Goal: Task Accomplishment & Management: Complete application form

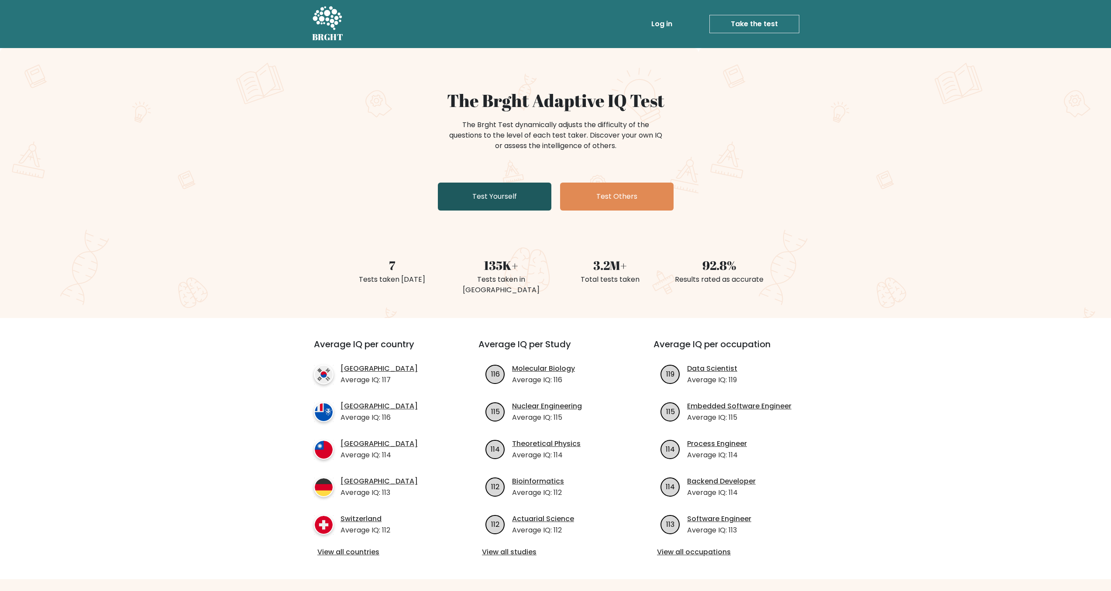
click at [476, 198] on link "Test Yourself" at bounding box center [495, 196] width 114 height 28
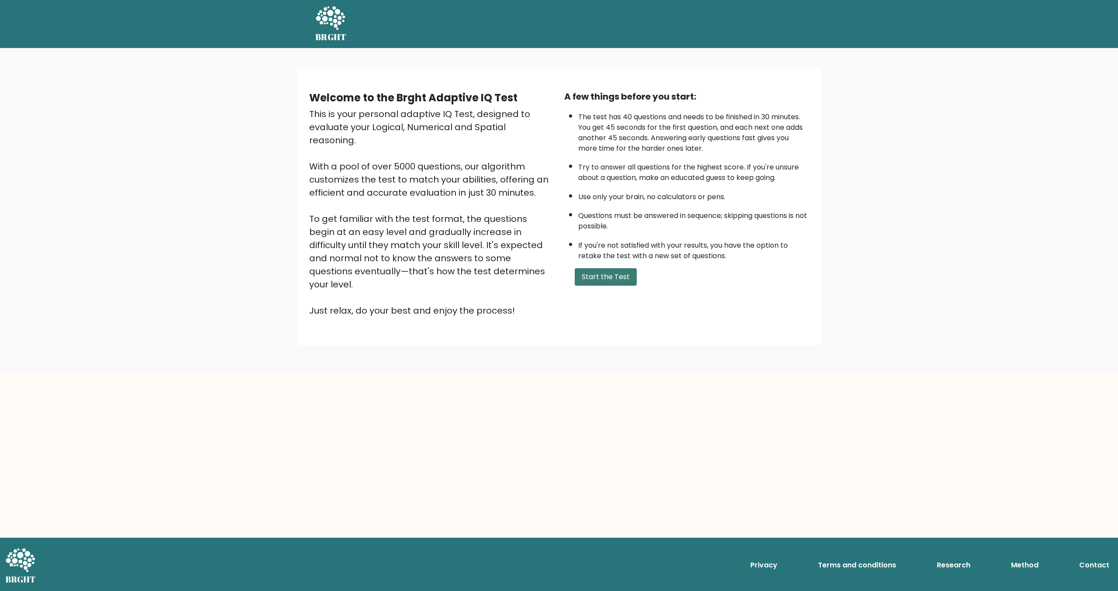
click at [609, 277] on button "Start the Test" at bounding box center [606, 276] width 62 height 17
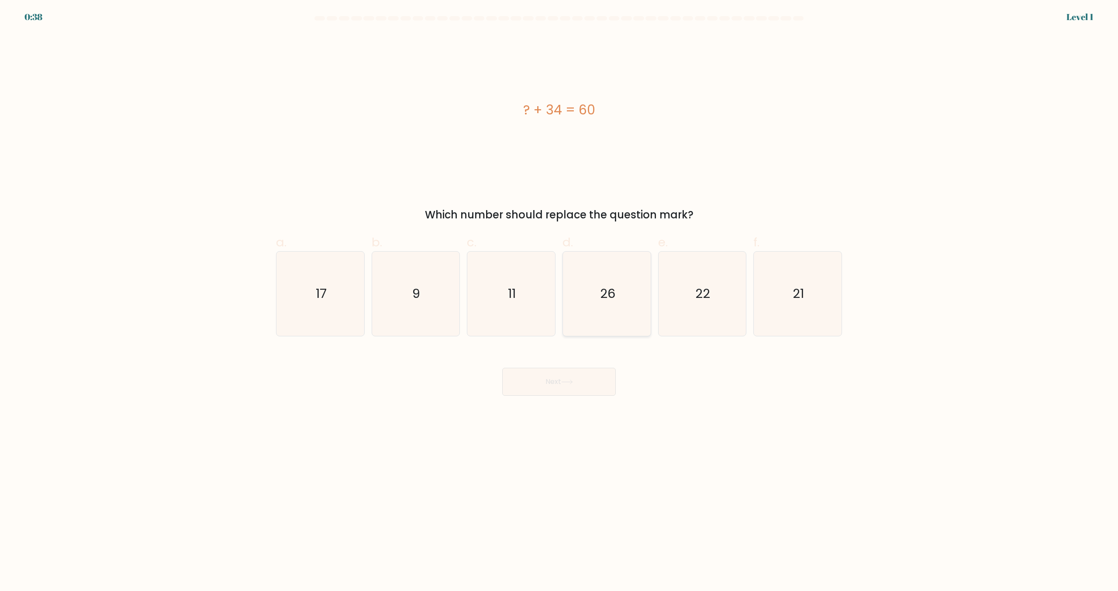
click at [625, 291] on icon "26" at bounding box center [607, 293] width 84 height 84
click at [559, 296] on input "d. 26" at bounding box center [559, 299] width 0 height 6
radio input "true"
click at [568, 385] on button "Next" at bounding box center [559, 382] width 114 height 28
click at [563, 381] on icon at bounding box center [567, 381] width 12 height 5
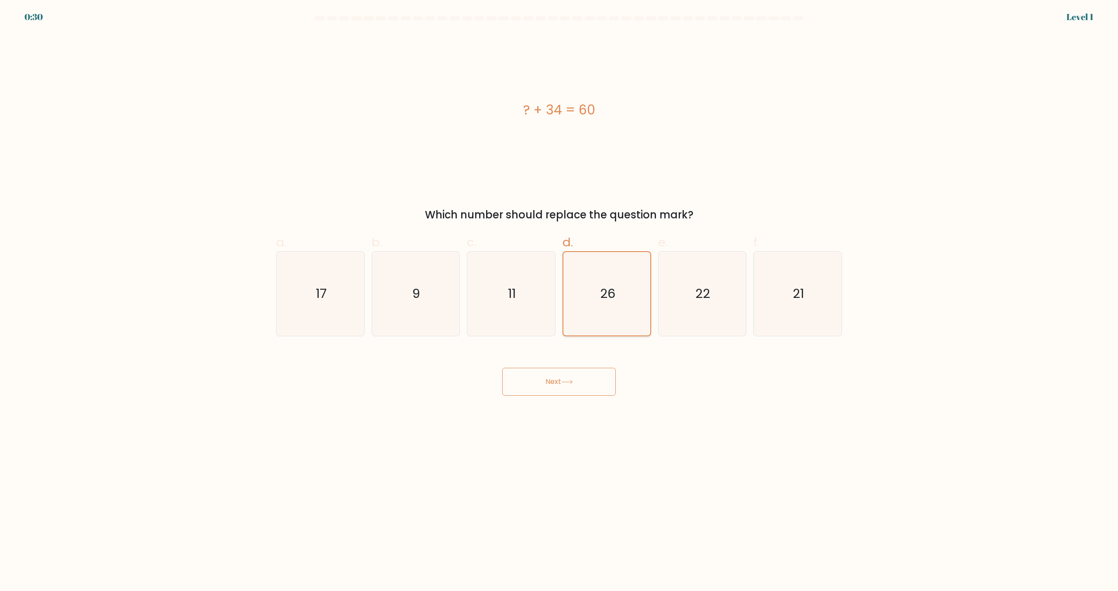
click at [622, 289] on icon "26" at bounding box center [606, 293] width 83 height 83
click at [559, 296] on input "d. 26" at bounding box center [559, 299] width 0 height 6
click at [730, 426] on body "0:29 Level 1 a." at bounding box center [559, 295] width 1118 height 591
drag, startPoint x: 609, startPoint y: 290, endPoint x: 637, endPoint y: 301, distance: 30.3
click at [609, 291] on text "26" at bounding box center [607, 293] width 15 height 17
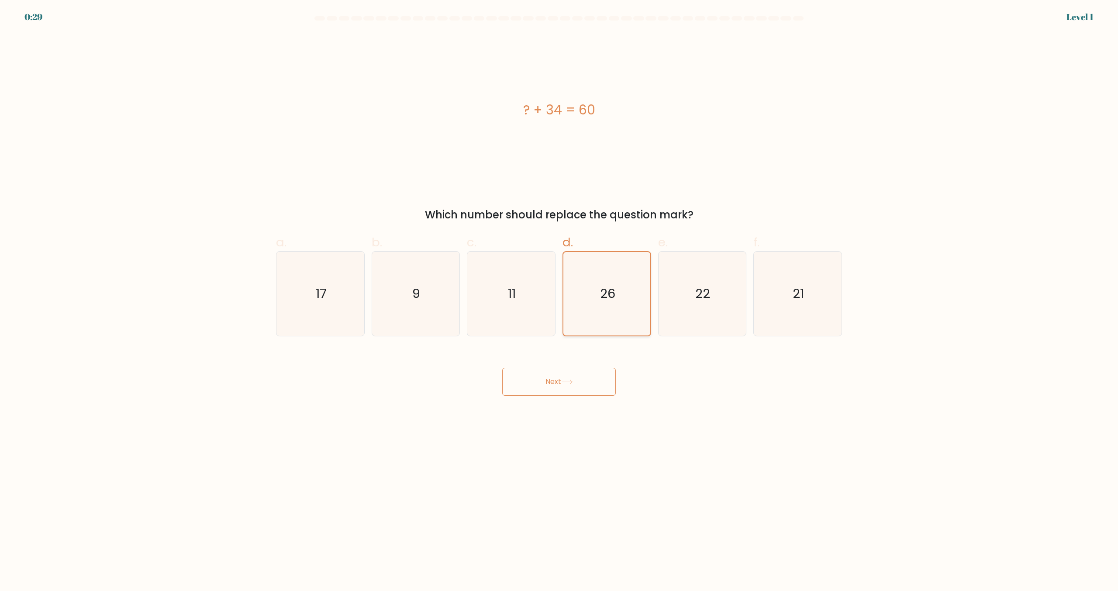
click at [559, 296] on input "d. 26" at bounding box center [559, 299] width 0 height 6
click at [558, 389] on button "Next" at bounding box center [559, 382] width 114 height 28
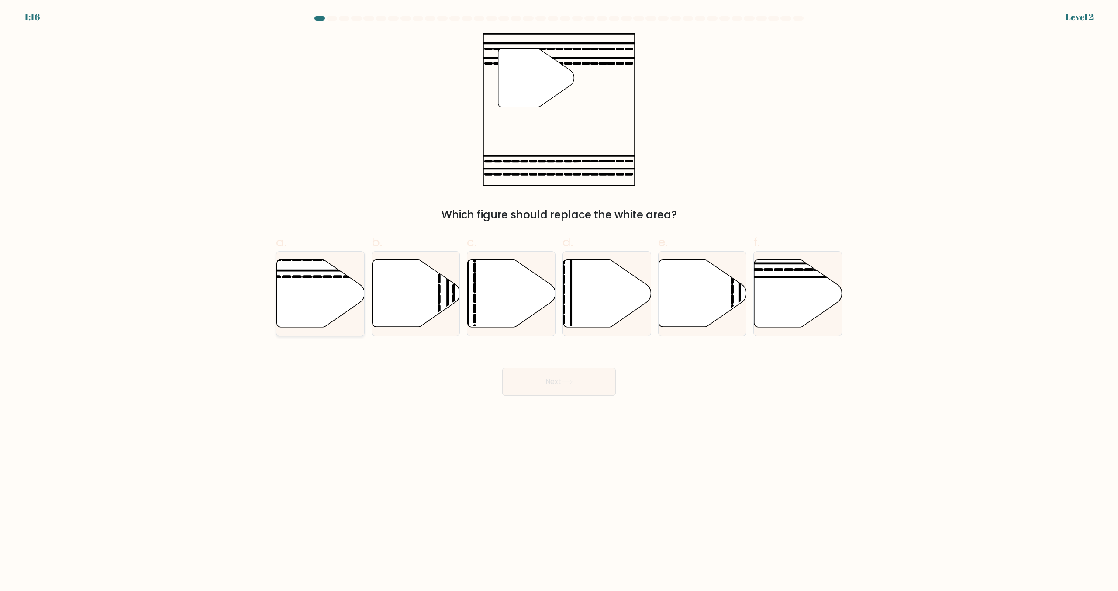
click at [329, 293] on icon at bounding box center [321, 293] width 88 height 67
click at [559, 296] on input "a." at bounding box center [559, 299] width 0 height 6
radio input "true"
click at [567, 370] on button "Next" at bounding box center [559, 382] width 114 height 28
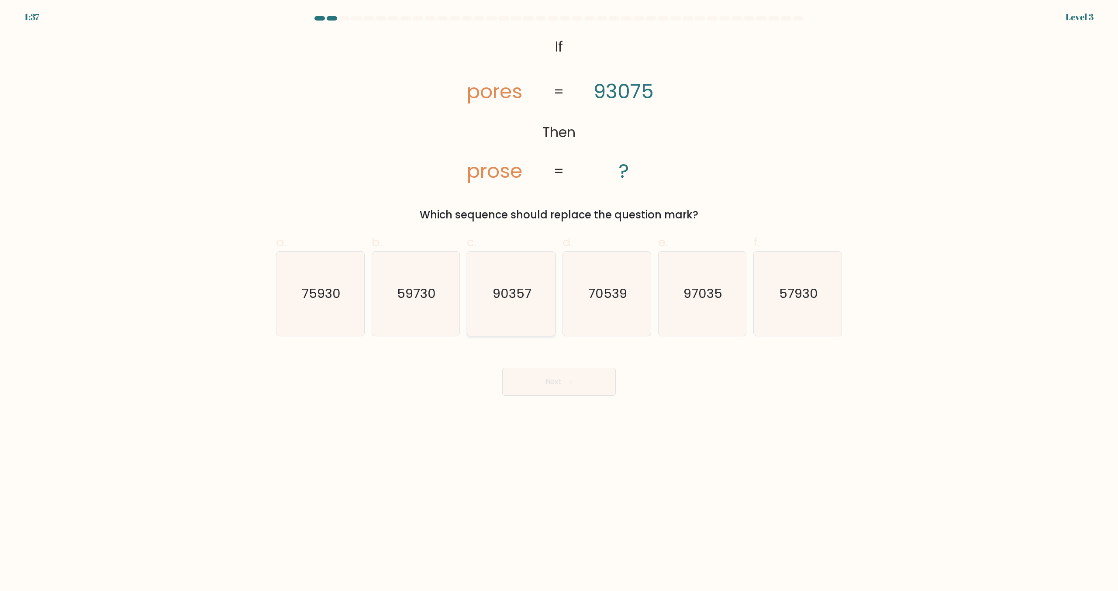
click at [545, 308] on icon "90357" at bounding box center [511, 293] width 84 height 84
click at [559, 301] on input "c. 90357" at bounding box center [559, 299] width 0 height 6
radio input "true"
click at [537, 379] on button "Next" at bounding box center [559, 382] width 114 height 28
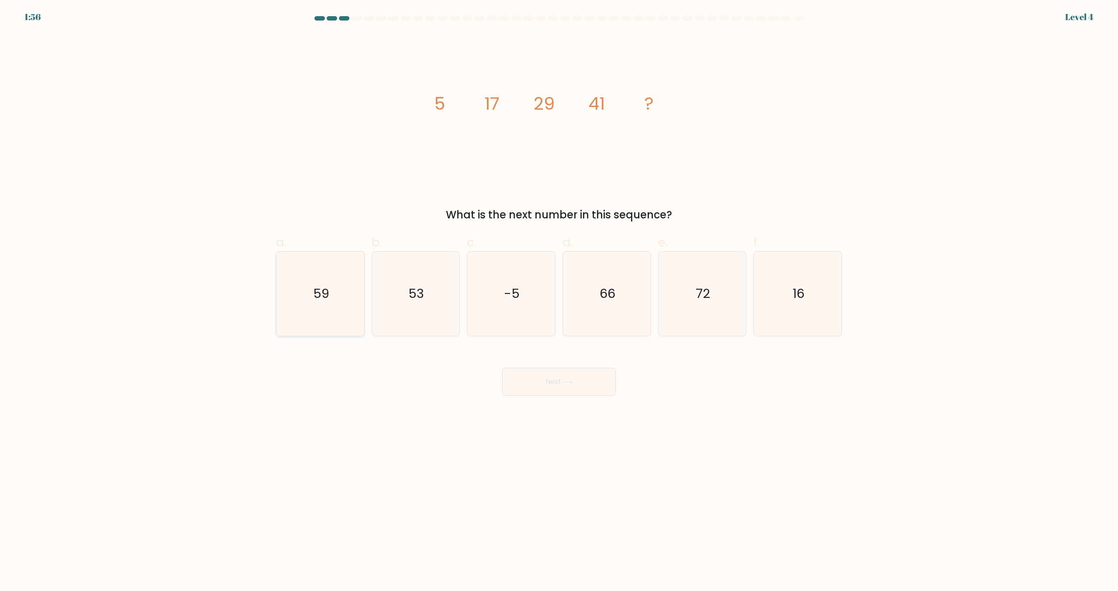
click at [329, 283] on icon "59" at bounding box center [320, 293] width 84 height 84
click at [559, 296] on input "a. 59" at bounding box center [559, 299] width 0 height 6
radio input "true"
click at [409, 294] on text "53" at bounding box center [417, 293] width 16 height 17
click at [559, 296] on input "b. 53" at bounding box center [559, 299] width 0 height 6
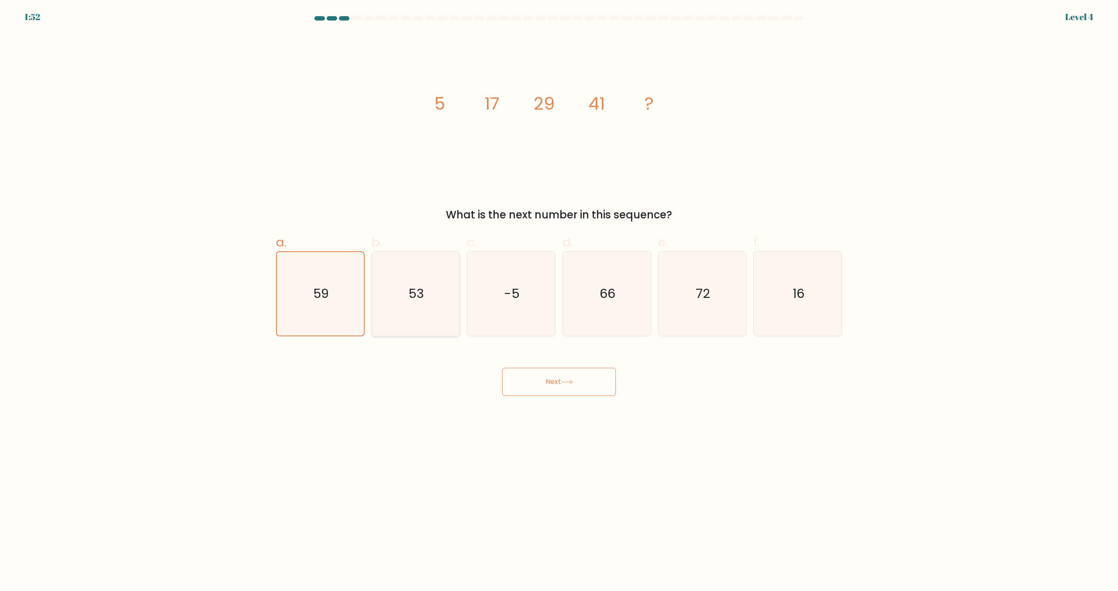
radio input "true"
drag, startPoint x: 528, startPoint y: 379, endPoint x: 515, endPoint y: 378, distance: 13.1
click at [528, 379] on button "Next" at bounding box center [559, 382] width 114 height 28
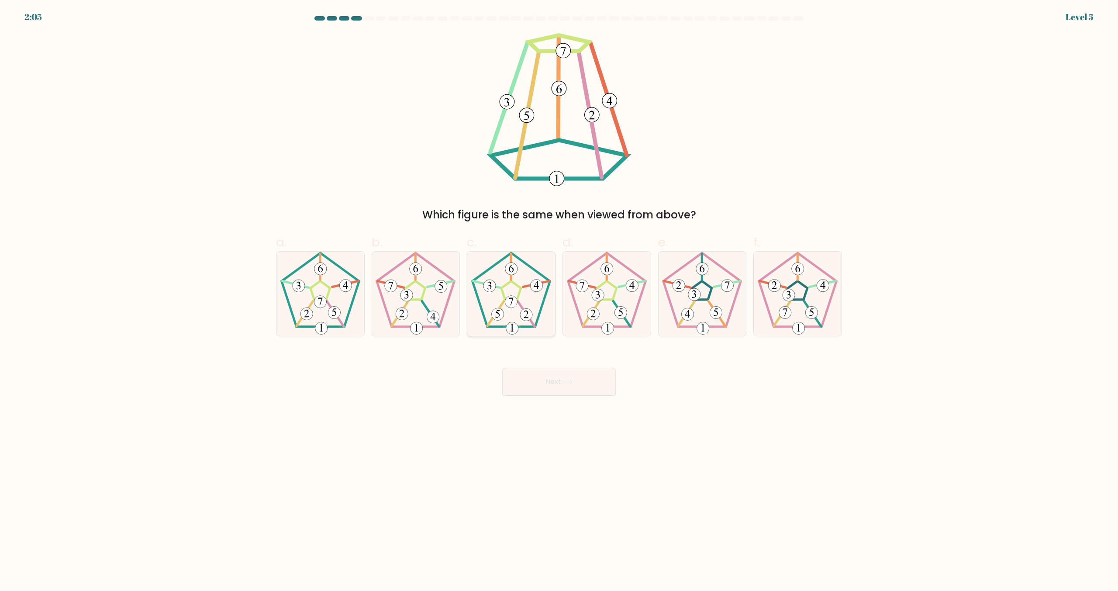
click at [509, 295] on icon at bounding box center [511, 293] width 84 height 84
click at [559, 296] on input "c." at bounding box center [559, 299] width 0 height 6
radio input "true"
click at [565, 382] on icon at bounding box center [567, 381] width 12 height 5
click at [553, 386] on button "Next" at bounding box center [559, 382] width 114 height 28
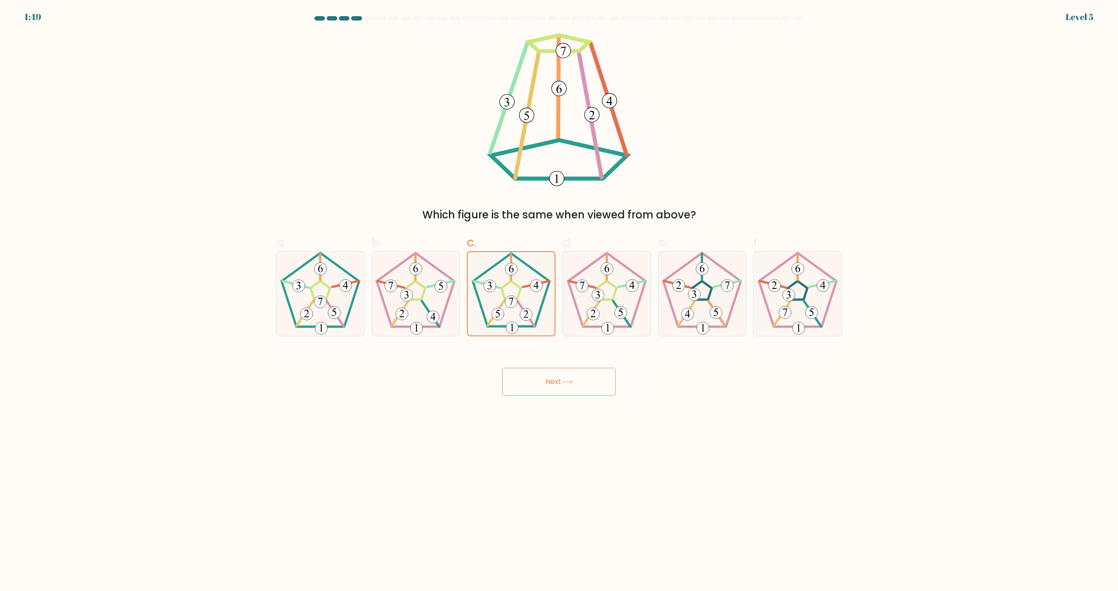
click at [553, 386] on button "Next" at bounding box center [559, 382] width 114 height 28
click at [531, 386] on button "Next" at bounding box center [559, 382] width 114 height 28
drag, startPoint x: 523, startPoint y: 287, endPoint x: 523, endPoint y: 293, distance: 5.7
click at [523, 287] on 358 at bounding box center [536, 284] width 26 height 6
click at [559, 296] on input "c." at bounding box center [559, 299] width 0 height 6
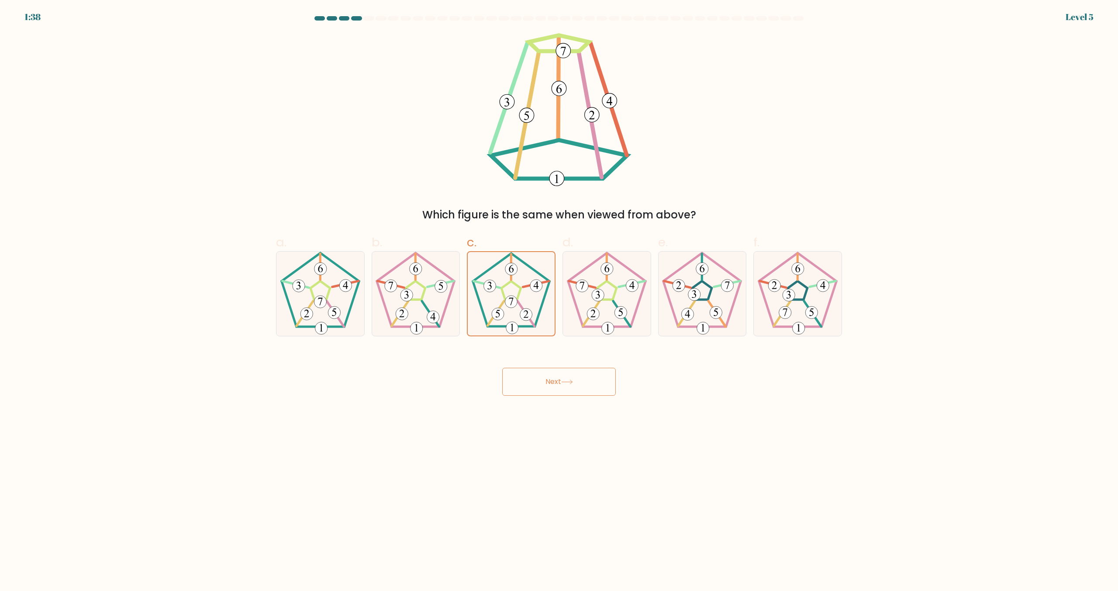
click at [559, 367] on div "Next" at bounding box center [559, 371] width 576 height 49
click at [556, 376] on button "Next" at bounding box center [559, 382] width 114 height 28
click at [533, 323] on 361 at bounding box center [525, 313] width 17 height 25
click at [559, 301] on input "c." at bounding box center [559, 299] width 0 height 6
click at [530, 389] on button "Next" at bounding box center [559, 382] width 114 height 28
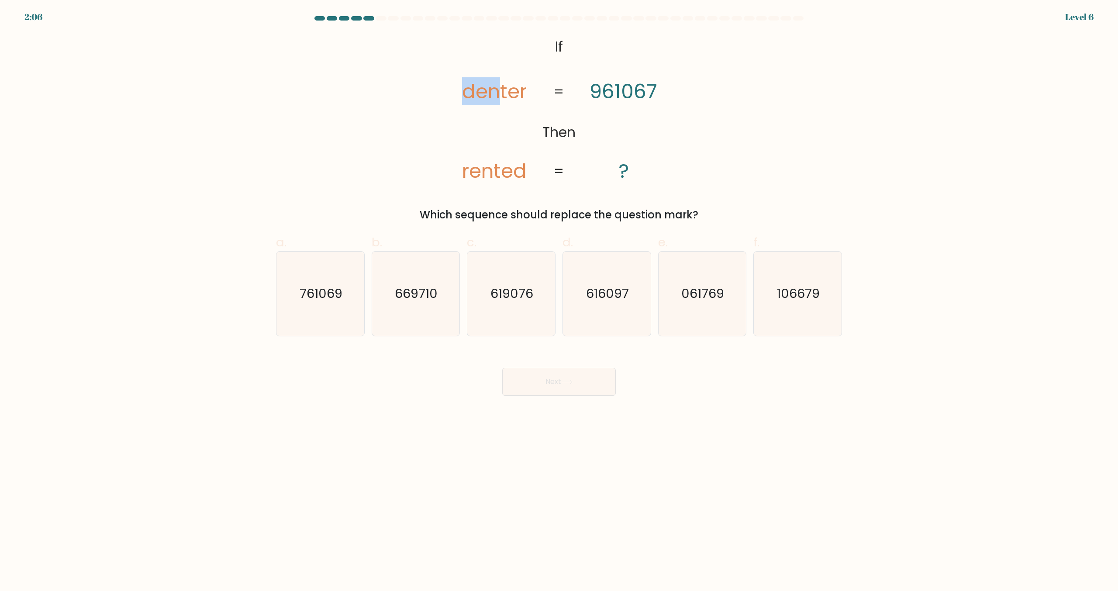
drag, startPoint x: 443, startPoint y: 69, endPoint x: 500, endPoint y: 70, distance: 56.8
click at [500, 70] on icon "@import url('https://fonts.googleapis.com/css?family=Abril+Fatface:400,100,100i…" at bounding box center [559, 109] width 248 height 153
click at [422, 123] on div "@import url('https://fonts.googleapis.com/css?family=Abril+Fatface:400,100,100i…" at bounding box center [559, 127] width 576 height 189
drag, startPoint x: 515, startPoint y: 164, endPoint x: 533, endPoint y: 162, distance: 18.1
click at [533, 162] on icon "@import url('https://fonts.googleapis.com/css?family=Abril+Fatface:400,100,100i…" at bounding box center [559, 109] width 248 height 153
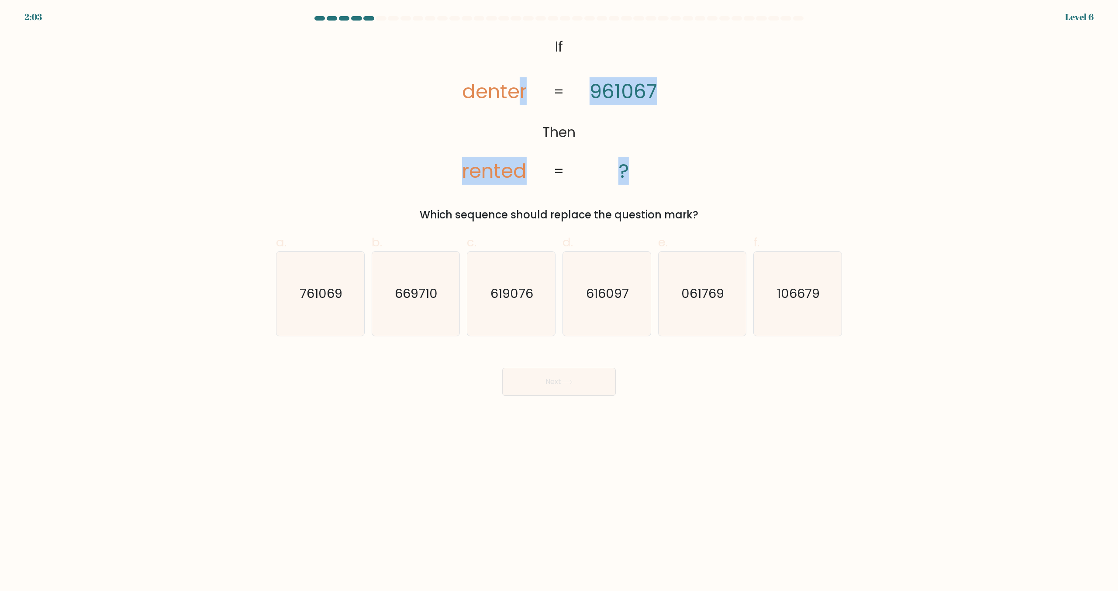
drag, startPoint x: 525, startPoint y: 99, endPoint x: 593, endPoint y: 90, distance: 69.2
click at [570, 93] on icon "@import url('https://fonts.googleapis.com/css?family=Abril+Fatface:400,100,100i…" at bounding box center [559, 109] width 248 height 153
click at [640, 93] on tspan "961067" at bounding box center [623, 91] width 68 height 28
click at [309, 300] on text "761069" at bounding box center [320, 293] width 43 height 17
click at [559, 300] on input "a. 761069" at bounding box center [559, 299] width 0 height 6
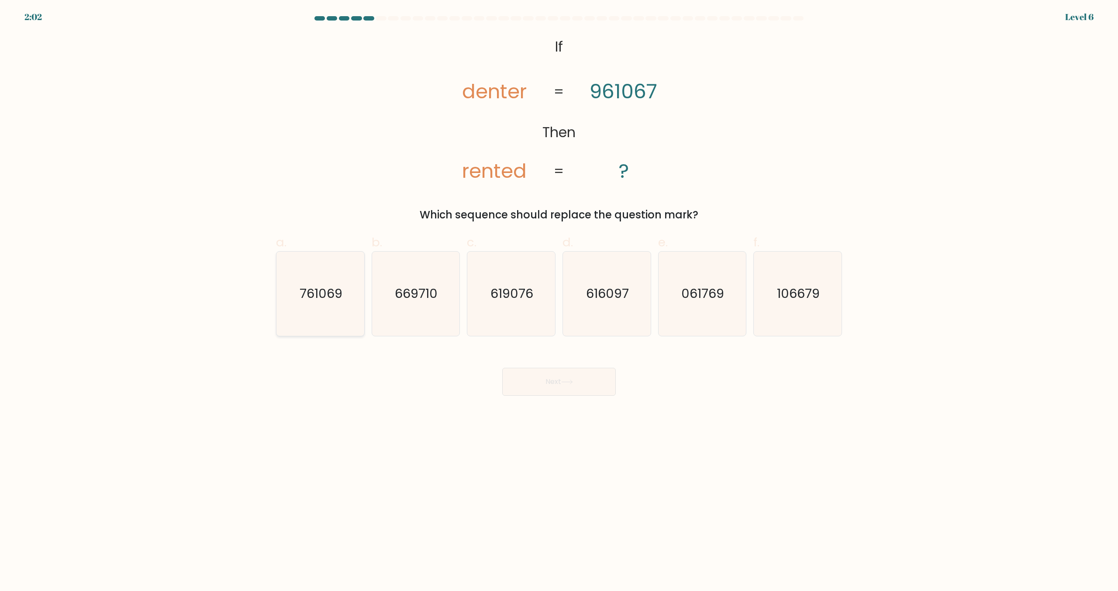
radio input "true"
click at [548, 368] on button "Next" at bounding box center [559, 382] width 114 height 28
click at [549, 368] on button "Next" at bounding box center [559, 382] width 114 height 28
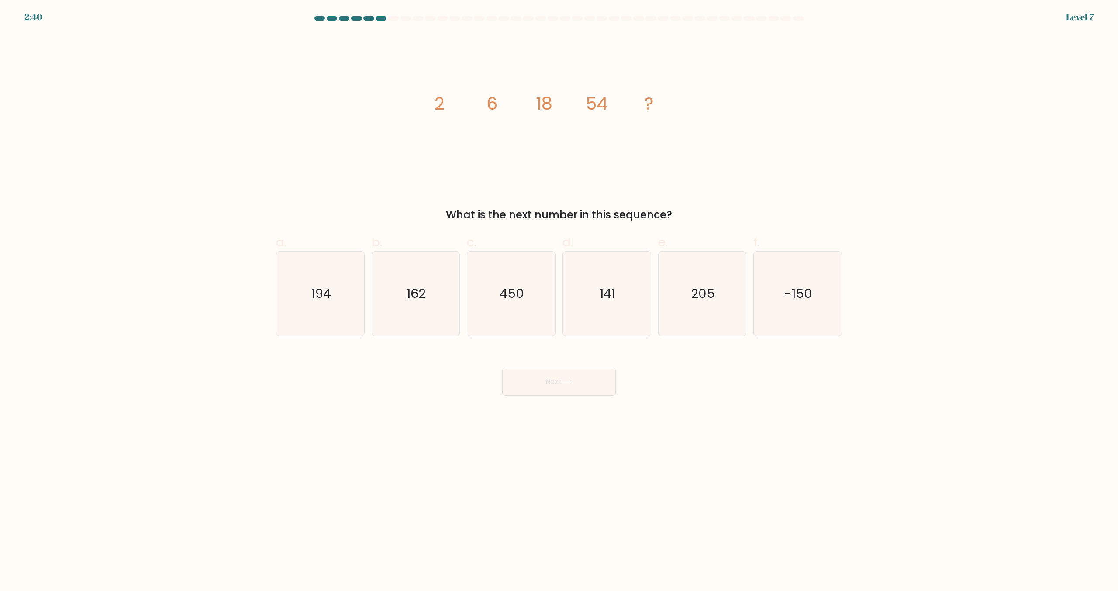
drag, startPoint x: 480, startPoint y: 103, endPoint x: 506, endPoint y: 104, distance: 25.8
click at [506, 104] on icon "image/svg+xml 2 6 18 54 ?" at bounding box center [559, 109] width 262 height 153
click at [511, 105] on icon "image/svg+xml 2 6 18 54 ?" at bounding box center [559, 109] width 262 height 153
drag, startPoint x: 419, startPoint y: 90, endPoint x: 464, endPoint y: 100, distance: 46.5
click at [464, 100] on div "image/svg+xml 2 6 18 54 ? What is the next number in this sequence?" at bounding box center [559, 127] width 576 height 189
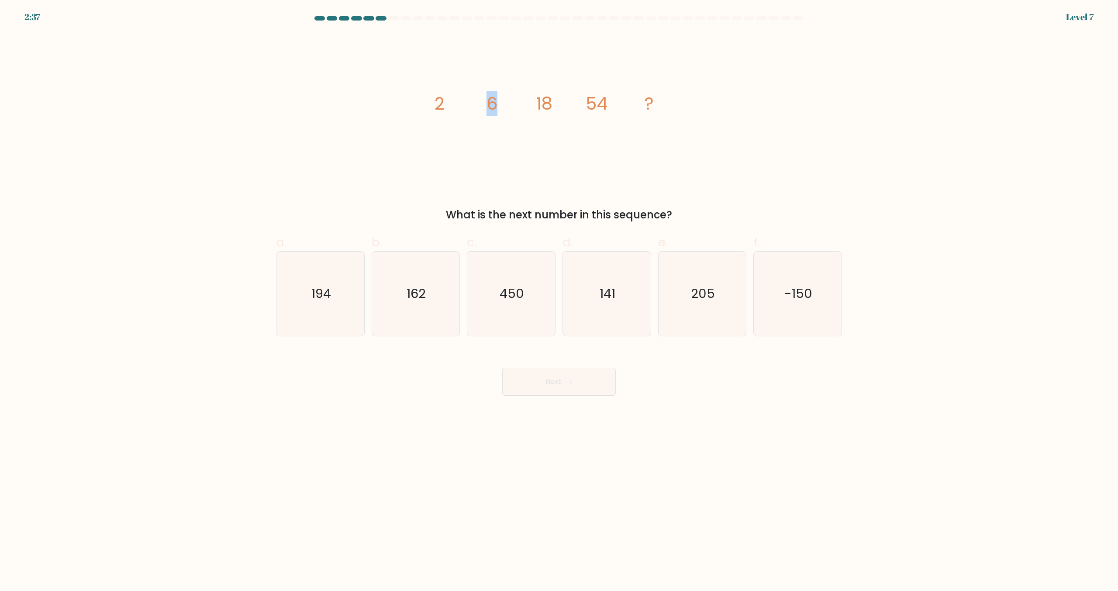
drag, startPoint x: 468, startPoint y: 101, endPoint x: 516, endPoint y: 96, distance: 48.3
click at [516, 96] on icon "image/svg+xml 2 6 18 54 ?" at bounding box center [559, 109] width 262 height 153
drag, startPoint x: 423, startPoint y: 110, endPoint x: 467, endPoint y: 109, distance: 43.7
click at [467, 109] on div "image/svg+xml 2 6 18 54 ? What is the next number in this sequence?" at bounding box center [559, 127] width 576 height 189
click at [506, 101] on icon "image/svg+xml 2 6 18 54 ?" at bounding box center [559, 109] width 262 height 153
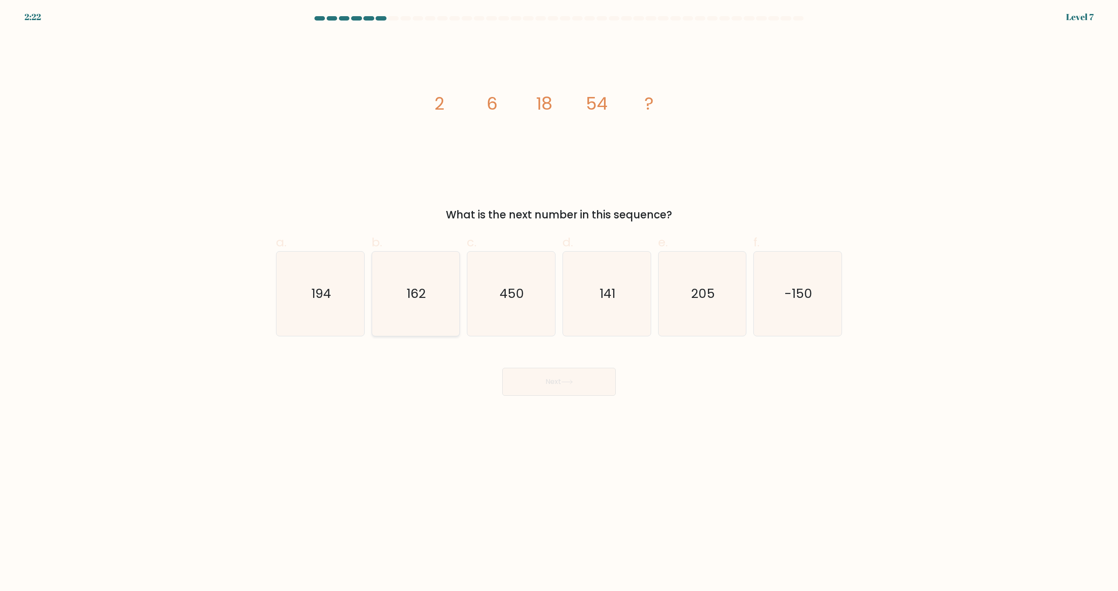
click at [403, 284] on icon "162" at bounding box center [415, 293] width 84 height 84
click at [559, 296] on input "b. 162" at bounding box center [559, 299] width 0 height 6
radio input "true"
click at [535, 382] on button "Next" at bounding box center [559, 382] width 114 height 28
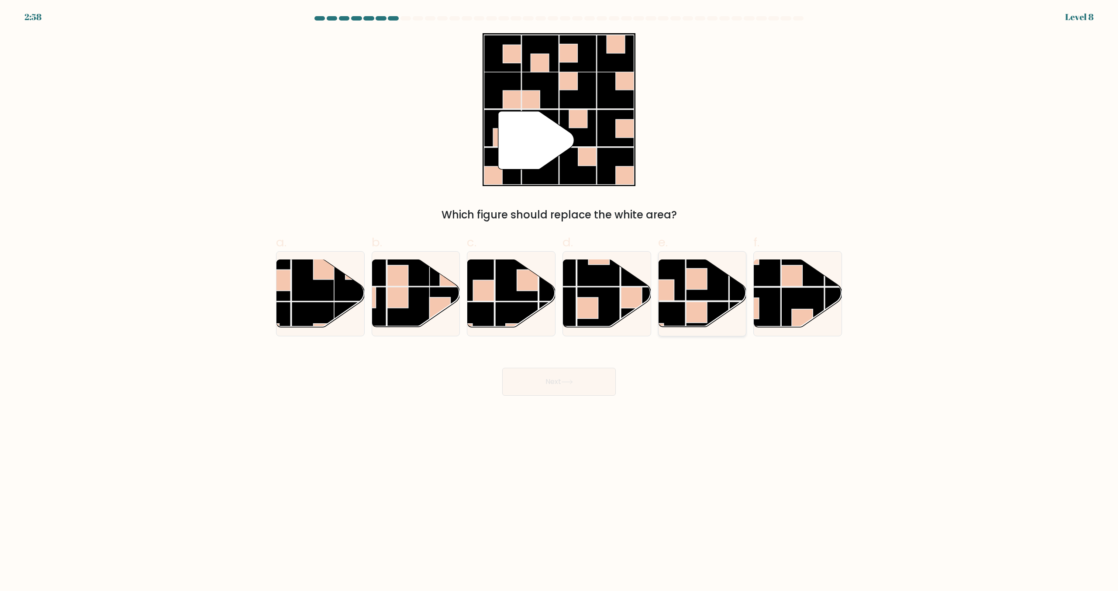
click at [701, 271] on rect at bounding box center [696, 278] width 21 height 21
click at [559, 296] on input "e." at bounding box center [559, 299] width 0 height 6
radio input "true"
click at [583, 386] on button "Next" at bounding box center [559, 382] width 114 height 28
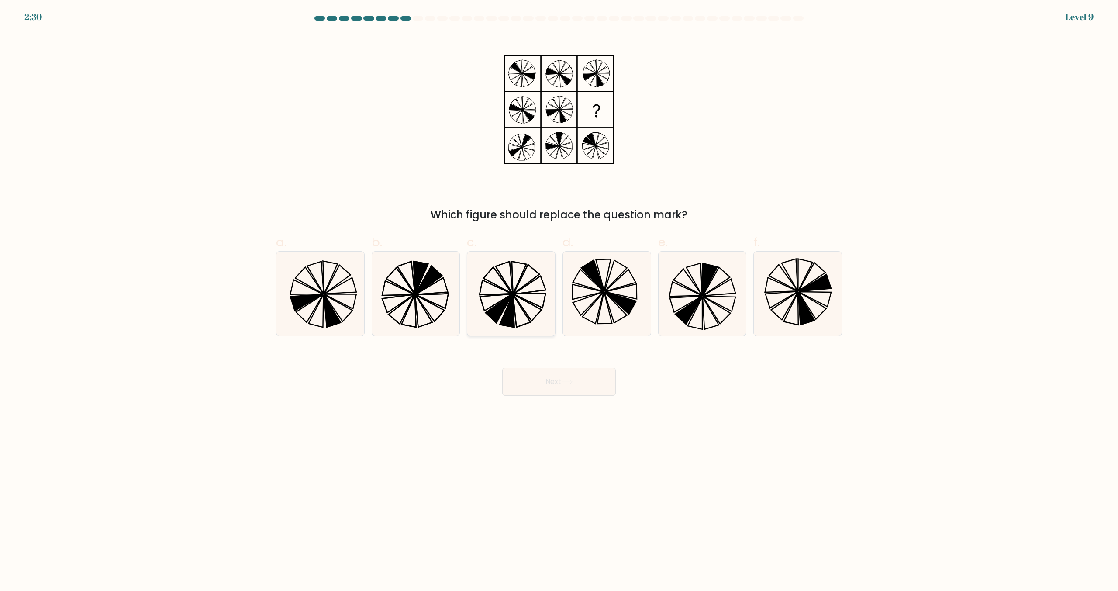
click at [513, 310] on icon at bounding box center [506, 311] width 14 height 32
click at [559, 301] on input "c." at bounding box center [559, 299] width 0 height 6
radio input "true"
click at [539, 384] on button "Next" at bounding box center [559, 382] width 114 height 28
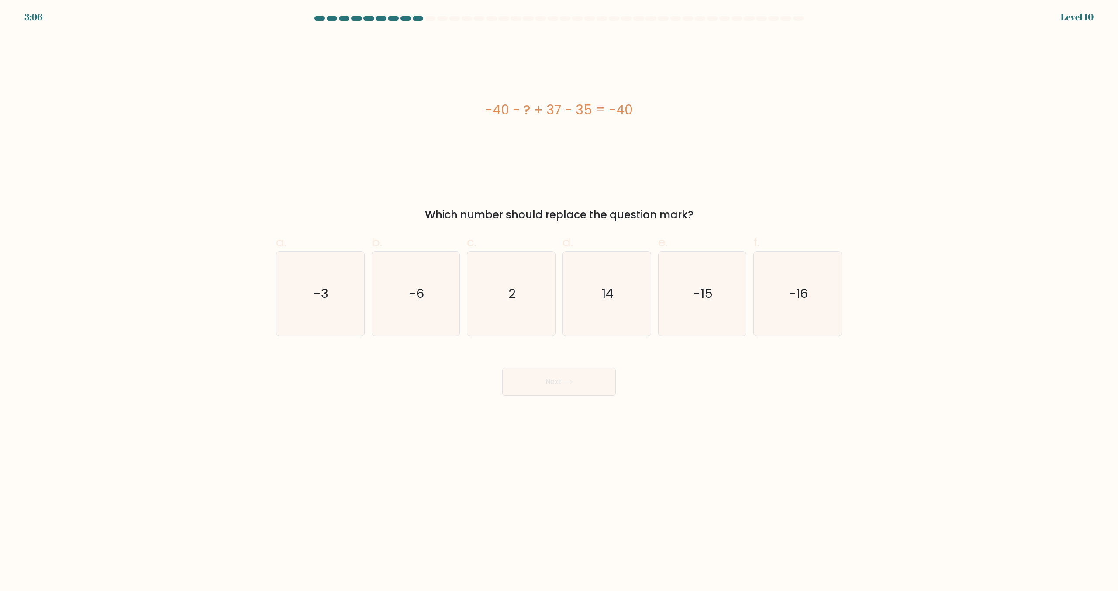
click at [647, 115] on div "-40 - ? + 37 - 35 = -40" at bounding box center [559, 110] width 566 height 20
drag, startPoint x: 476, startPoint y: 115, endPoint x: 658, endPoint y: 109, distance: 181.7
click at [656, 110] on div "-40 - ? + 37 - 35 = -40" at bounding box center [559, 110] width 566 height 20
copy div "-40 - ? + 37 - 35 = -40"
drag, startPoint x: 505, startPoint y: 294, endPoint x: 509, endPoint y: 302, distance: 9.0
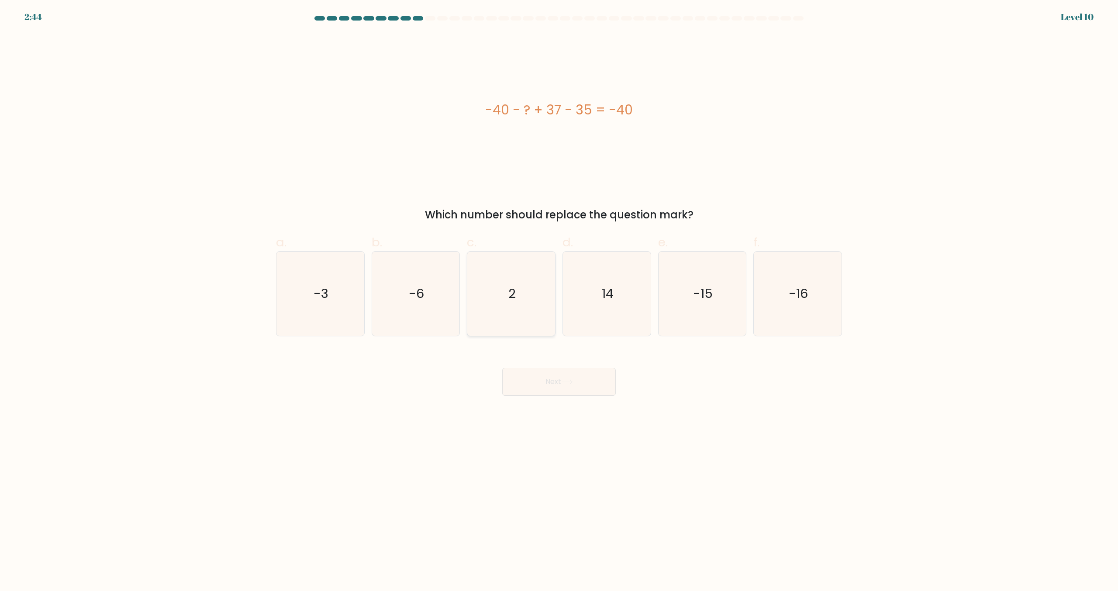
click at [506, 294] on icon "2" at bounding box center [511, 293] width 84 height 84
click at [559, 296] on input "c. 2" at bounding box center [559, 299] width 0 height 6
radio input "true"
click at [543, 384] on button "Next" at bounding box center [559, 382] width 114 height 28
click at [530, 391] on button "Next" at bounding box center [559, 382] width 114 height 28
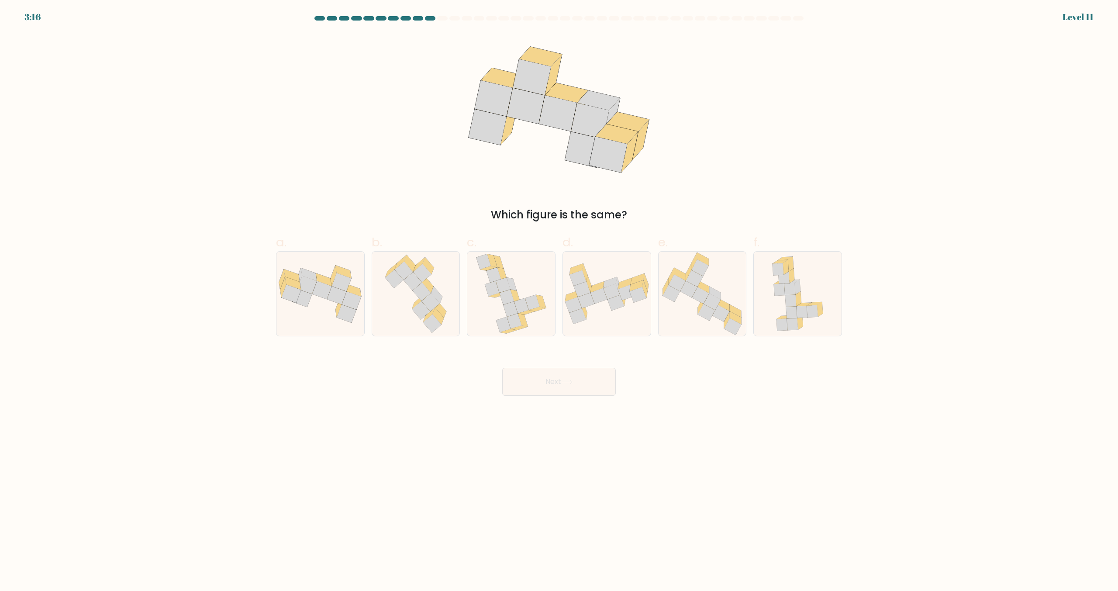
drag, startPoint x: 420, startPoint y: 282, endPoint x: 490, endPoint y: 349, distance: 96.7
click at [419, 283] on icon at bounding box center [412, 281] width 18 height 18
click at [559, 296] on input "b." at bounding box center [559, 299] width 0 height 6
radio input "true"
drag, startPoint x: 556, startPoint y: 383, endPoint x: 543, endPoint y: 387, distance: 13.4
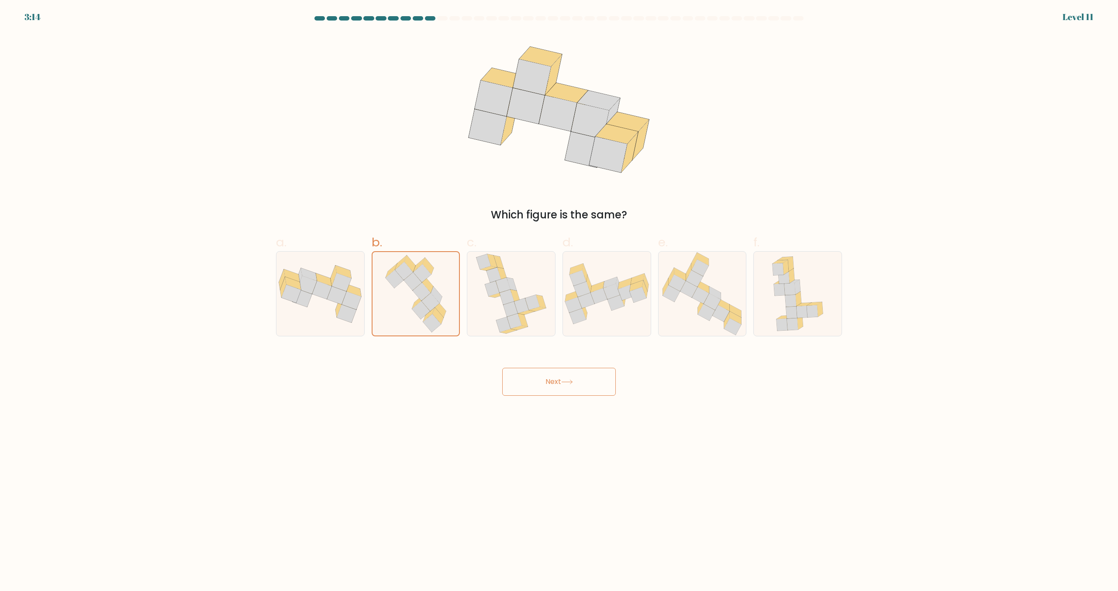
click at [555, 382] on button "Next" at bounding box center [559, 382] width 114 height 28
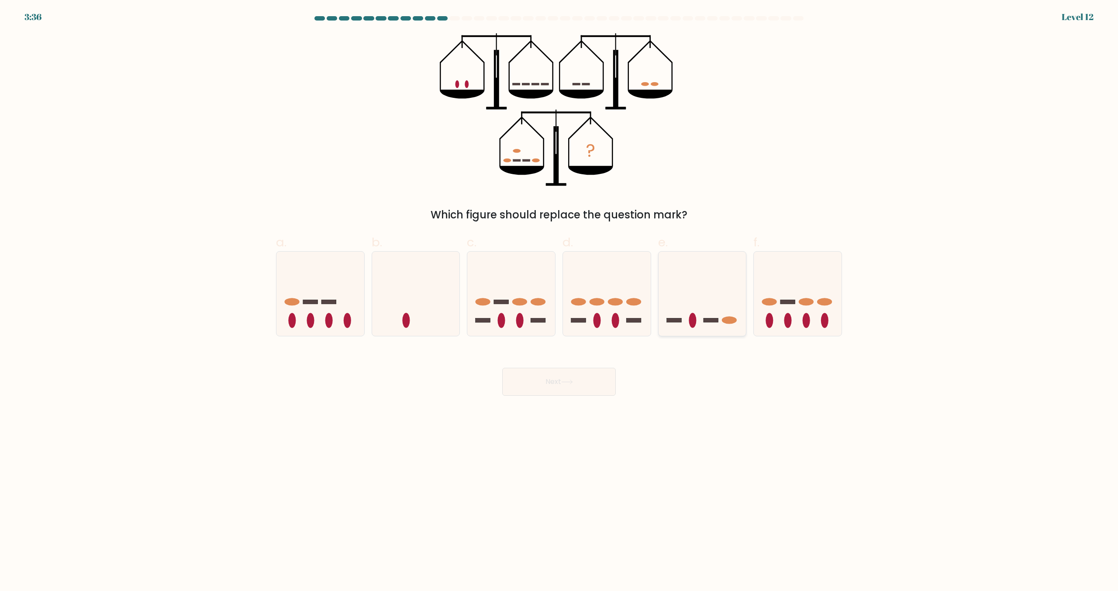
click at [690, 322] on ellipse at bounding box center [691, 320] width 7 height 15
click at [559, 301] on input "e." at bounding box center [559, 299] width 0 height 6
radio input "true"
click at [572, 378] on button "Next" at bounding box center [559, 382] width 114 height 28
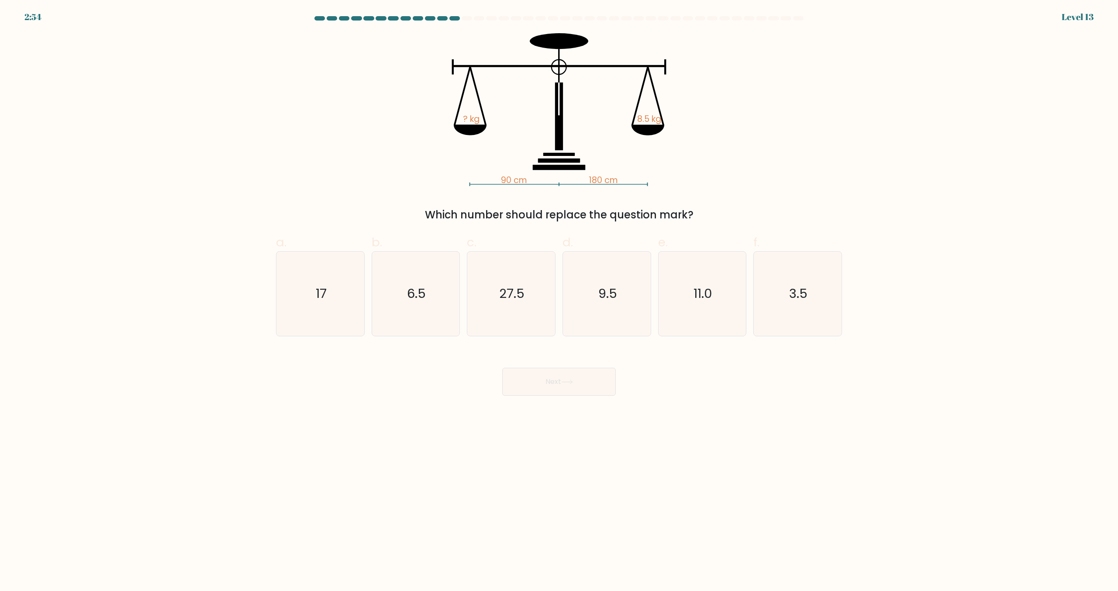
drag, startPoint x: 304, startPoint y: 315, endPoint x: 455, endPoint y: 351, distance: 155.2
click at [304, 315] on icon "17" at bounding box center [320, 293] width 84 height 84
click at [559, 301] on input "a. 17" at bounding box center [559, 299] width 0 height 6
radio input "true"
click at [524, 382] on button "Next" at bounding box center [559, 382] width 114 height 28
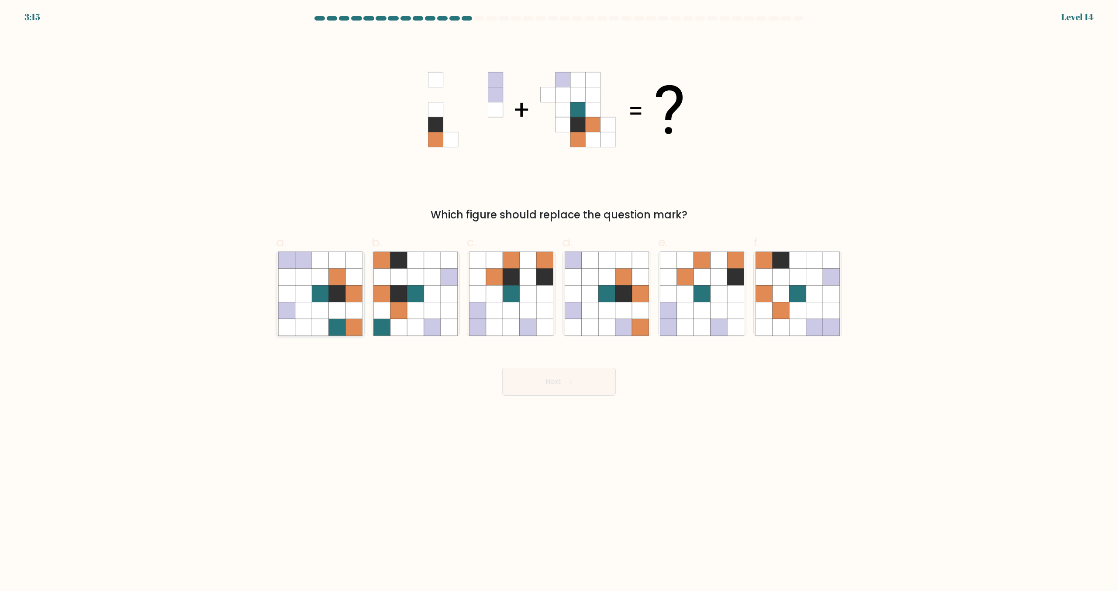
click at [337, 324] on icon at bounding box center [337, 327] width 17 height 17
click at [559, 301] on input "a." at bounding box center [559, 299] width 0 height 6
radio input "true"
click at [523, 386] on button "Next" at bounding box center [559, 382] width 114 height 28
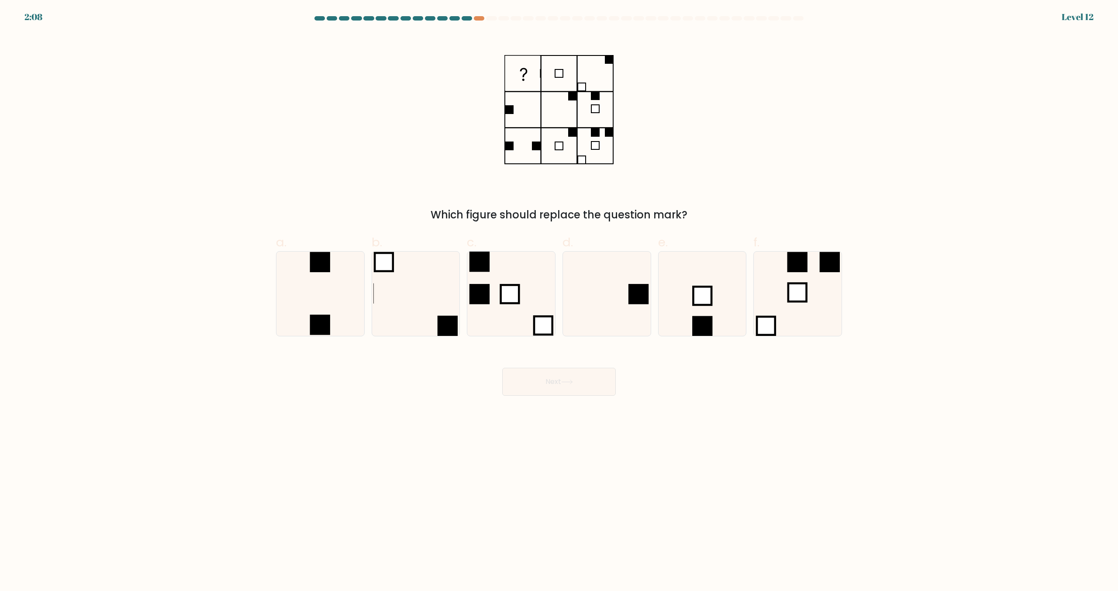
drag, startPoint x: 578, startPoint y: 139, endPoint x: 542, endPoint y: 129, distance: 36.8
click at [542, 129] on icon at bounding box center [558, 109] width 109 height 153
drag, startPoint x: 542, startPoint y: 117, endPoint x: 414, endPoint y: 132, distance: 128.4
click at [415, 132] on div "Which figure should replace the question mark?" at bounding box center [559, 127] width 576 height 189
drag, startPoint x: 510, startPoint y: 67, endPoint x: 558, endPoint y: 200, distance: 141.6
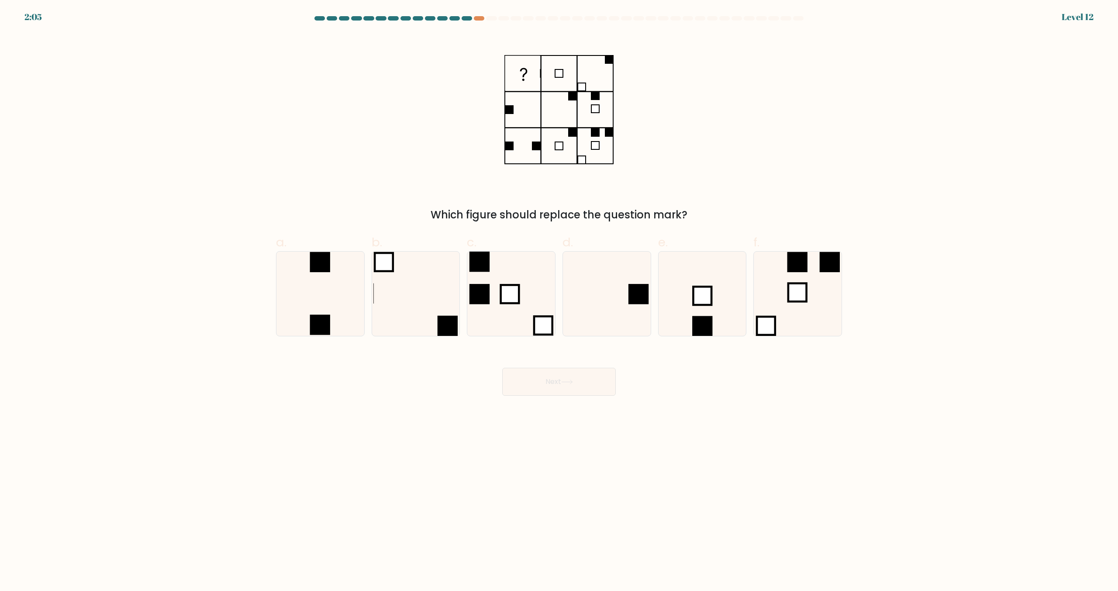
click at [608, 151] on div "Which figure should replace the question mark?" at bounding box center [559, 127] width 576 height 189
click at [793, 310] on icon at bounding box center [797, 293] width 84 height 84
click at [559, 301] on input "f." at bounding box center [559, 299] width 0 height 6
radio input "true"
click at [698, 286] on icon at bounding box center [702, 293] width 84 height 84
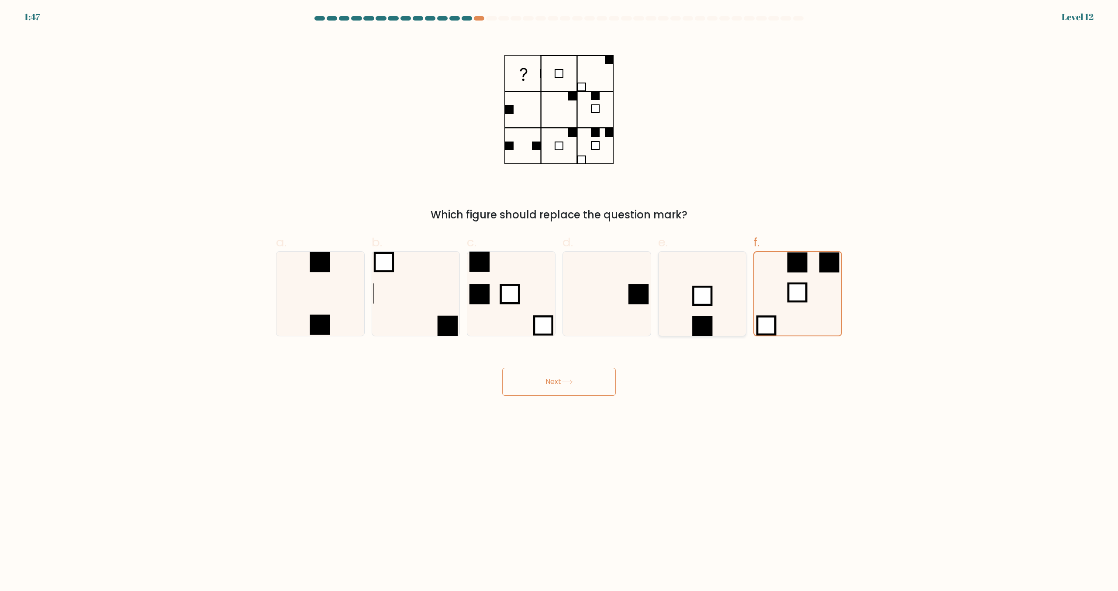
click at [559, 296] on input "e." at bounding box center [559, 299] width 0 height 6
radio input "true"
drag, startPoint x: 366, startPoint y: 308, endPoint x: 341, endPoint y: 305, distance: 25.6
click at [366, 308] on div "a." at bounding box center [320, 284] width 96 height 103
click at [337, 303] on icon at bounding box center [320, 293] width 84 height 84
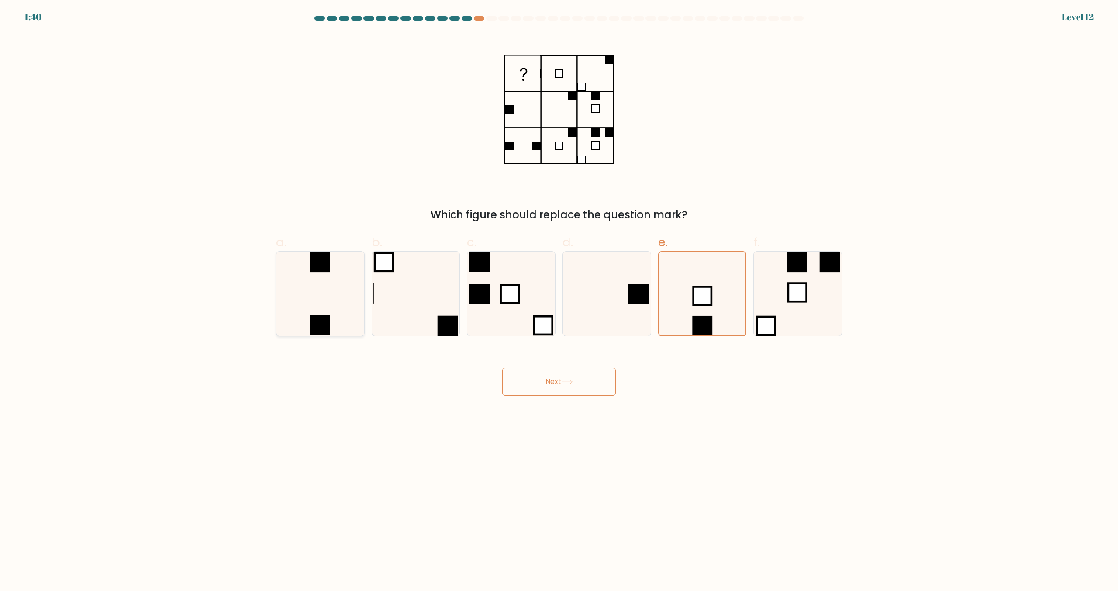
click at [559, 301] on input "a." at bounding box center [559, 299] width 0 height 6
radio input "true"
click at [537, 374] on button "Next" at bounding box center [559, 382] width 114 height 28
click at [537, 382] on button "Next" at bounding box center [559, 382] width 114 height 28
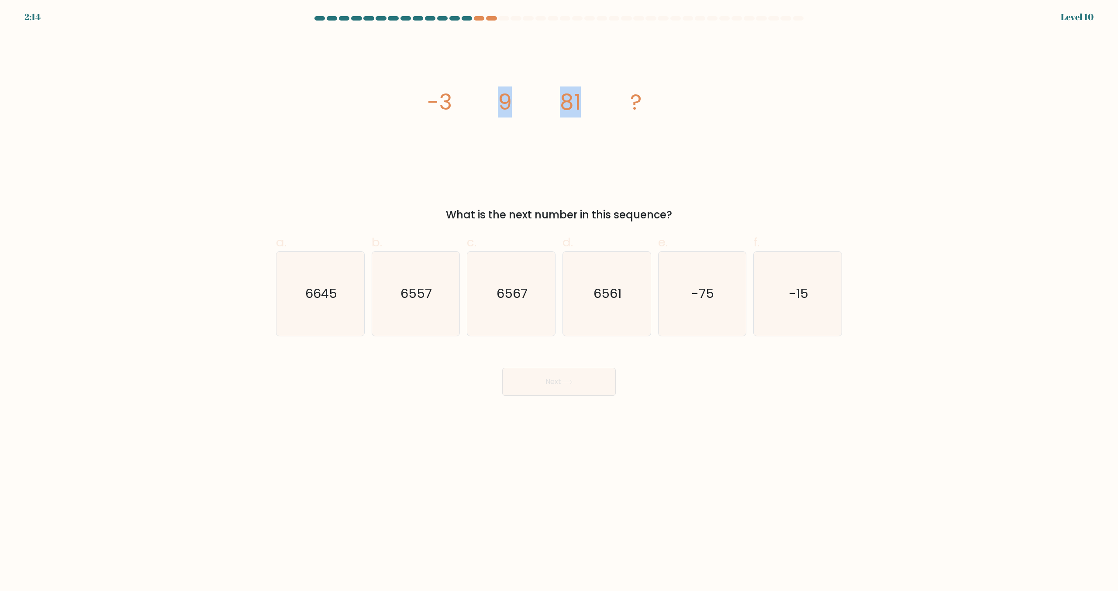
drag, startPoint x: 499, startPoint y: 103, endPoint x: 585, endPoint y: 93, distance: 85.8
click at [585, 93] on icon "image/svg+xml -3 9 81 ?" at bounding box center [559, 109] width 262 height 153
click at [618, 180] on icon "image/svg+xml -3 9 81 ?" at bounding box center [559, 109] width 262 height 153
drag, startPoint x: 490, startPoint y: 98, endPoint x: 514, endPoint y: 106, distance: 24.9
click at [514, 105] on icon "image/svg+xml -3 9 81 ?" at bounding box center [559, 109] width 262 height 153
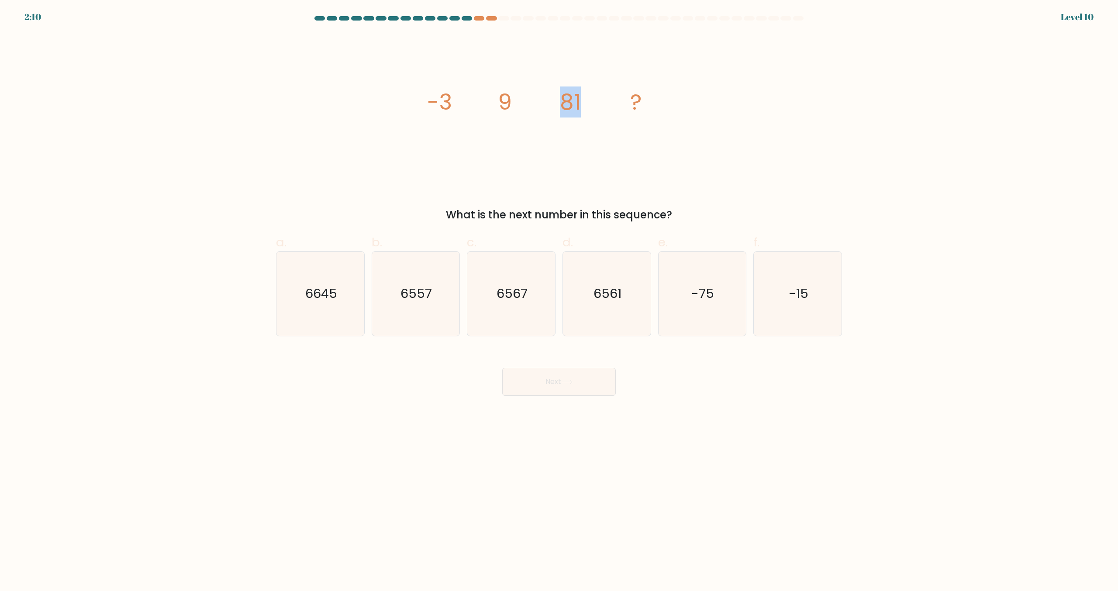
drag, startPoint x: 561, startPoint y: 98, endPoint x: 597, endPoint y: 101, distance: 36.4
click at [597, 101] on icon "image/svg+xml -3 9 81 ?" at bounding box center [559, 109] width 262 height 153
click at [612, 322] on icon "6561" at bounding box center [607, 293] width 84 height 84
click at [559, 301] on input "d. 6561" at bounding box center [559, 299] width 0 height 6
radio input "true"
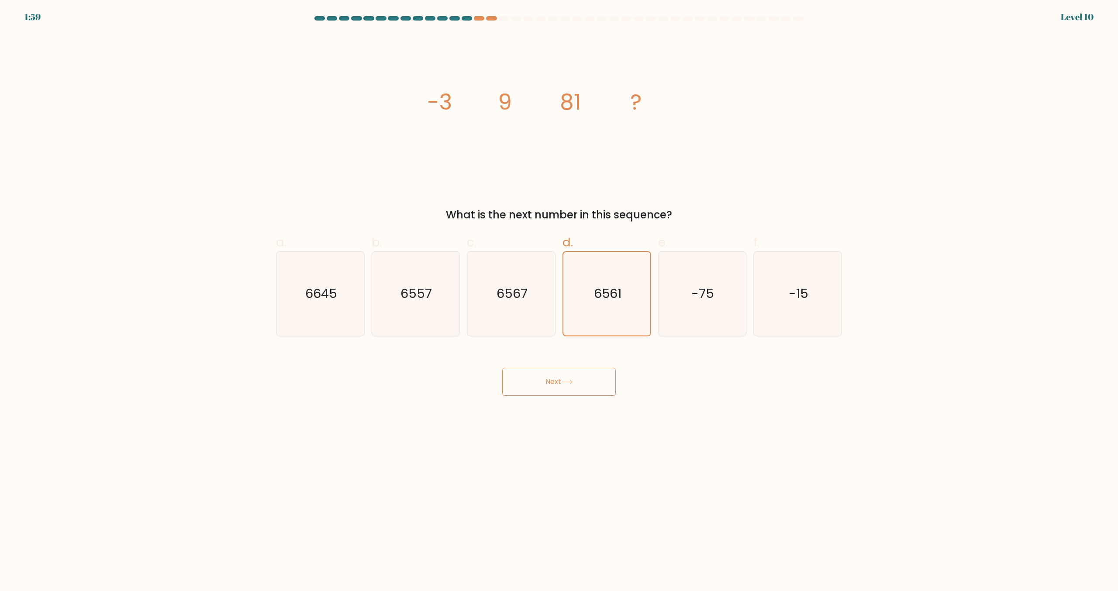
click at [568, 386] on button "Next" at bounding box center [559, 382] width 114 height 28
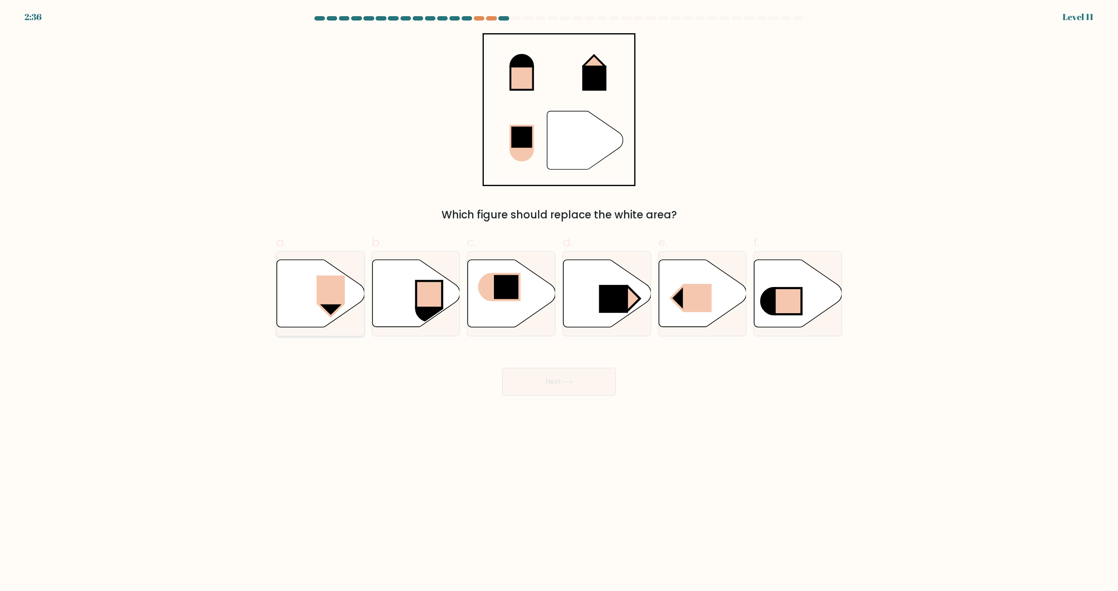
click at [305, 299] on icon at bounding box center [321, 293] width 88 height 67
click at [559, 299] on input "a." at bounding box center [559, 299] width 0 height 6
radio input "true"
click at [541, 391] on button "Next" at bounding box center [559, 382] width 114 height 28
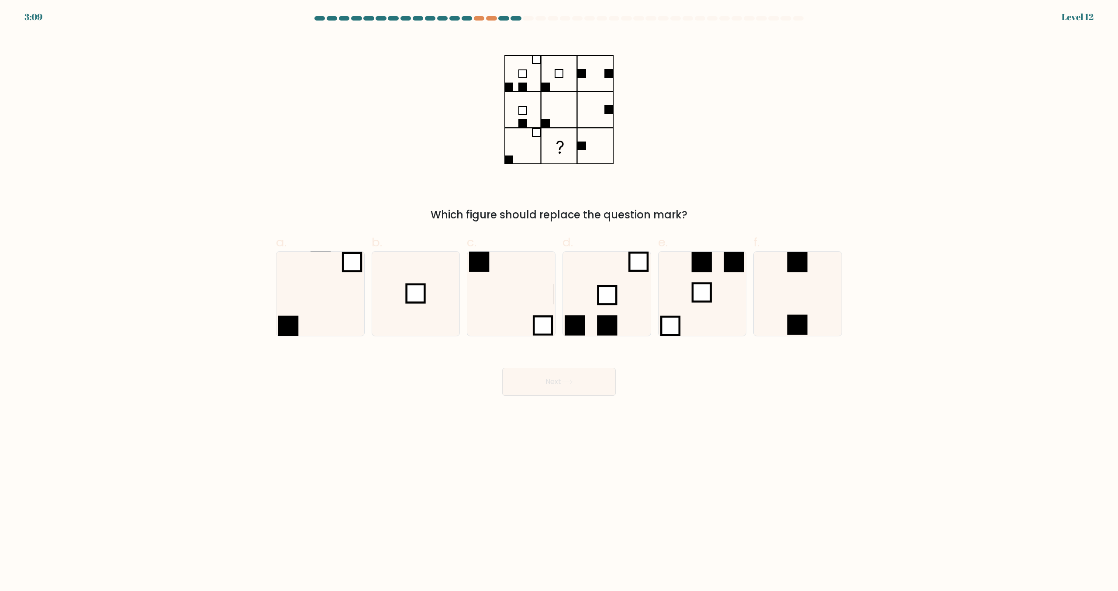
drag, startPoint x: 434, startPoint y: 317, endPoint x: 480, endPoint y: 342, distance: 52.4
click at [434, 317] on icon at bounding box center [415, 293] width 84 height 84
click at [559, 301] on input "b." at bounding box center [559, 299] width 0 height 6
radio input "true"
click at [578, 377] on button "Next" at bounding box center [559, 382] width 114 height 28
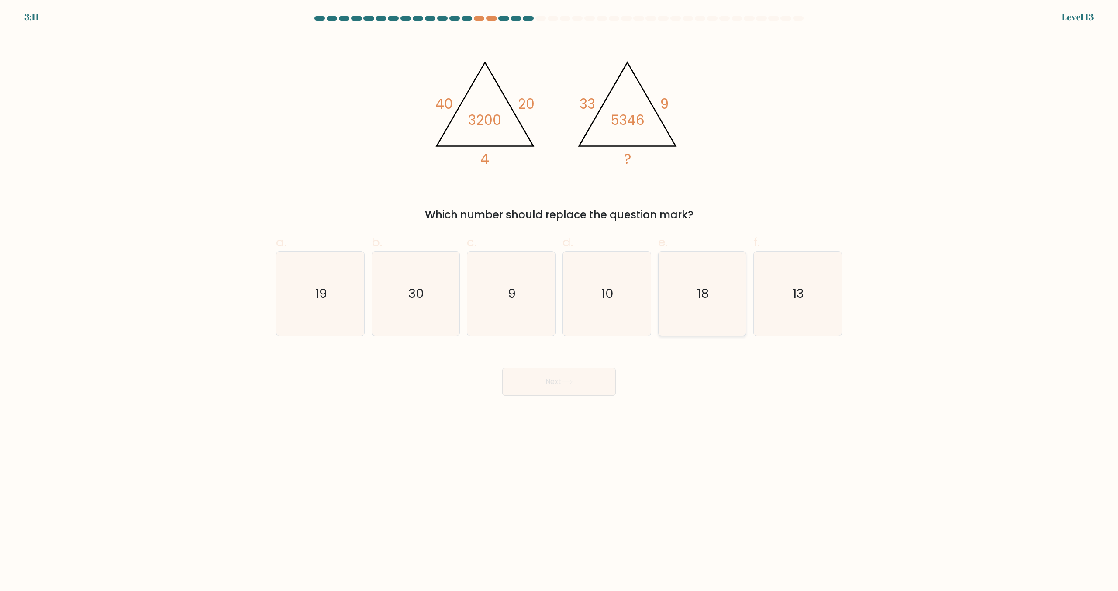
click at [676, 294] on icon "18" at bounding box center [702, 293] width 84 height 84
click at [559, 296] on input "e. 18" at bounding box center [559, 299] width 0 height 6
radio input "true"
click at [560, 381] on button "Next" at bounding box center [559, 382] width 114 height 28
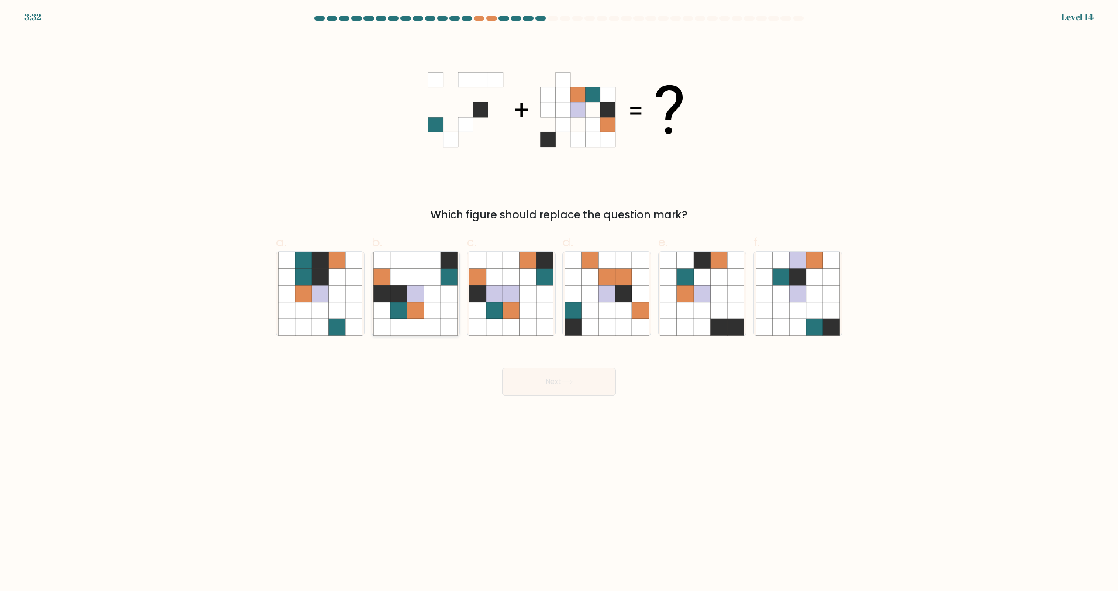
click at [410, 307] on icon at bounding box center [415, 310] width 17 height 17
click at [559, 301] on input "b." at bounding box center [559, 299] width 0 height 6
radio input "true"
click at [533, 382] on button "Next" at bounding box center [559, 382] width 114 height 28
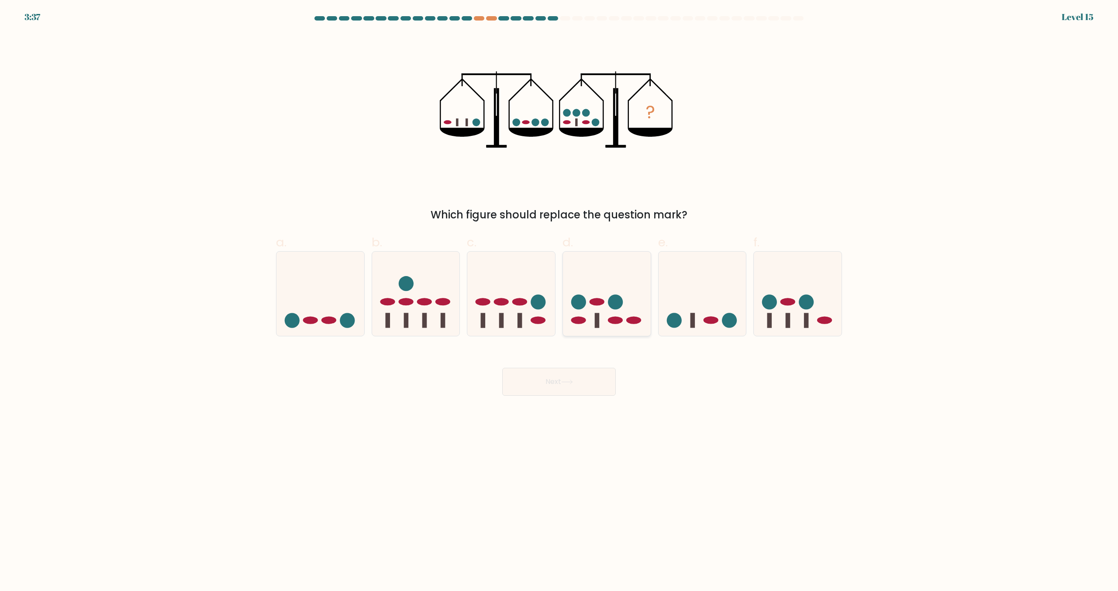
click at [613, 300] on circle at bounding box center [615, 301] width 15 height 15
click at [559, 300] on input "d." at bounding box center [559, 299] width 0 height 6
radio input "true"
click at [589, 390] on button "Next" at bounding box center [559, 382] width 114 height 28
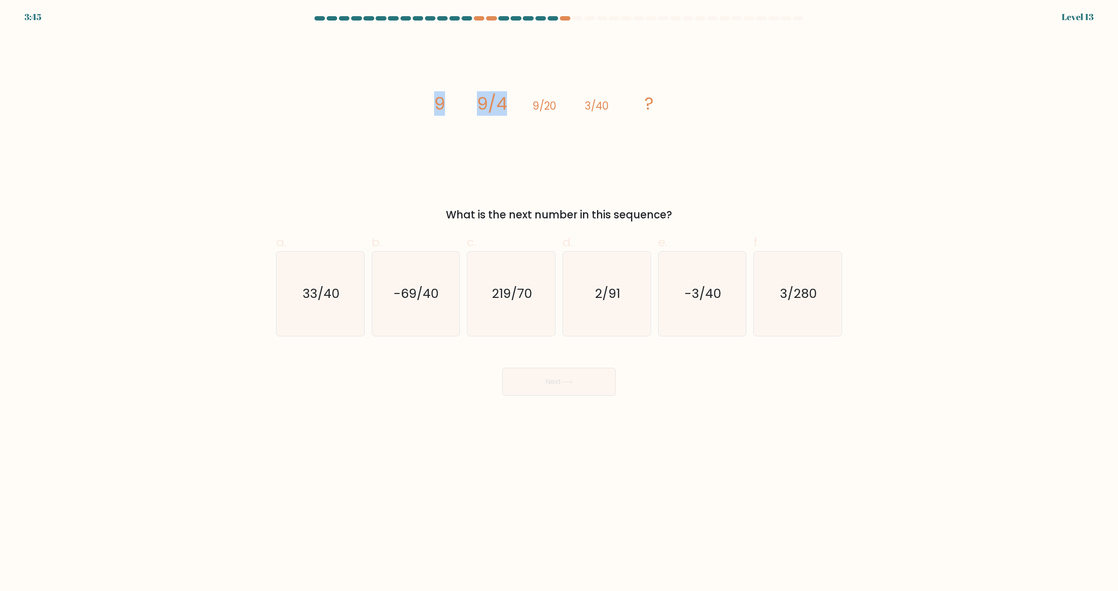
drag, startPoint x: 434, startPoint y: 109, endPoint x: 505, endPoint y: 107, distance: 70.8
click at [505, 107] on icon "image/svg+xml 9 9/4 9/20 3/40 ?" at bounding box center [559, 109] width 262 height 153
click at [808, 196] on div "image/svg+xml 9 9/4 9/20 3/40 ? What is the next number in this sequence?" at bounding box center [559, 127] width 576 height 189
drag, startPoint x: 583, startPoint y: 103, endPoint x: 632, endPoint y: 104, distance: 48.5
click at [632, 104] on icon "image/svg+xml 9 9/4 9/20 3/40 ?" at bounding box center [559, 109] width 262 height 153
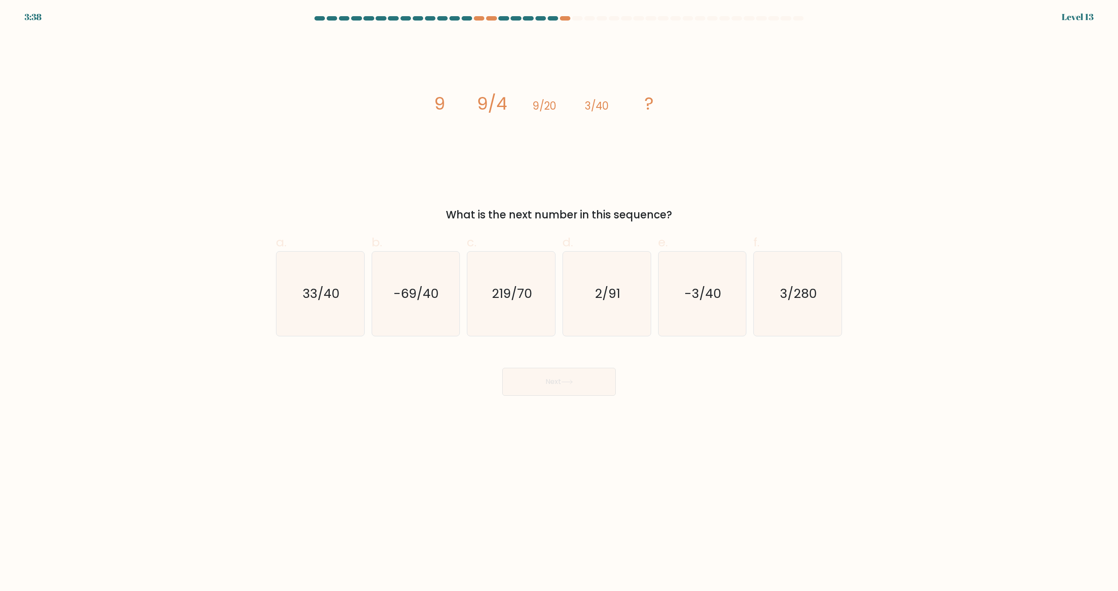
drag, startPoint x: 707, startPoint y: 133, endPoint x: 771, endPoint y: 7, distance: 141.6
click at [708, 131] on div "image/svg+xml 9 9/4 9/20 3/40 ? What is the next number in this sequence?" at bounding box center [559, 127] width 576 height 189
drag, startPoint x: 434, startPoint y: 101, endPoint x: 692, endPoint y: 207, distance: 279.1
click at [613, 101] on icon "image/svg+xml 9 9/4 9/20 3/40 ?" at bounding box center [559, 109] width 262 height 153
click at [796, 195] on div "image/svg+xml 9 9/4 9/20 3/40 ? What is the next number in this sequence?" at bounding box center [559, 127] width 576 height 189
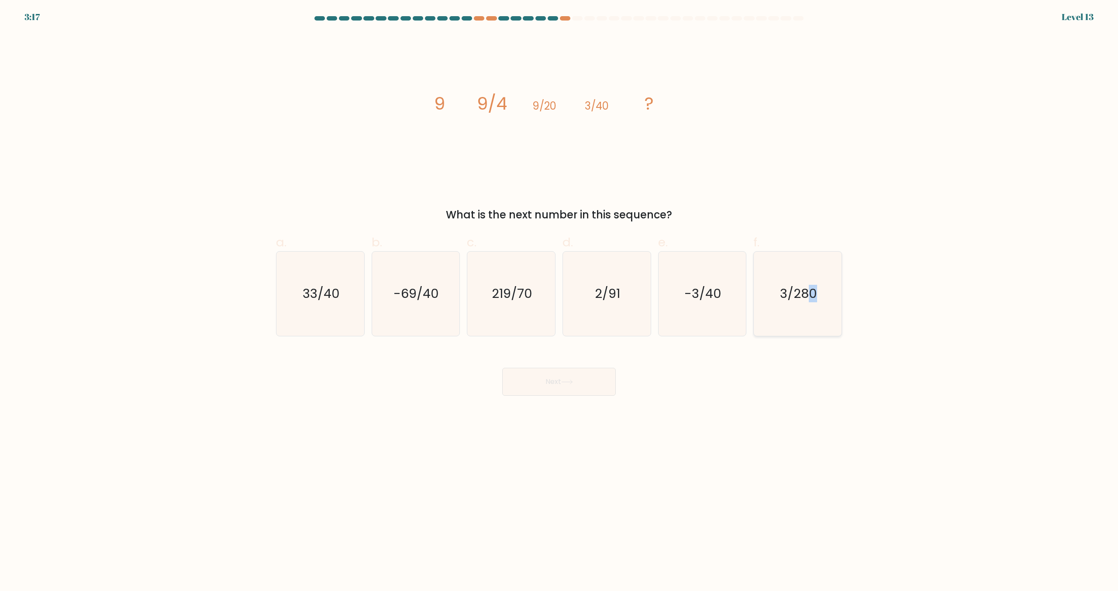
click at [813, 293] on text "3/280" at bounding box center [798, 293] width 37 height 17
click at [562, 384] on button "Next" at bounding box center [559, 382] width 114 height 28
click at [771, 202] on div "image/svg+xml 9 9/4 9/20 3/40 ? What is the next number in this sequence?" at bounding box center [559, 127] width 576 height 189
click at [817, 274] on icon "3/280" at bounding box center [797, 293] width 84 height 84
click at [559, 296] on input "f. 3/280" at bounding box center [559, 299] width 0 height 6
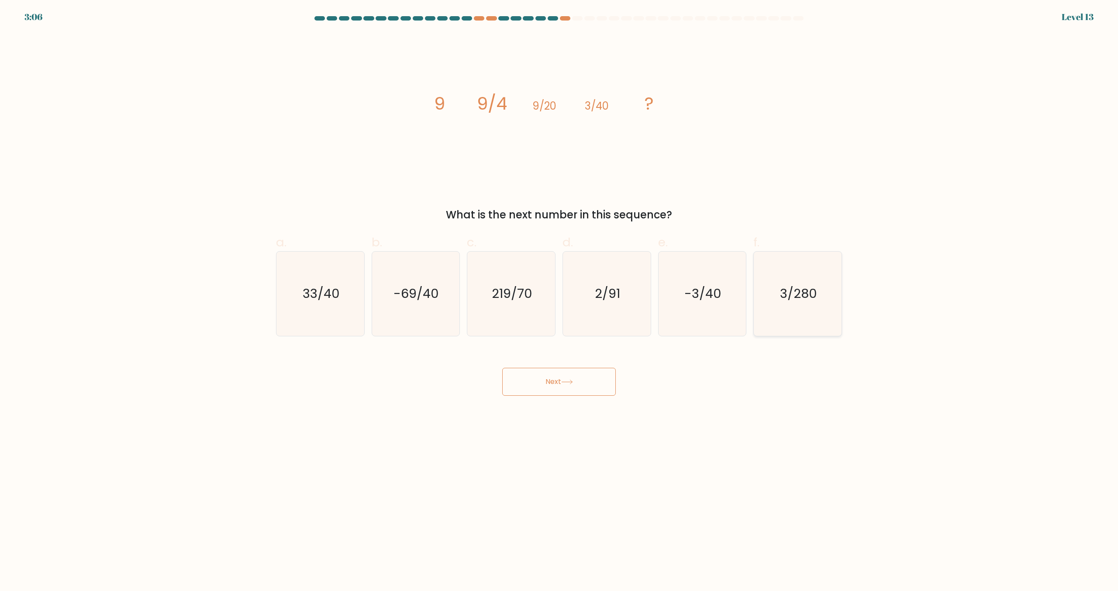
radio input "true"
click at [582, 380] on button "Next" at bounding box center [559, 382] width 114 height 28
click at [560, 372] on button "Next" at bounding box center [559, 382] width 114 height 28
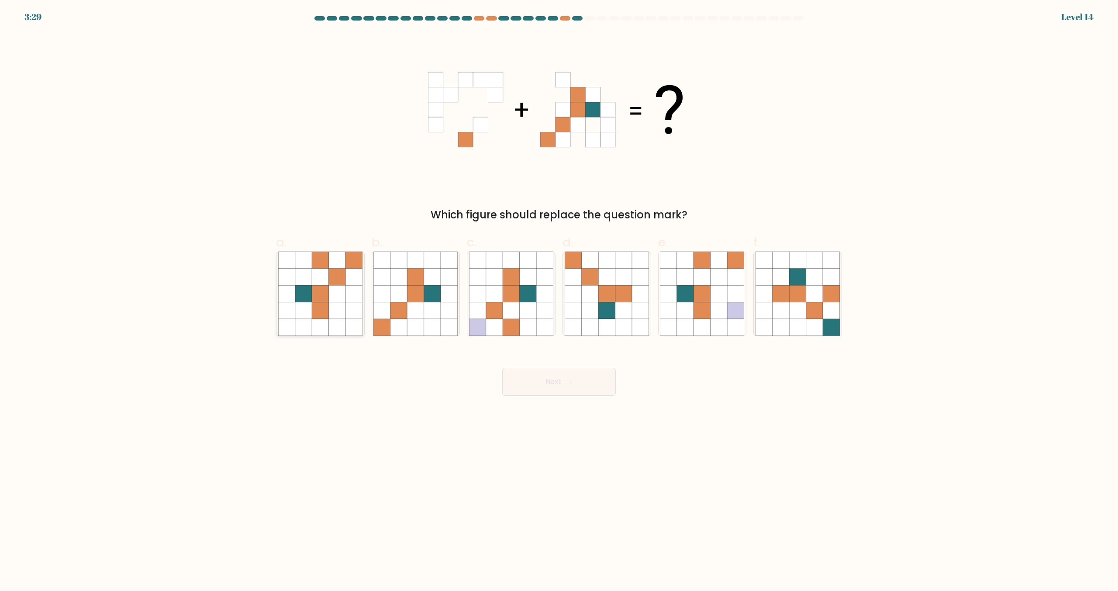
click at [302, 301] on icon at bounding box center [303, 294] width 17 height 17
click at [559, 301] on input "a." at bounding box center [559, 299] width 0 height 6
radio input "true"
drag, startPoint x: 531, startPoint y: 381, endPoint x: 504, endPoint y: 330, distance: 57.0
click at [530, 381] on button "Next" at bounding box center [559, 382] width 114 height 28
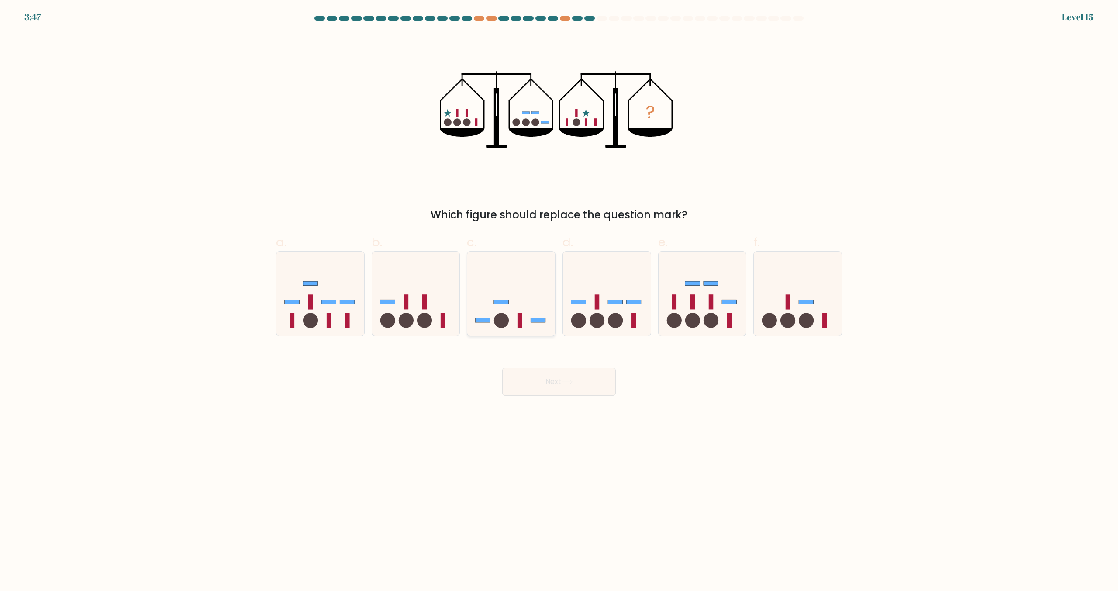
click at [510, 329] on icon at bounding box center [511, 294] width 88 height 72
click at [559, 301] on input "c." at bounding box center [559, 299] width 0 height 6
radio input "true"
click at [574, 387] on button "Next" at bounding box center [559, 382] width 114 height 28
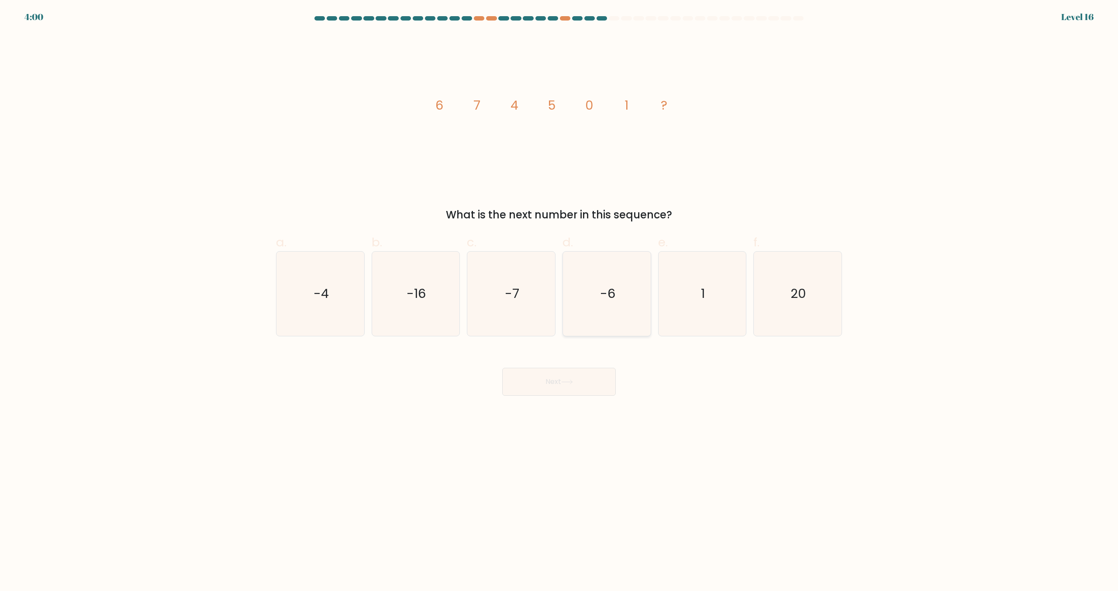
click at [614, 292] on text "-6" at bounding box center [607, 293] width 15 height 17
click at [559, 296] on input "d. -6" at bounding box center [559, 299] width 0 height 6
radio input "true"
click at [572, 395] on button "Next" at bounding box center [559, 382] width 114 height 28
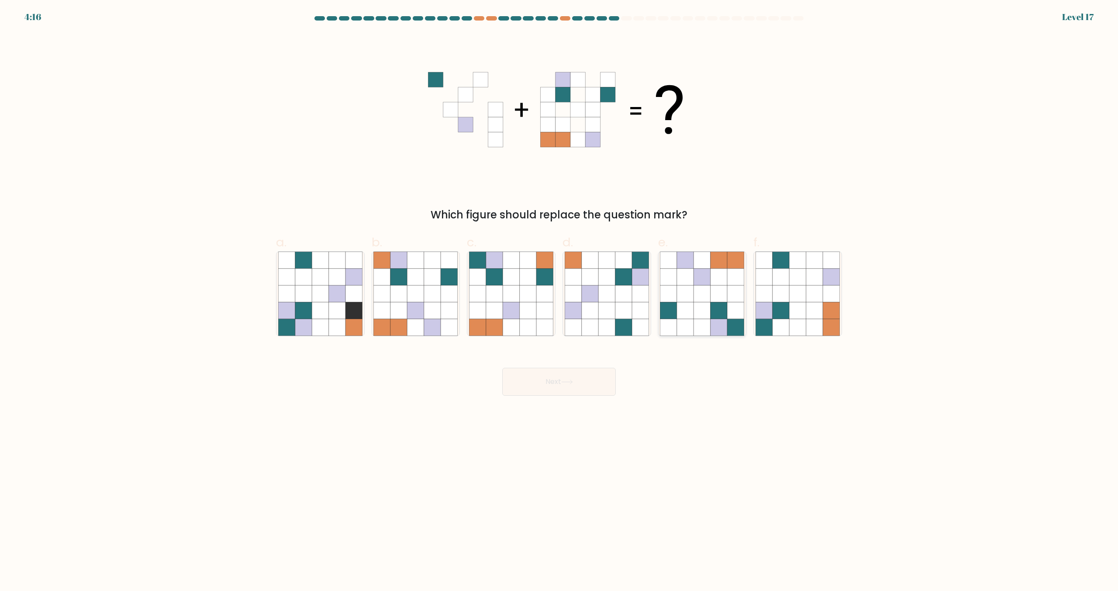
click at [672, 316] on icon at bounding box center [668, 310] width 17 height 17
click at [559, 301] on input "e." at bounding box center [559, 299] width 0 height 6
radio input "true"
click at [580, 380] on button "Next" at bounding box center [559, 382] width 114 height 28
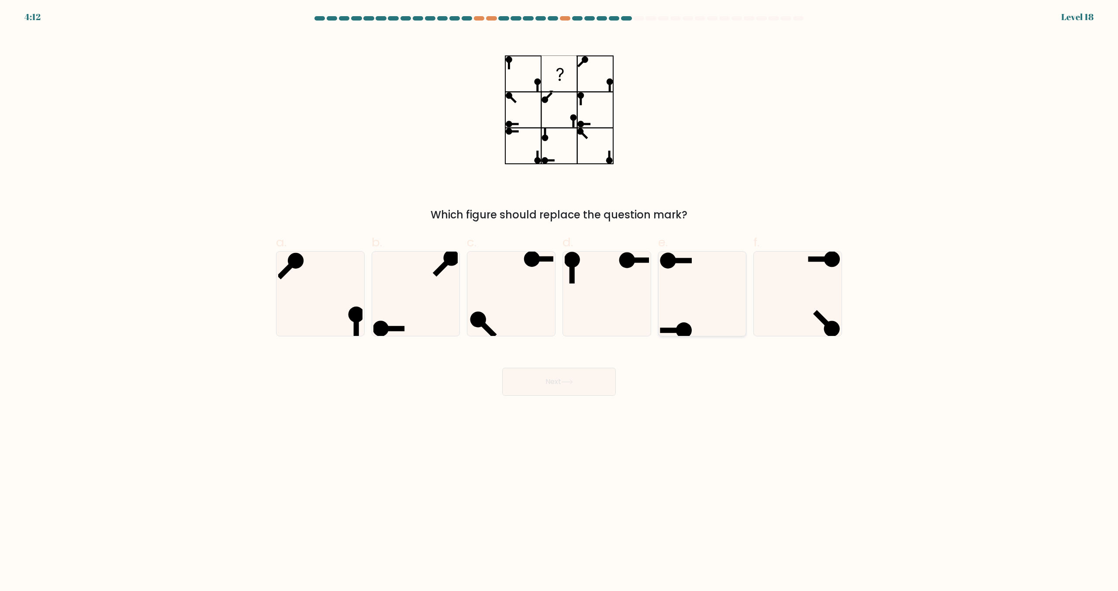
click at [706, 288] on icon at bounding box center [702, 293] width 84 height 84
click at [559, 296] on input "e." at bounding box center [559, 299] width 0 height 6
radio input "true"
drag, startPoint x: 565, startPoint y: 381, endPoint x: 561, endPoint y: 378, distance: 5.0
click at [566, 381] on icon at bounding box center [567, 381] width 12 height 5
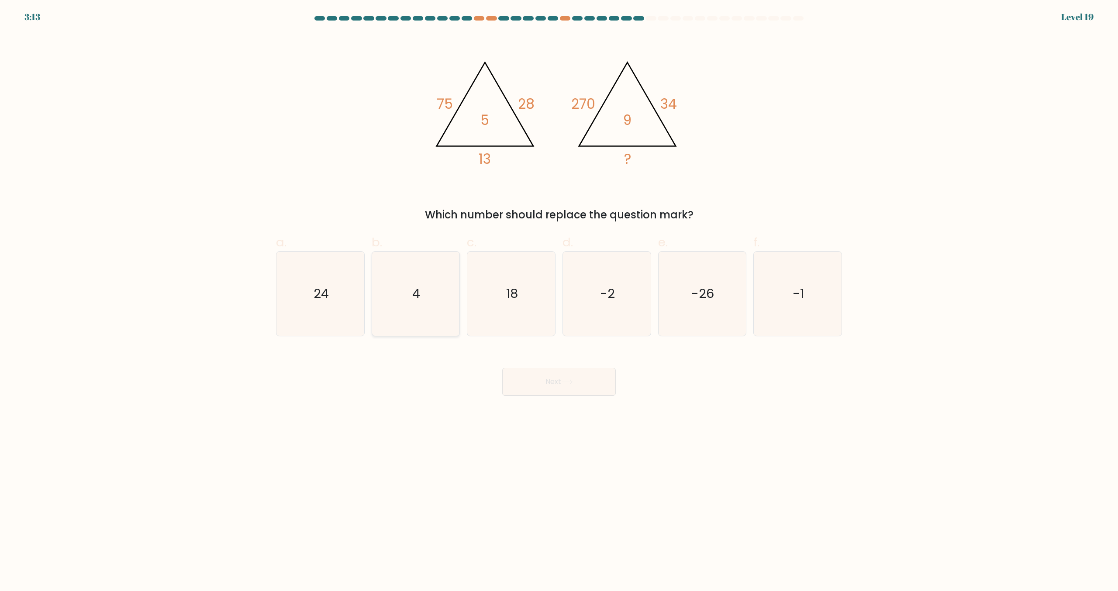
drag, startPoint x: 380, startPoint y: 259, endPoint x: 387, endPoint y: 263, distance: 8.4
click at [385, 261] on icon "4" at bounding box center [415, 293] width 84 height 84
click at [559, 296] on input "b. 4" at bounding box center [559, 299] width 0 height 6
radio input "true"
click at [540, 388] on button "Next" at bounding box center [559, 382] width 114 height 28
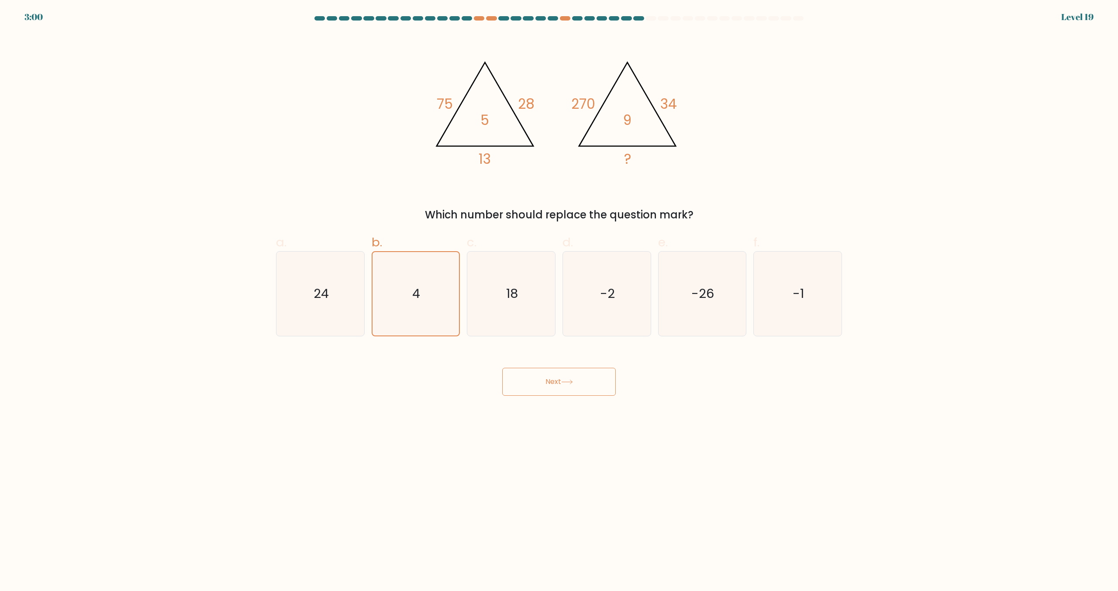
drag, startPoint x: 540, startPoint y: 388, endPoint x: 499, endPoint y: 380, distance: 41.7
click at [540, 388] on button "Next" at bounding box center [559, 382] width 114 height 28
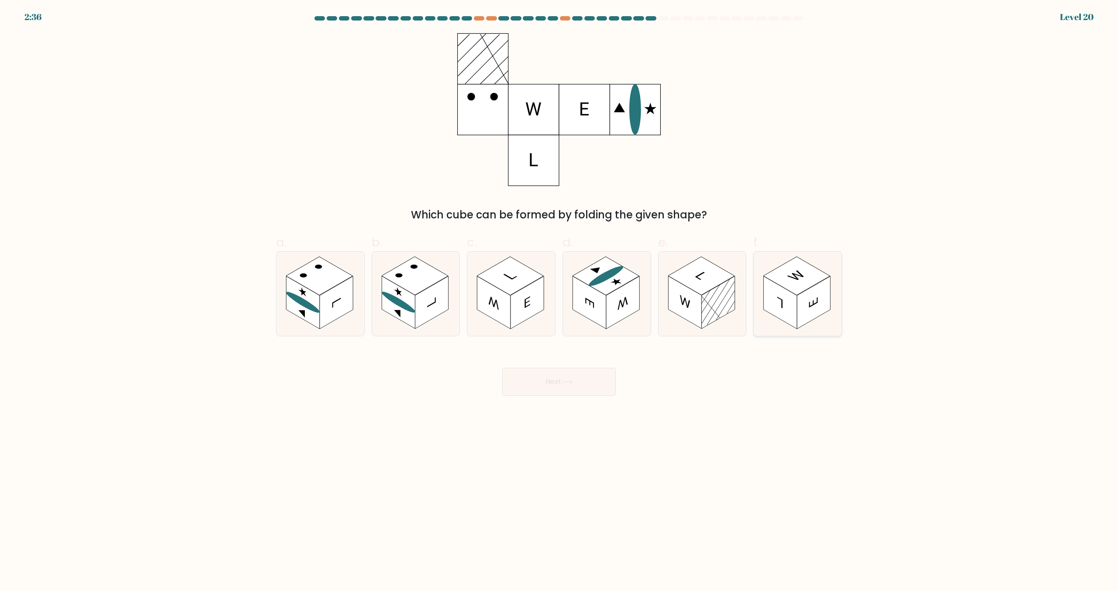
click at [800, 317] on rect at bounding box center [813, 302] width 33 height 53
click at [559, 301] on input "f." at bounding box center [559, 299] width 0 height 6
radio input "true"
click at [688, 313] on rect at bounding box center [684, 302] width 33 height 53
click at [559, 301] on input "e." at bounding box center [559, 299] width 0 height 6
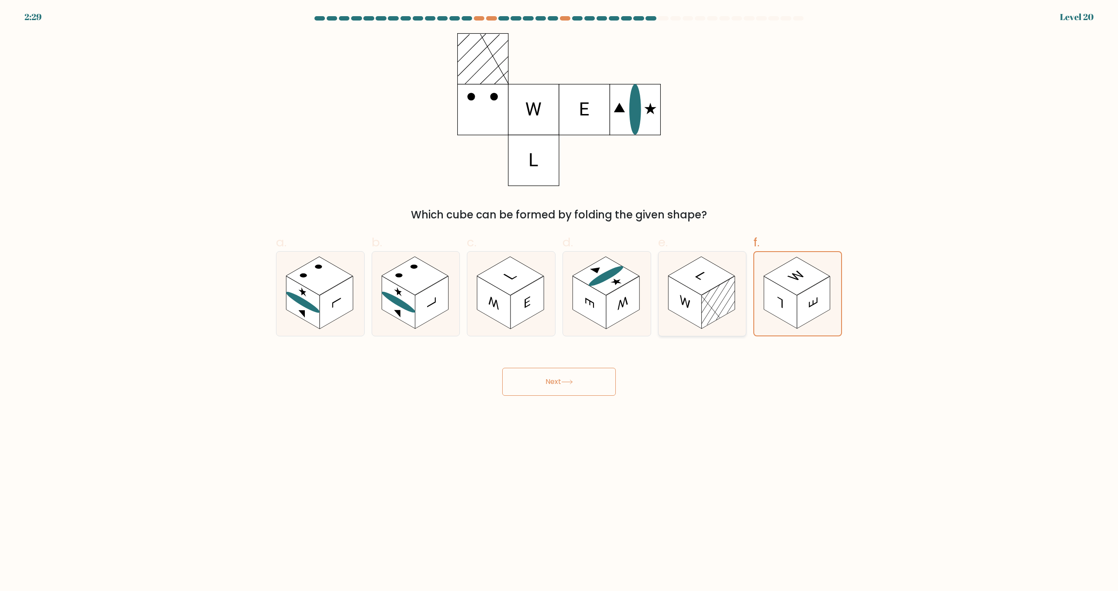
radio input "true"
click at [424, 310] on rect at bounding box center [431, 302] width 33 height 53
click at [559, 301] on input "b." at bounding box center [559, 299] width 0 height 6
radio input "true"
click at [322, 320] on rect at bounding box center [336, 302] width 33 height 53
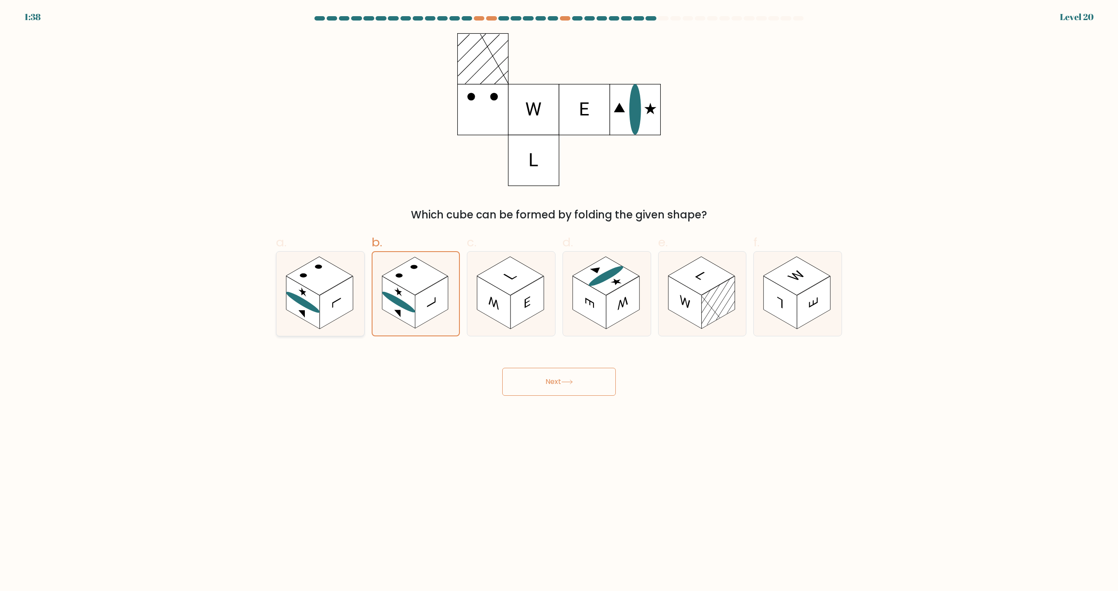
click at [559, 301] on input "a." at bounding box center [559, 299] width 0 height 6
radio input "true"
drag, startPoint x: 322, startPoint y: 320, endPoint x: 329, endPoint y: 320, distance: 7.0
click at [322, 320] on rect at bounding box center [336, 302] width 33 height 52
click at [559, 301] on input "a." at bounding box center [559, 299] width 0 height 6
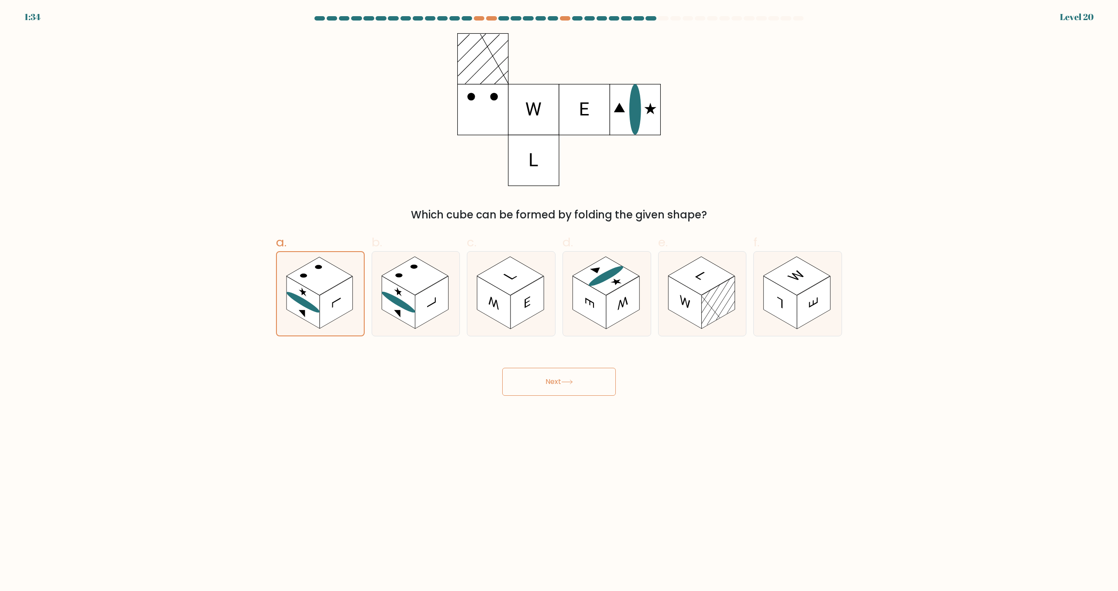
drag, startPoint x: 548, startPoint y: 380, endPoint x: 515, endPoint y: 361, distance: 38.6
click at [548, 380] on button "Next" at bounding box center [559, 382] width 114 height 28
click at [523, 384] on button "Next" at bounding box center [559, 382] width 114 height 28
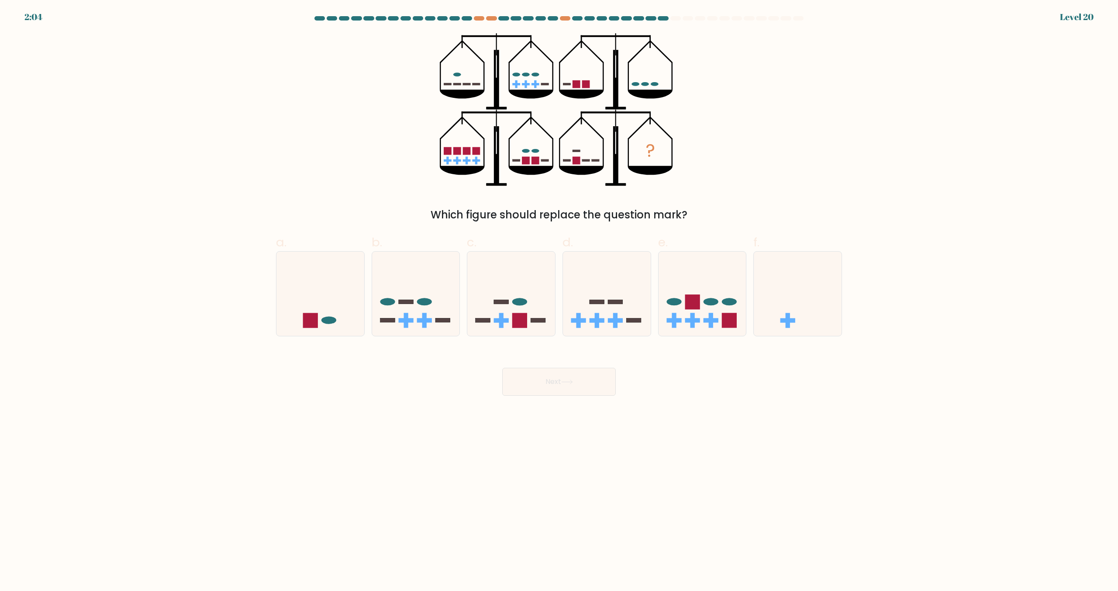
click at [770, 206] on div "? Which figure should replace the question mark?" at bounding box center [559, 127] width 576 height 189
click at [428, 327] on icon at bounding box center [416, 294] width 88 height 72
click at [559, 301] on input "b." at bounding box center [559, 299] width 0 height 6
radio input "true"
click at [519, 305] on ellipse at bounding box center [519, 301] width 15 height 7
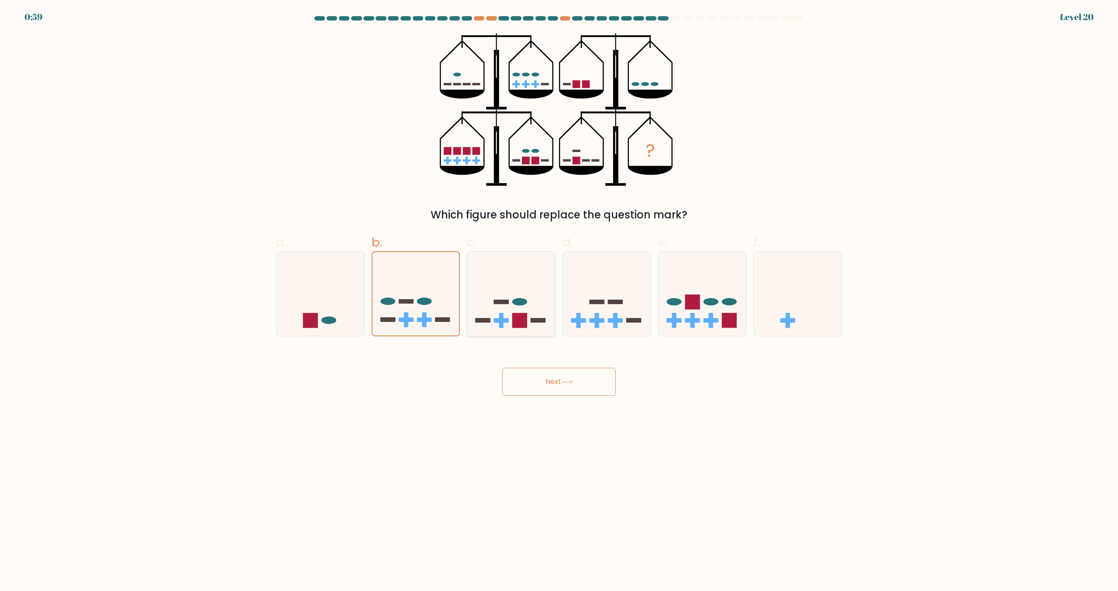
click at [559, 301] on input "c." at bounding box center [559, 299] width 0 height 6
radio input "true"
click at [437, 322] on rect at bounding box center [442, 320] width 15 height 4
click at [559, 301] on input "b." at bounding box center [559, 299] width 0 height 6
radio input "true"
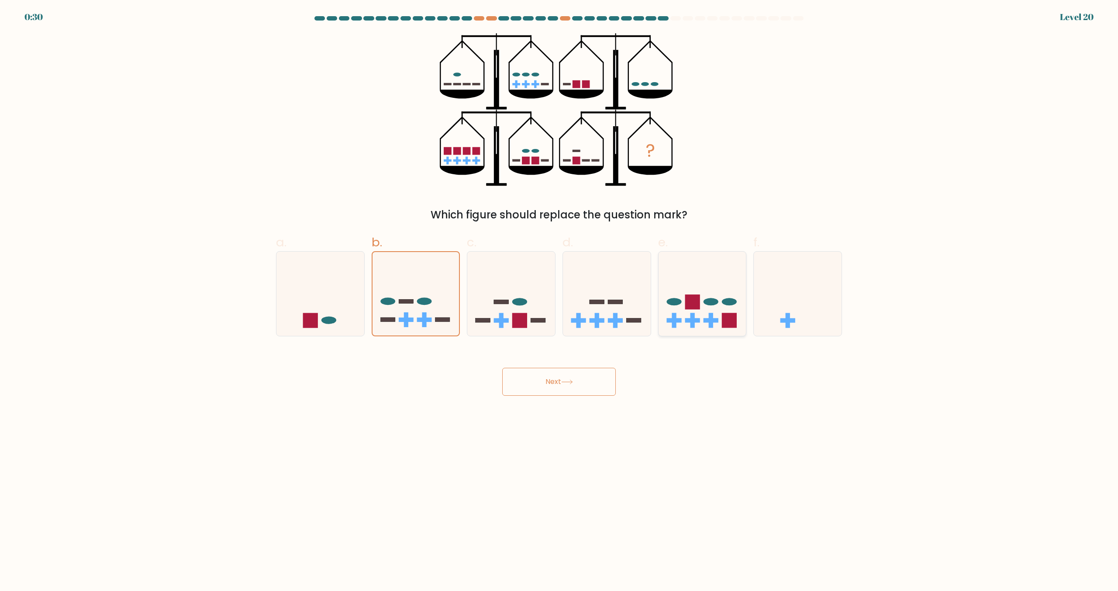
click at [708, 290] on icon at bounding box center [702, 294] width 88 height 72
click at [559, 296] on input "e." at bounding box center [559, 299] width 0 height 6
radio input "true"
click at [520, 319] on rect at bounding box center [519, 320] width 15 height 15
click at [559, 301] on input "c." at bounding box center [559, 299] width 0 height 6
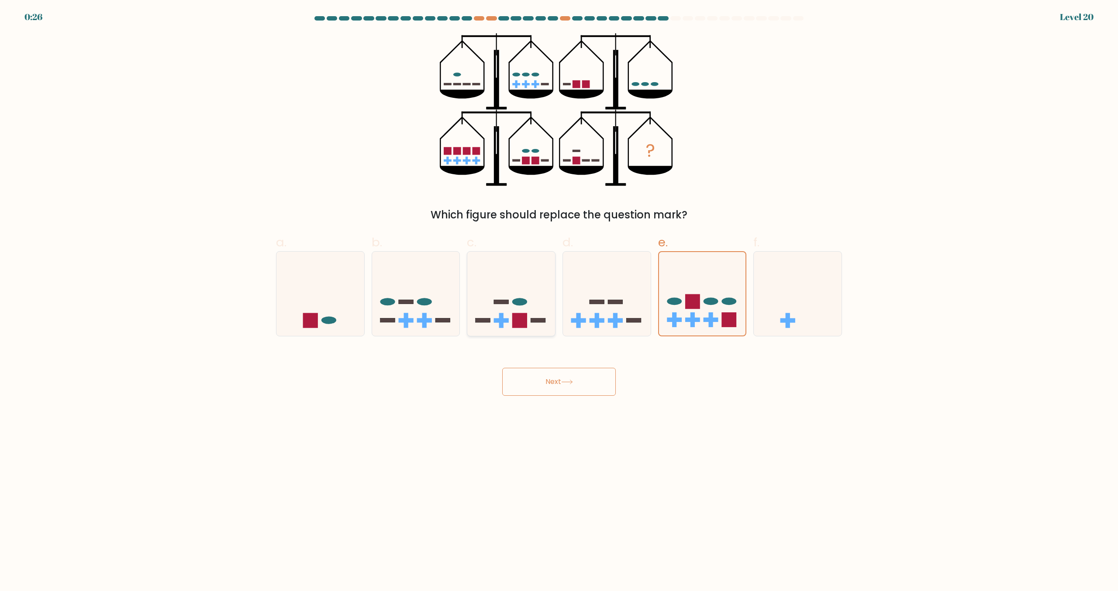
radio input "true"
click at [560, 387] on button "Next" at bounding box center [559, 382] width 114 height 28
click at [561, 387] on button "Next" at bounding box center [559, 382] width 114 height 28
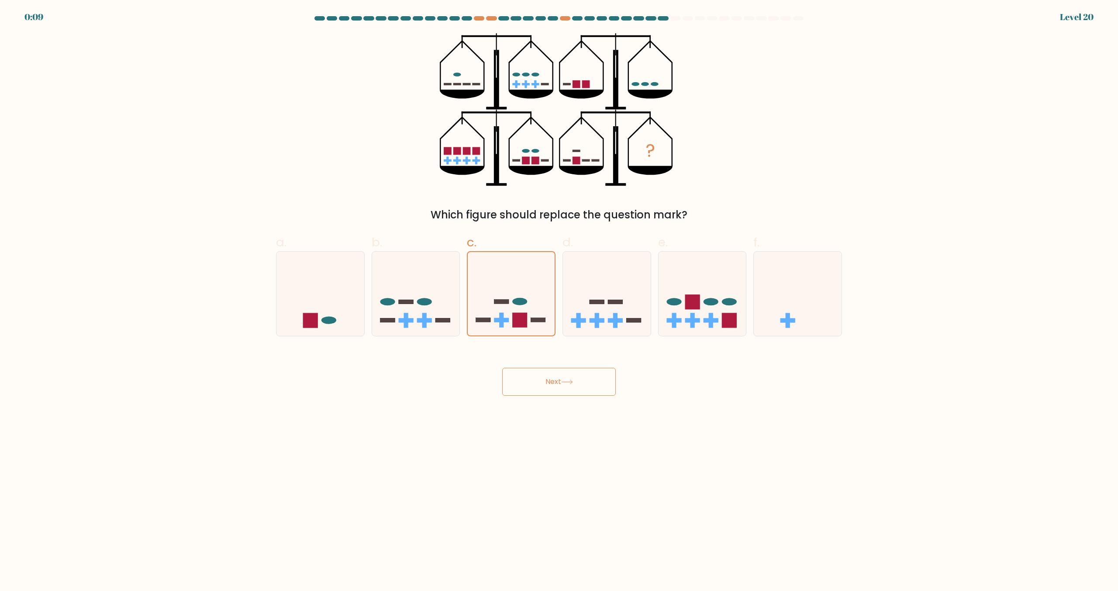
click at [561, 387] on button "Next" at bounding box center [559, 382] width 114 height 28
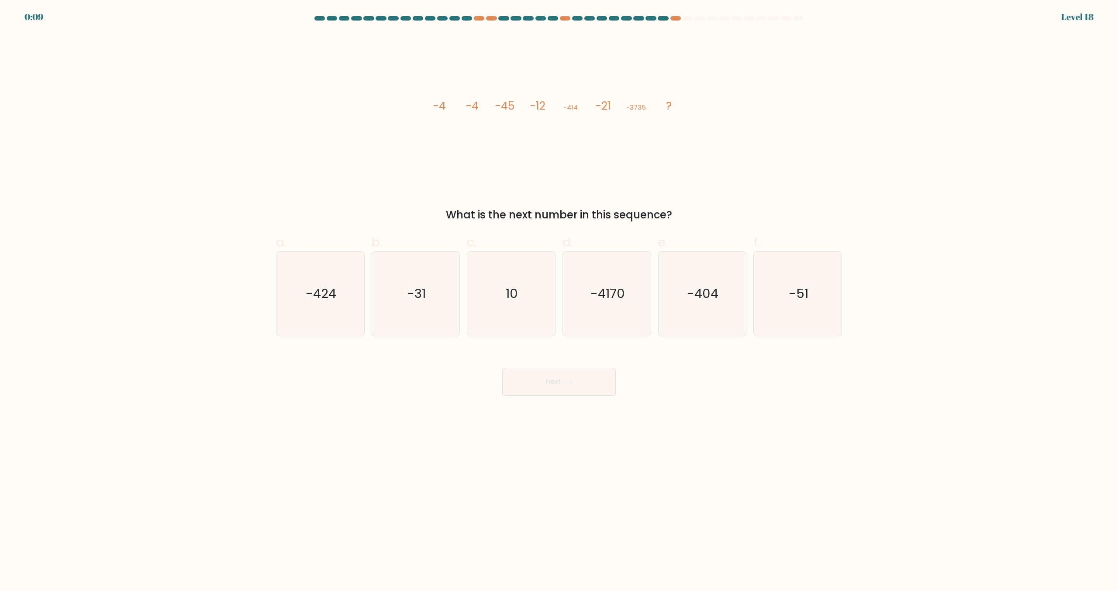
click at [561, 387] on button "Next" at bounding box center [559, 382] width 114 height 28
drag, startPoint x: 563, startPoint y: 454, endPoint x: 557, endPoint y: 472, distance: 18.5
click at [562, 457] on body "0:46 Level 18" at bounding box center [559, 295] width 1118 height 591
drag, startPoint x: 451, startPoint y: 109, endPoint x: 525, endPoint y: 109, distance: 74.2
click at [525, 109] on div "image/svg+xml -4 -4 -45 -12 -414 -21 -3735 ? What is the next number in this se…" at bounding box center [559, 127] width 576 height 189
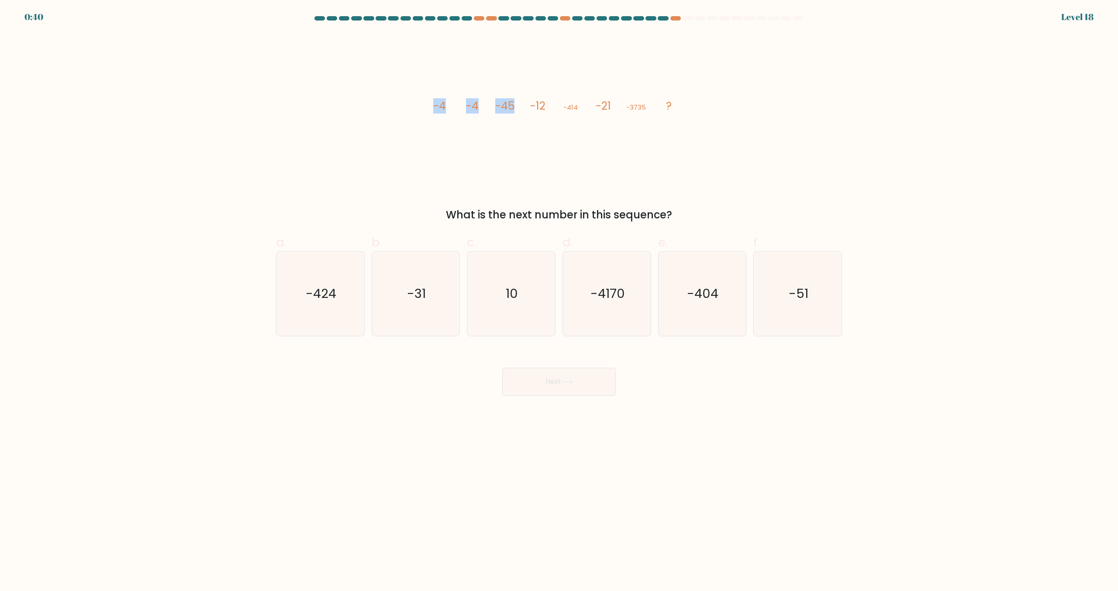
drag, startPoint x: 434, startPoint y: 146, endPoint x: 442, endPoint y: 142, distance: 8.6
click at [434, 146] on icon "image/svg+xml -4 -4 -45 -12 -414 -21 -3735 ?" at bounding box center [559, 109] width 262 height 153
click at [530, 101] on tspan "-12" at bounding box center [537, 105] width 15 height 15
drag, startPoint x: 558, startPoint y: 102, endPoint x: 565, endPoint y: 102, distance: 6.5
click at [565, 102] on icon "image/svg+xml -4 -4 -45 -12 -414 -21 -3735 ?" at bounding box center [559, 109] width 262 height 153
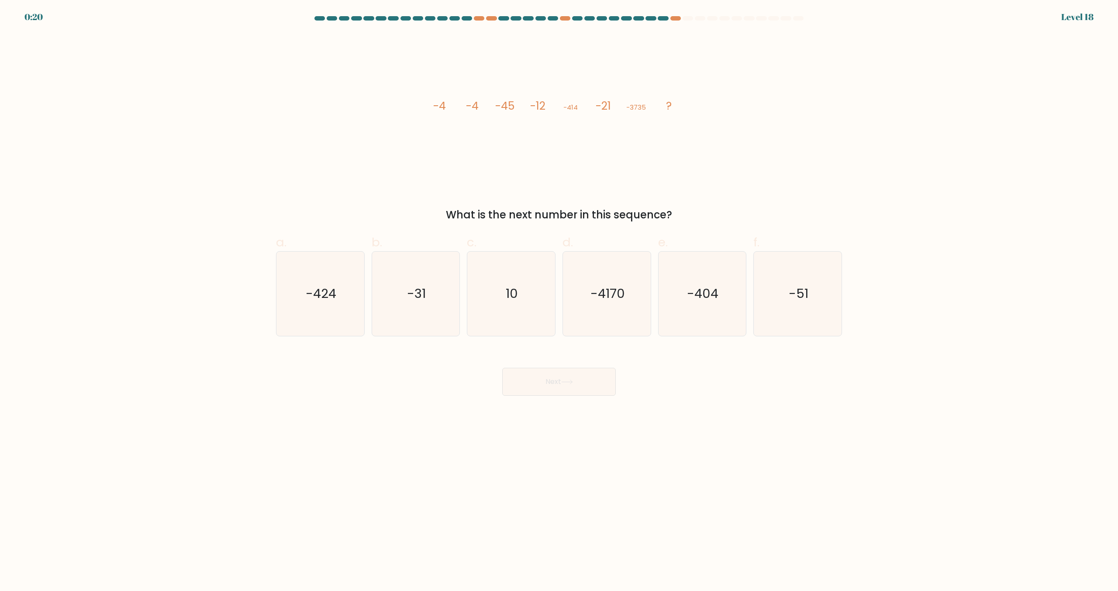
click at [861, 289] on form at bounding box center [559, 205] width 1118 height 379
drag, startPoint x: 831, startPoint y: 298, endPoint x: 774, endPoint y: 324, distance: 62.9
click at [830, 298] on icon "-51" at bounding box center [797, 293] width 84 height 84
click at [559, 298] on input "f. -51" at bounding box center [559, 299] width 0 height 6
radio input "true"
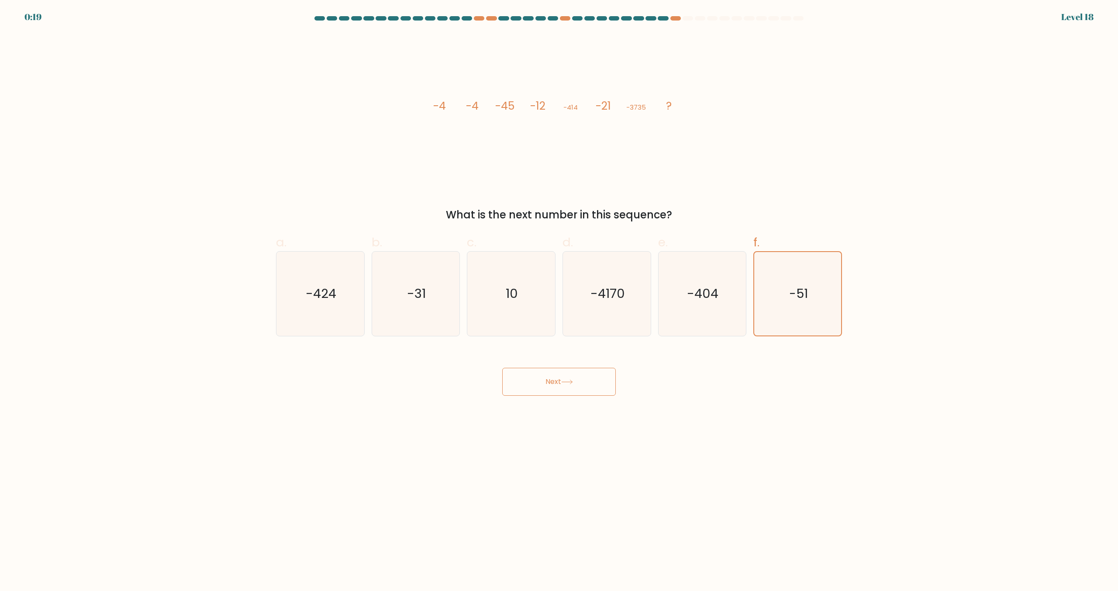
click at [565, 383] on icon at bounding box center [567, 381] width 12 height 5
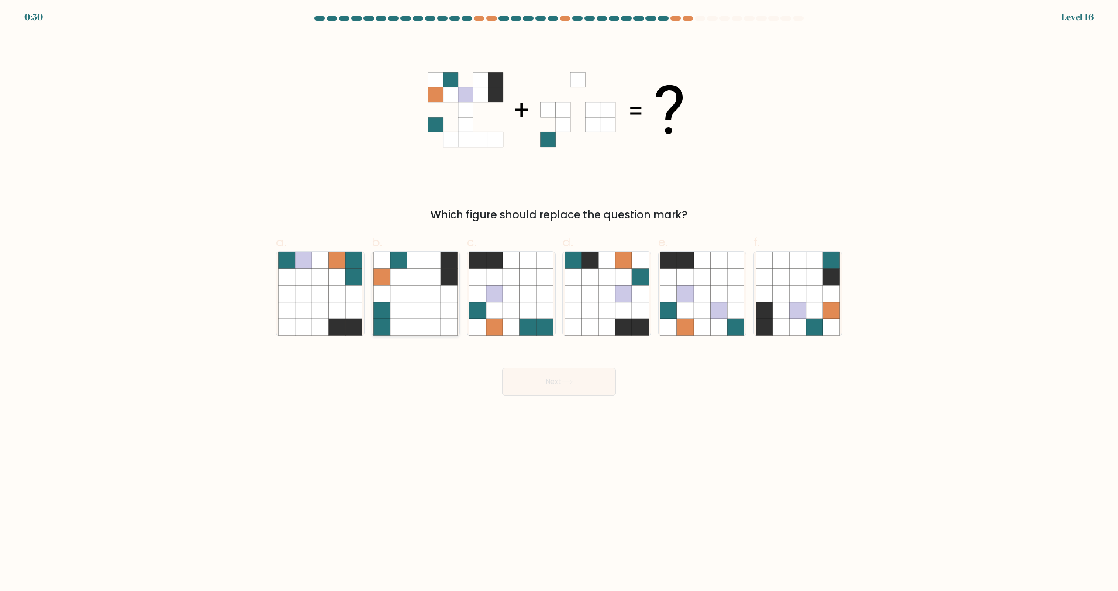
click at [417, 325] on icon at bounding box center [415, 327] width 17 height 17
click at [559, 301] on input "b." at bounding box center [559, 299] width 0 height 6
radio input "true"
click at [527, 313] on icon at bounding box center [528, 310] width 17 height 17
click at [559, 301] on input "c." at bounding box center [559, 299] width 0 height 6
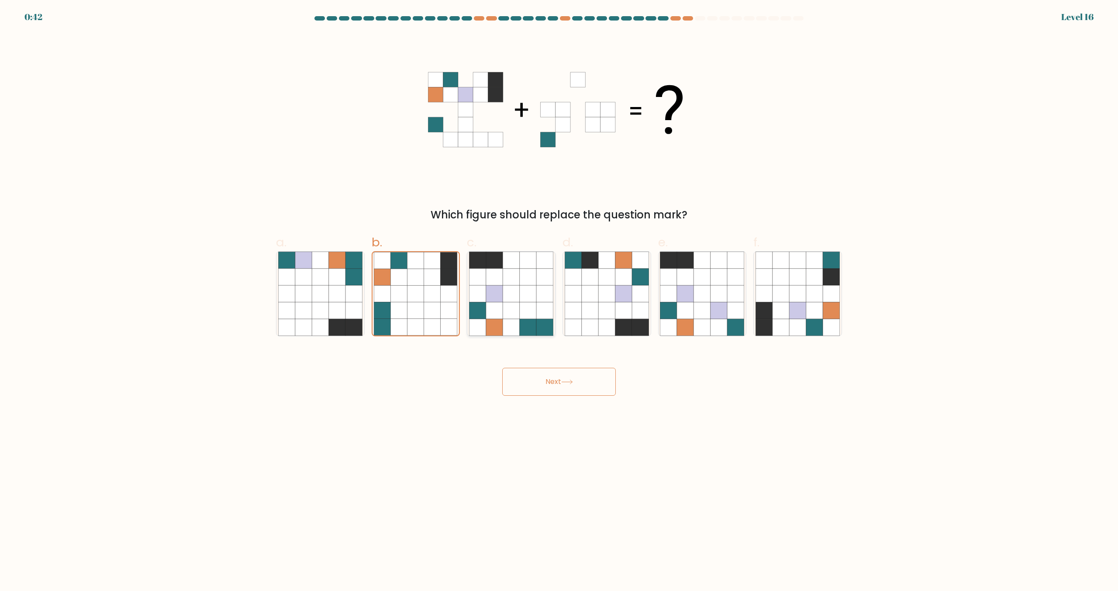
radio input "true"
click at [577, 383] on button "Next" at bounding box center [559, 382] width 114 height 28
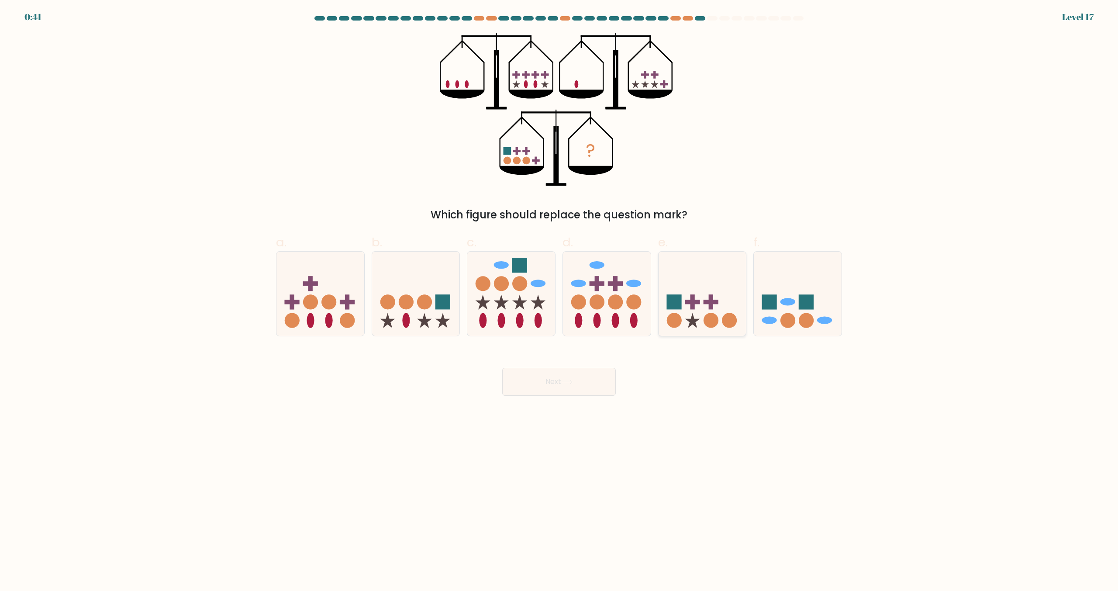
click at [720, 282] on icon at bounding box center [702, 294] width 88 height 72
click at [559, 296] on input "e." at bounding box center [559, 299] width 0 height 6
radio input "true"
click at [549, 383] on button "Next" at bounding box center [559, 382] width 114 height 28
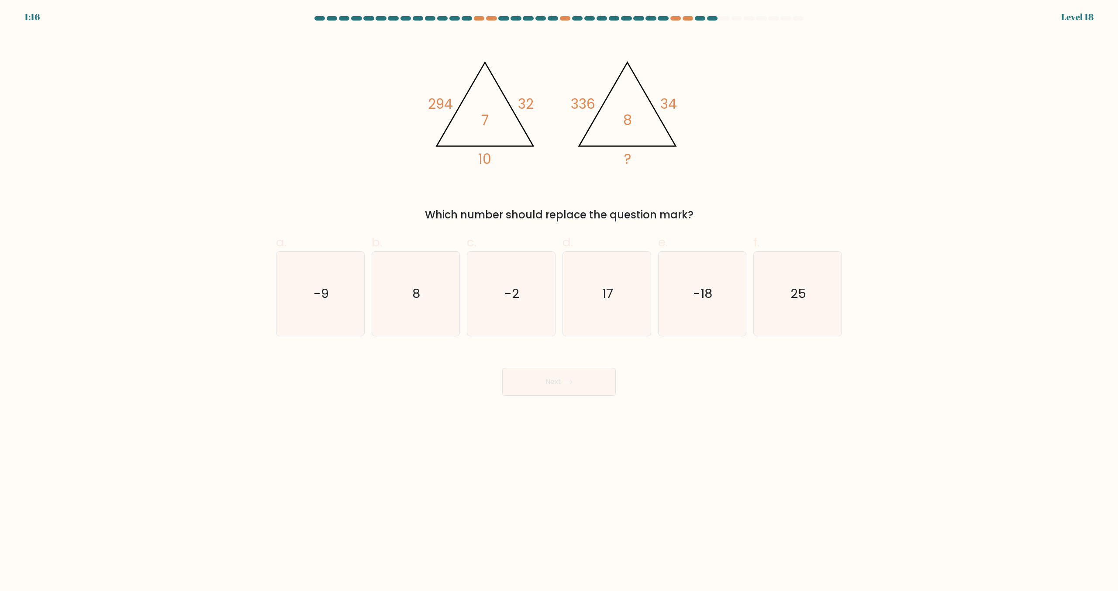
drag, startPoint x: 445, startPoint y: 107, endPoint x: 459, endPoint y: 105, distance: 14.5
click at [459, 105] on div "@import url('https://fonts.googleapis.com/css?family=Abril+Fatface:400,100,100i…" at bounding box center [559, 127] width 576 height 189
copy tspan "294"
drag, startPoint x: 423, startPoint y: 303, endPoint x: 427, endPoint y: 355, distance: 52.2
click at [422, 303] on icon "8" at bounding box center [415, 293] width 84 height 84
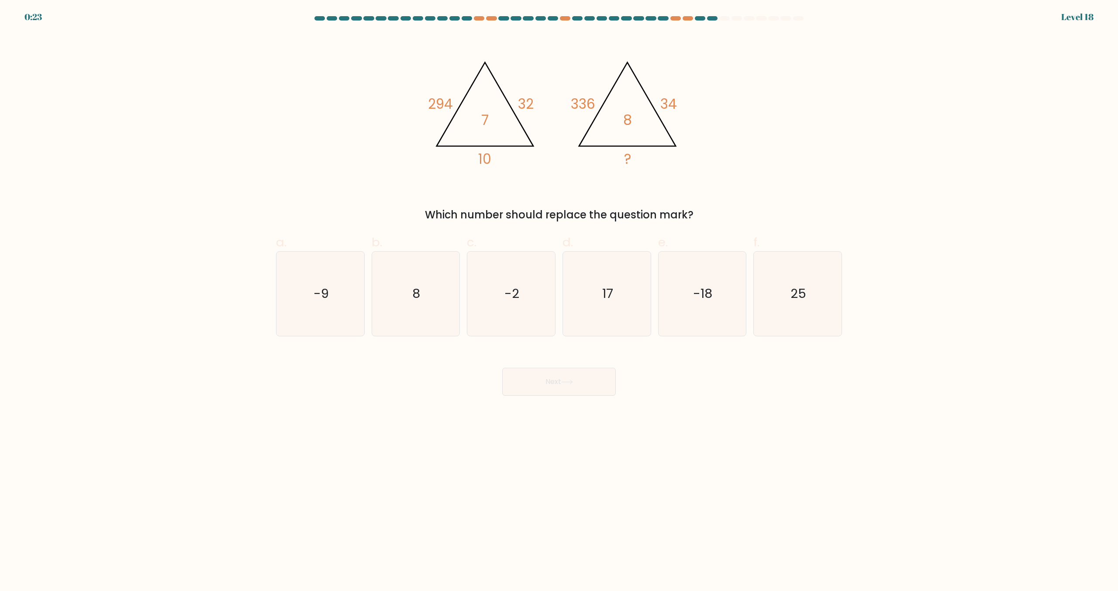
click at [559, 301] on input "b. 8" at bounding box center [559, 299] width 0 height 6
radio input "true"
click at [605, 311] on icon "17" at bounding box center [607, 293] width 84 height 84
click at [559, 301] on input "d. 17" at bounding box center [559, 299] width 0 height 6
radio input "true"
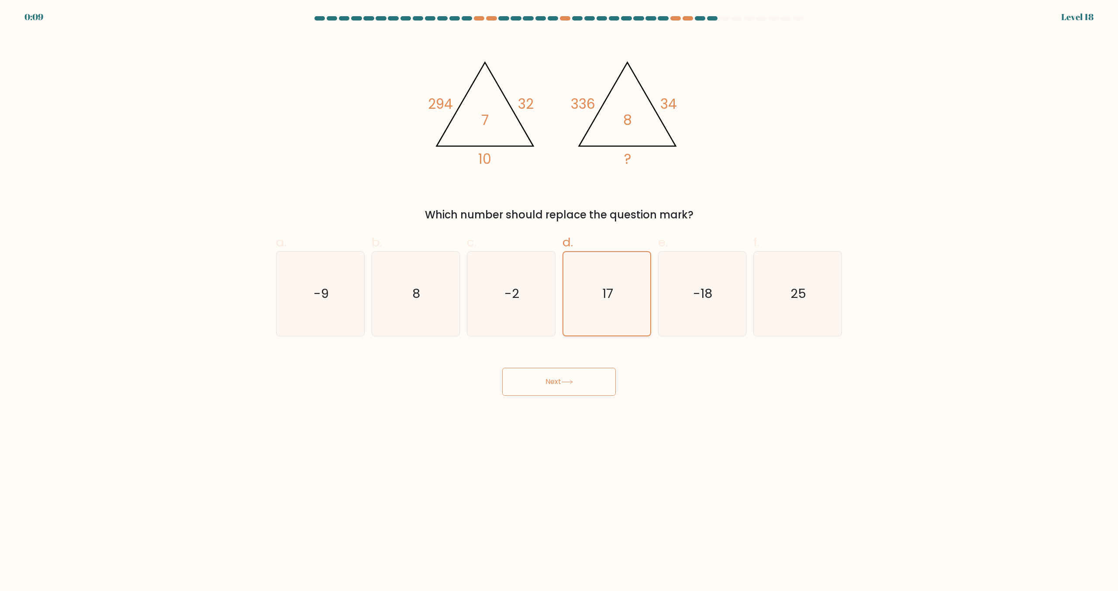
drag, startPoint x: 432, startPoint y: 317, endPoint x: 595, endPoint y: 291, distance: 165.0
click at [437, 316] on icon "8" at bounding box center [415, 293] width 84 height 84
click at [559, 301] on input "b. 8" at bounding box center [559, 299] width 0 height 6
radio input "true"
drag, startPoint x: 613, startPoint y: 292, endPoint x: 475, endPoint y: 302, distance: 138.8
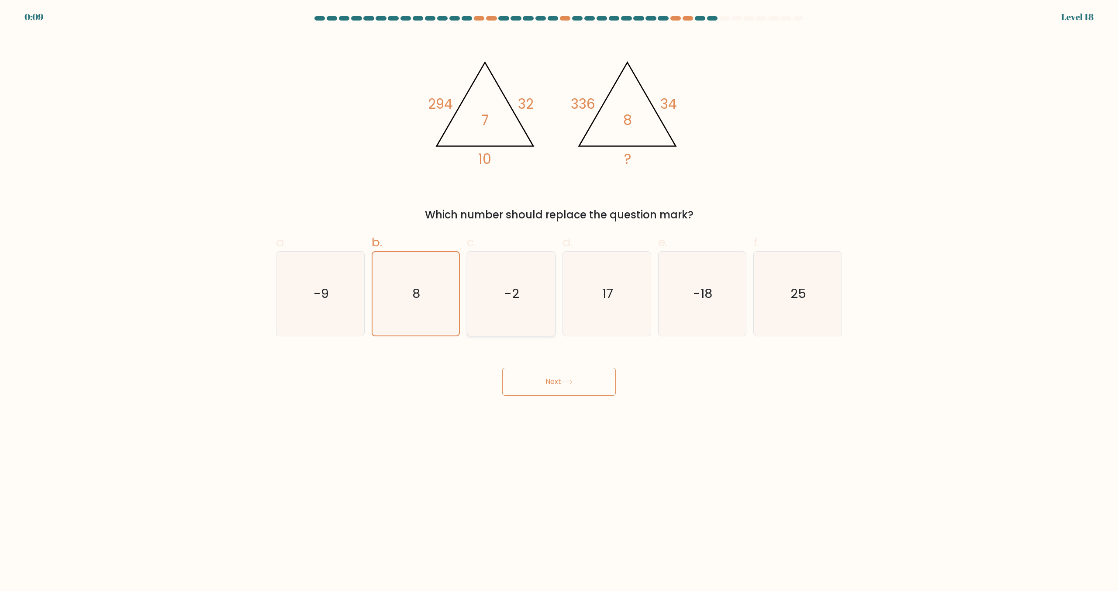
click at [613, 292] on icon "17" at bounding box center [607, 293] width 84 height 84
click at [559, 296] on input "d. 17" at bounding box center [559, 299] width 0 height 6
radio input "true"
click at [440, 293] on icon "8" at bounding box center [415, 293] width 84 height 84
click at [559, 296] on input "b. 8" at bounding box center [559, 299] width 0 height 6
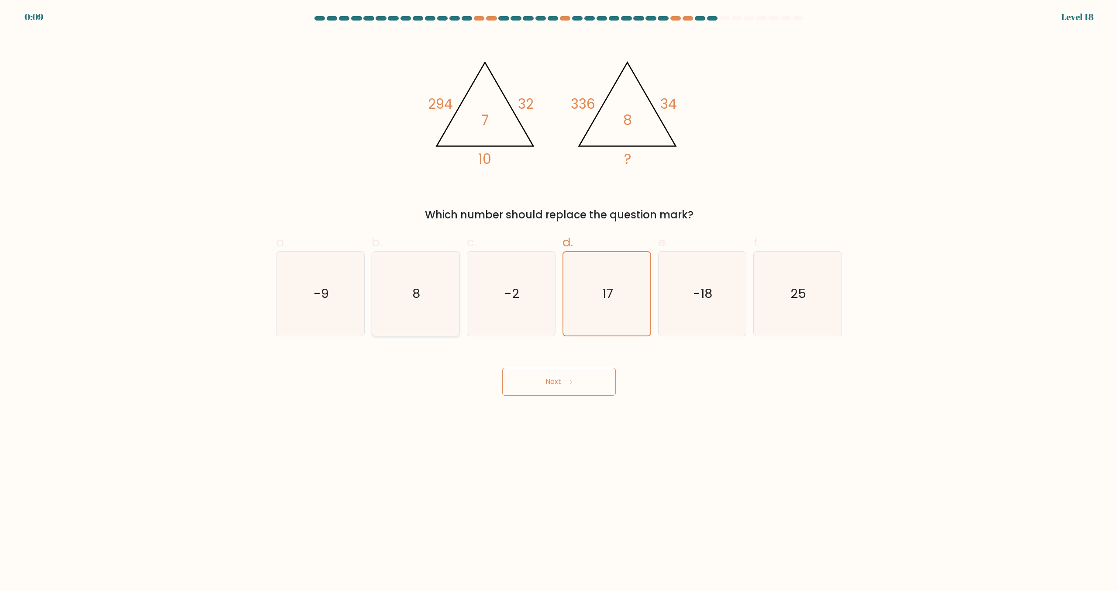
radio input "true"
drag, startPoint x: 621, startPoint y: 289, endPoint x: 571, endPoint y: 303, distance: 51.4
click at [621, 289] on icon "17" at bounding box center [607, 293] width 84 height 84
click at [559, 296] on input "d. 17" at bounding box center [559, 299] width 0 height 6
radio input "true"
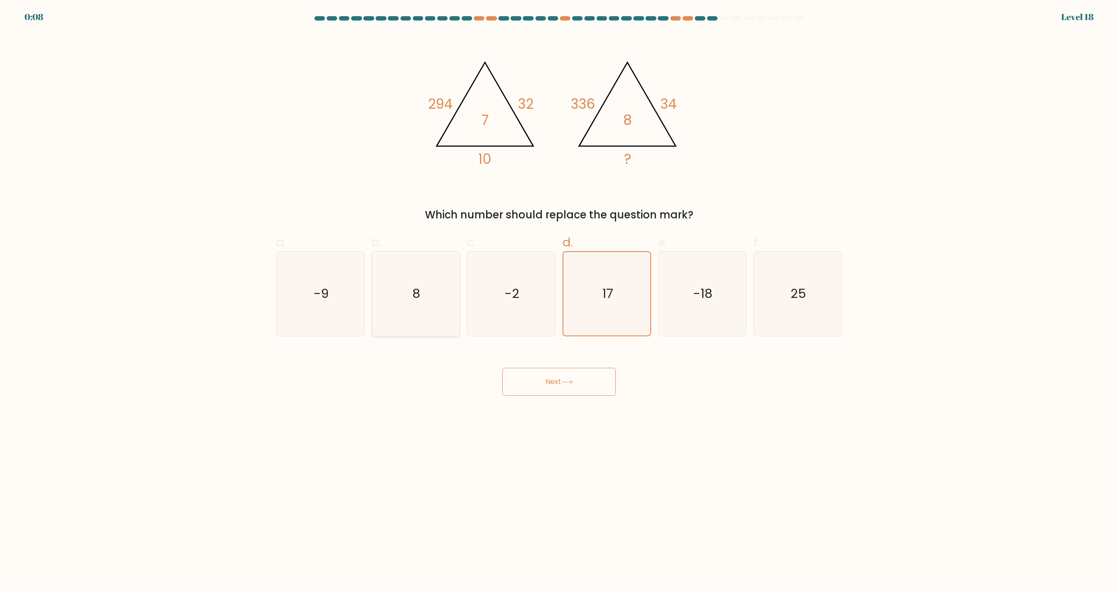
click at [423, 303] on icon "8" at bounding box center [415, 293] width 84 height 84
click at [559, 301] on input "b. 8" at bounding box center [559, 299] width 0 height 6
radio input "true"
click at [592, 286] on icon "17" at bounding box center [607, 293] width 84 height 84
click at [559, 296] on input "d. 17" at bounding box center [559, 299] width 0 height 6
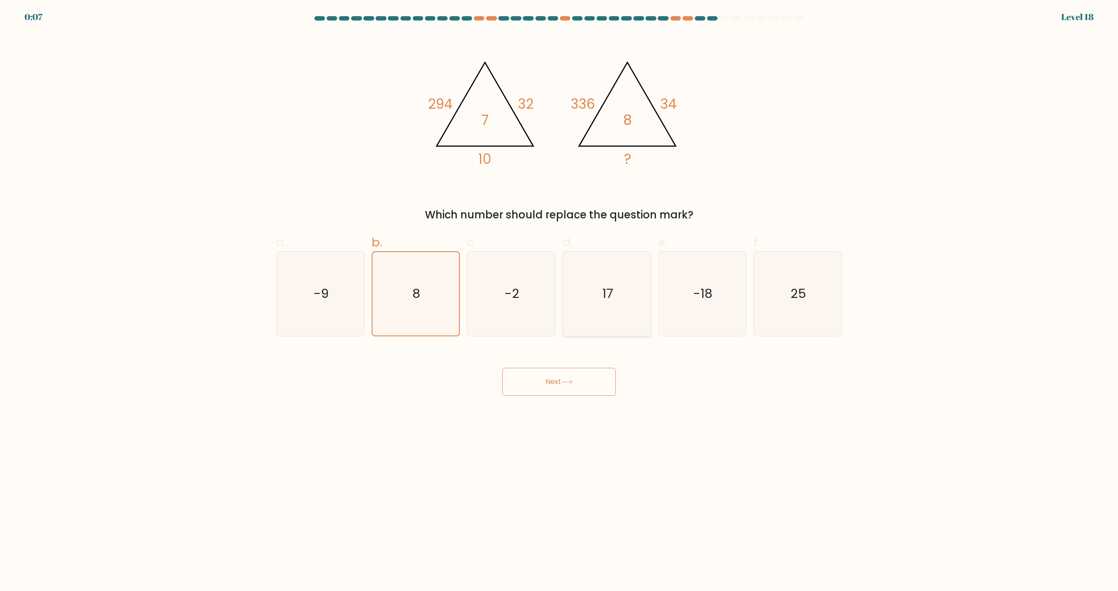
radio input "true"
click at [402, 292] on icon "8" at bounding box center [415, 293] width 84 height 84
click at [559, 296] on input "b. 8" at bounding box center [559, 299] width 0 height 6
radio input "true"
drag, startPoint x: 580, startPoint y: 391, endPoint x: 492, endPoint y: 404, distance: 88.7
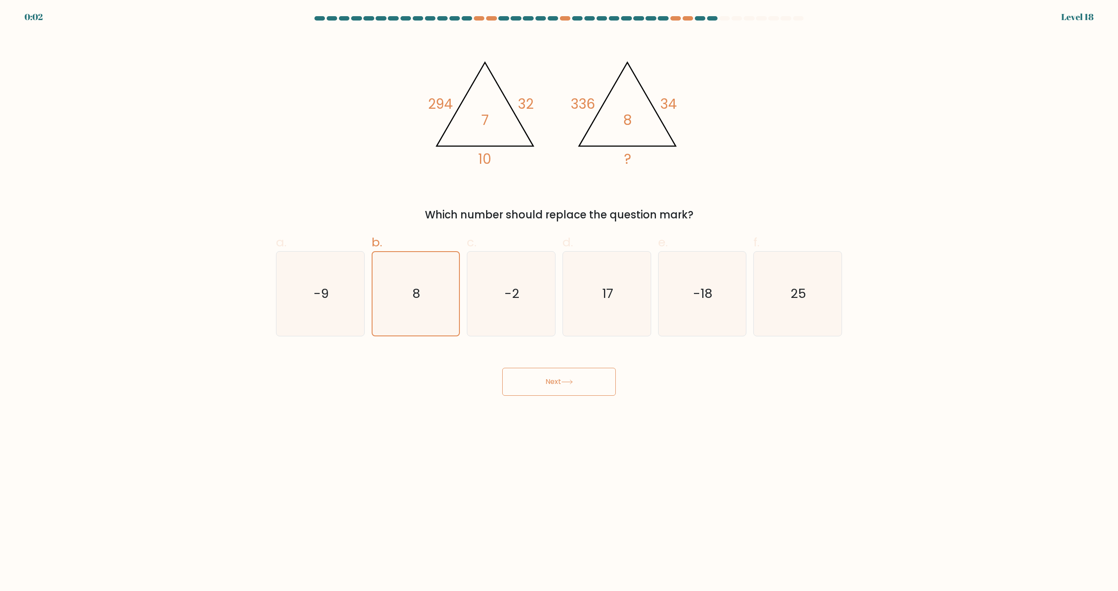
click at [580, 391] on button "Next" at bounding box center [559, 382] width 114 height 28
click at [557, 372] on button "Next" at bounding box center [559, 382] width 114 height 28
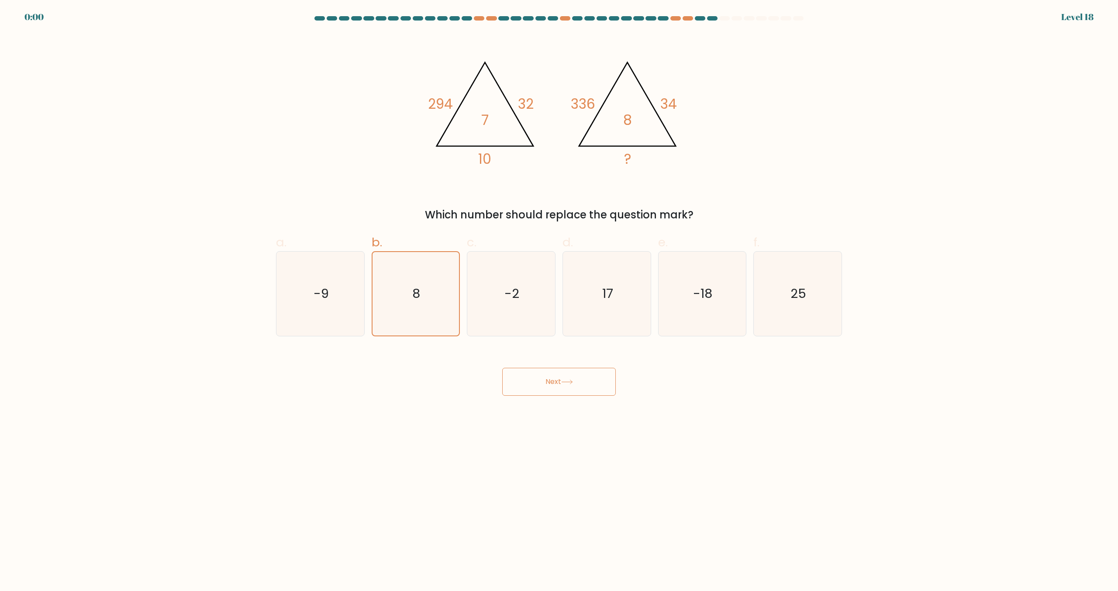
click at [557, 372] on button "Next" at bounding box center [559, 382] width 114 height 28
click at [557, 372] on div "Next" at bounding box center [559, 371] width 576 height 49
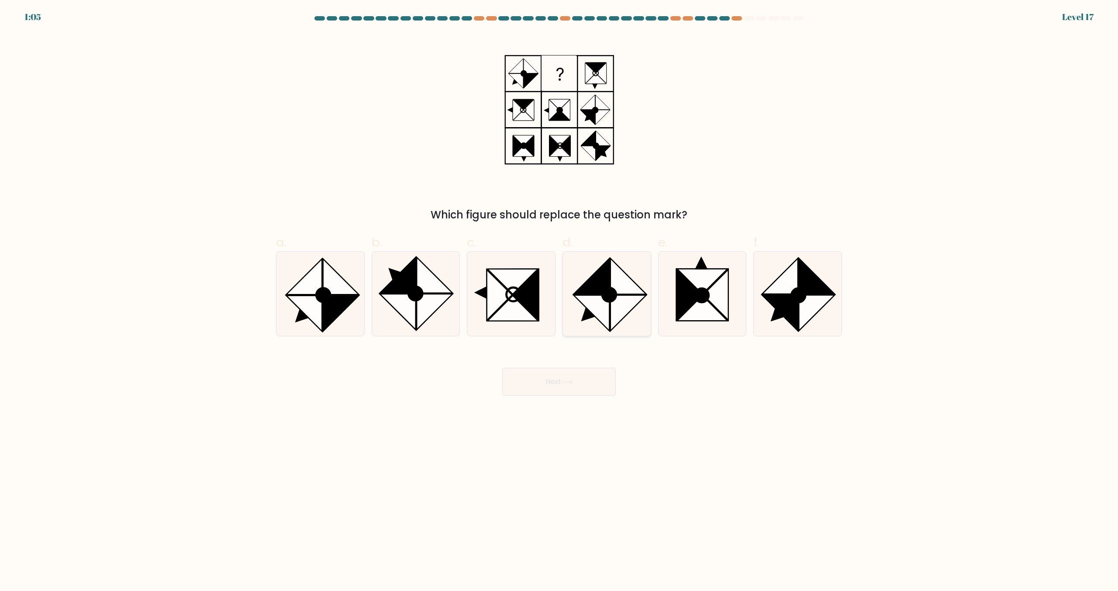
click at [618, 303] on icon at bounding box center [628, 313] width 36 height 36
click at [559, 301] on input "d." at bounding box center [559, 299] width 0 height 6
radio input "true"
click at [535, 327] on icon at bounding box center [511, 293] width 84 height 84
click at [559, 301] on input "c." at bounding box center [559, 299] width 0 height 6
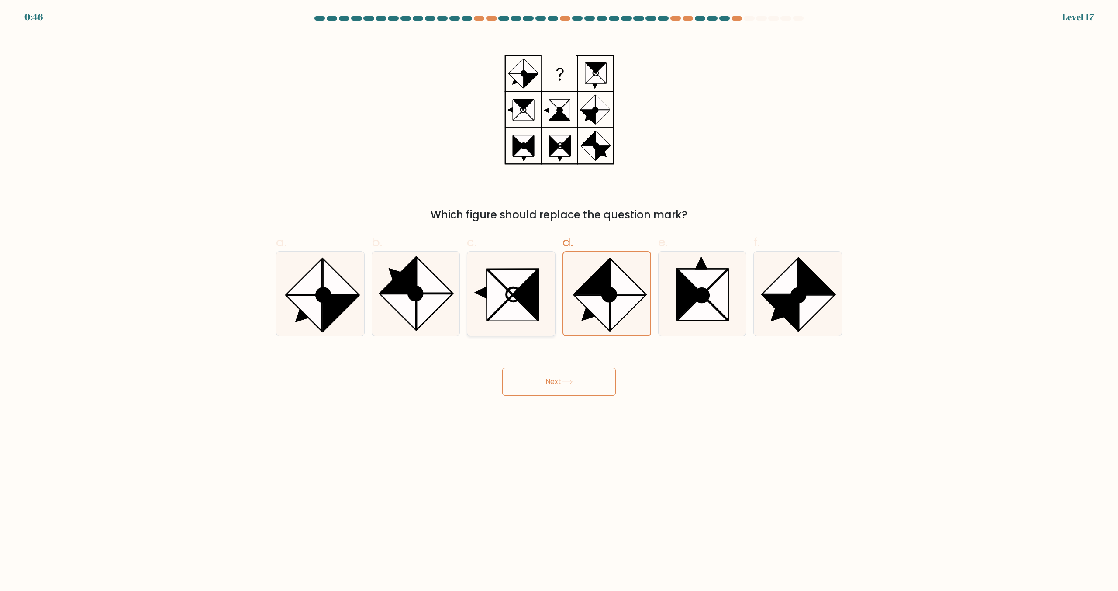
radio input "true"
click at [427, 298] on icon at bounding box center [435, 312] width 36 height 36
click at [559, 298] on input "b." at bounding box center [559, 299] width 0 height 6
radio input "true"
drag, startPoint x: 578, startPoint y: 143, endPoint x: 485, endPoint y: 189, distance: 103.9
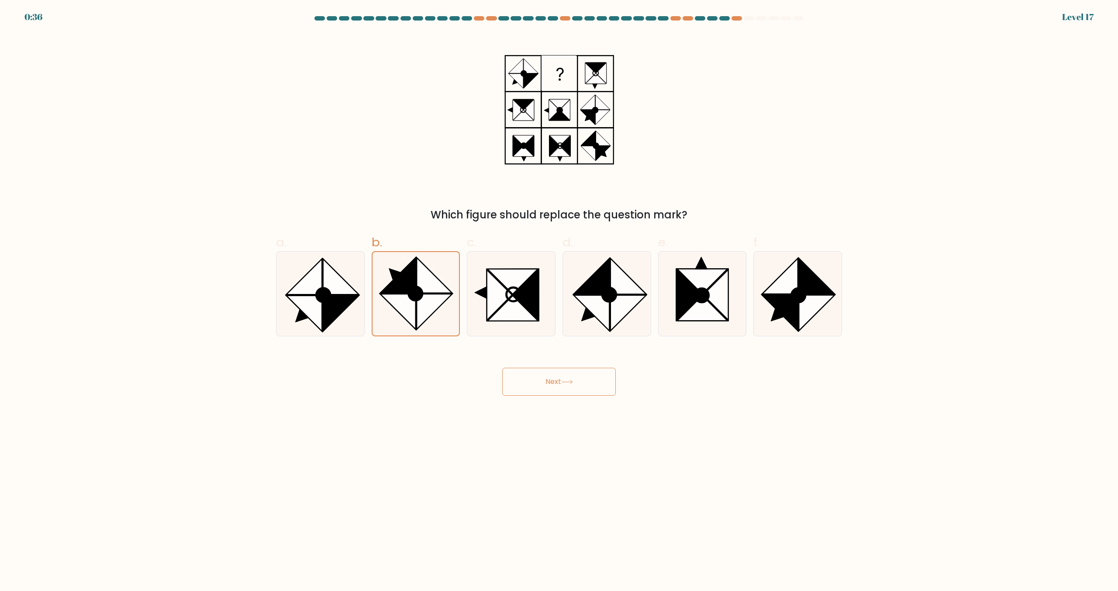
click at [485, 189] on div "Which figure should replace the question mark?" at bounding box center [559, 127] width 576 height 189
drag, startPoint x: 579, startPoint y: 110, endPoint x: 584, endPoint y: 111, distance: 5.0
click at [605, 108] on icon at bounding box center [559, 109] width 110 height 153
drag, startPoint x: 472, startPoint y: 60, endPoint x: 621, endPoint y: 145, distance: 172.1
click at [621, 145] on div "Which figure should replace the question mark?" at bounding box center [559, 127] width 576 height 189
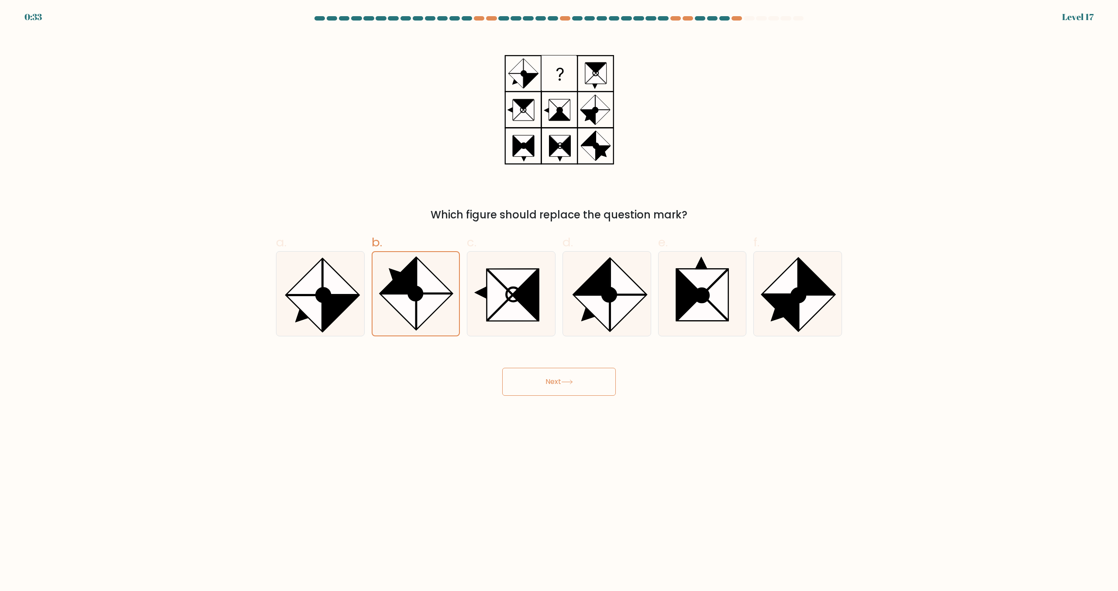
drag, startPoint x: 560, startPoint y: 383, endPoint x: 530, endPoint y: 369, distance: 32.8
click at [559, 383] on button "Next" at bounding box center [559, 382] width 114 height 28
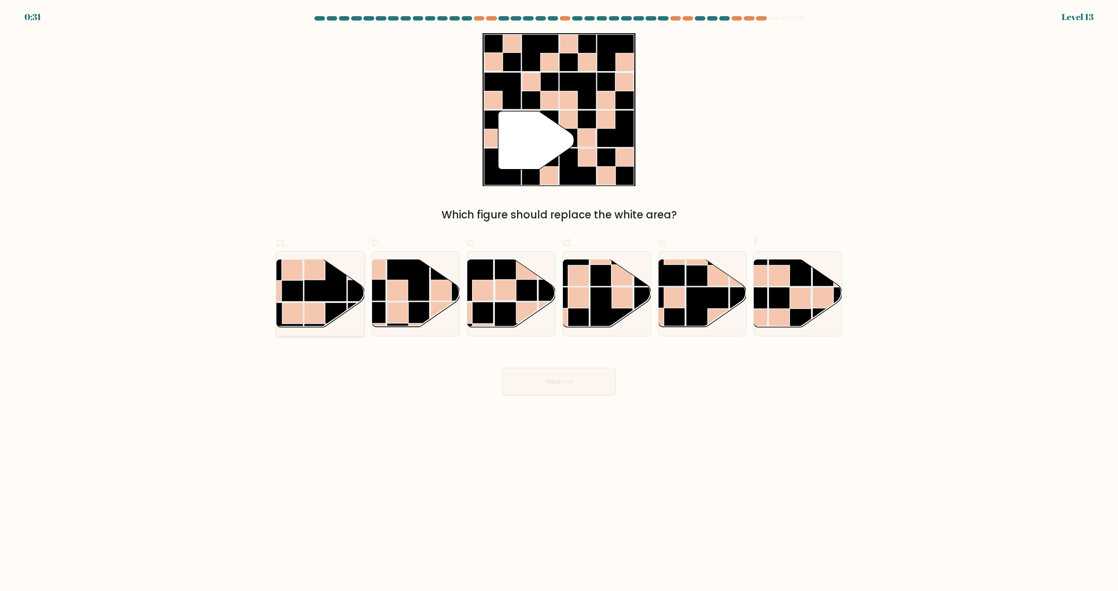
click at [328, 300] on rect at bounding box center [325, 280] width 43 height 43
click at [559, 300] on input "a." at bounding box center [559, 299] width 0 height 6
radio input "true"
click at [497, 309] on rect at bounding box center [516, 323] width 43 height 43
click at [559, 301] on input "c." at bounding box center [559, 299] width 0 height 6
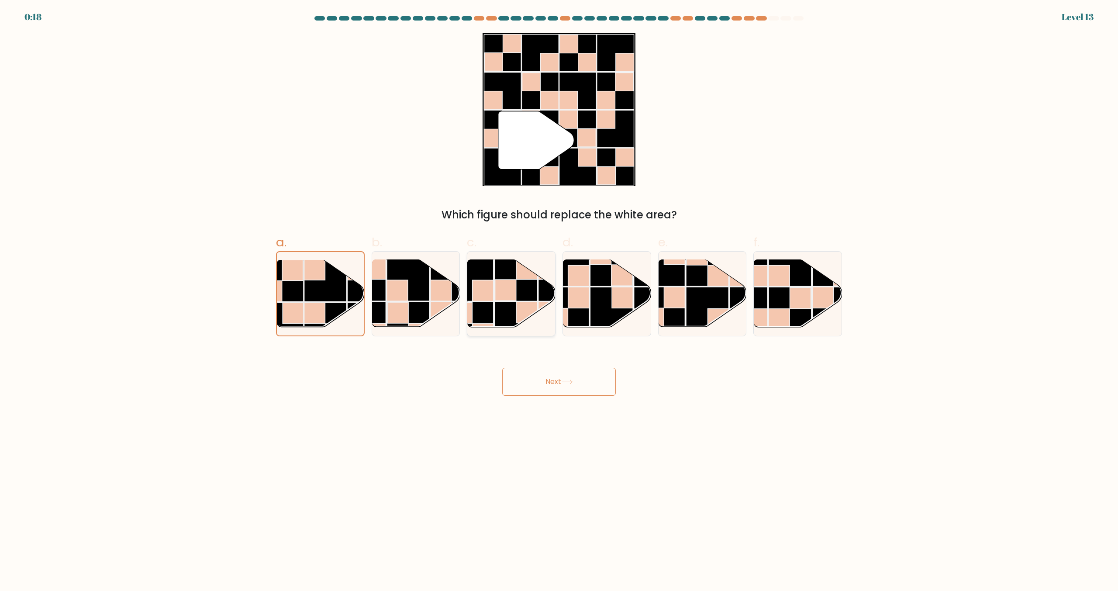
radio input "true"
click at [781, 299] on rect at bounding box center [789, 308] width 43 height 43
click at [559, 299] on input "f." at bounding box center [559, 299] width 0 height 6
radio input "true"
click at [565, 395] on button "Next" at bounding box center [559, 382] width 114 height 28
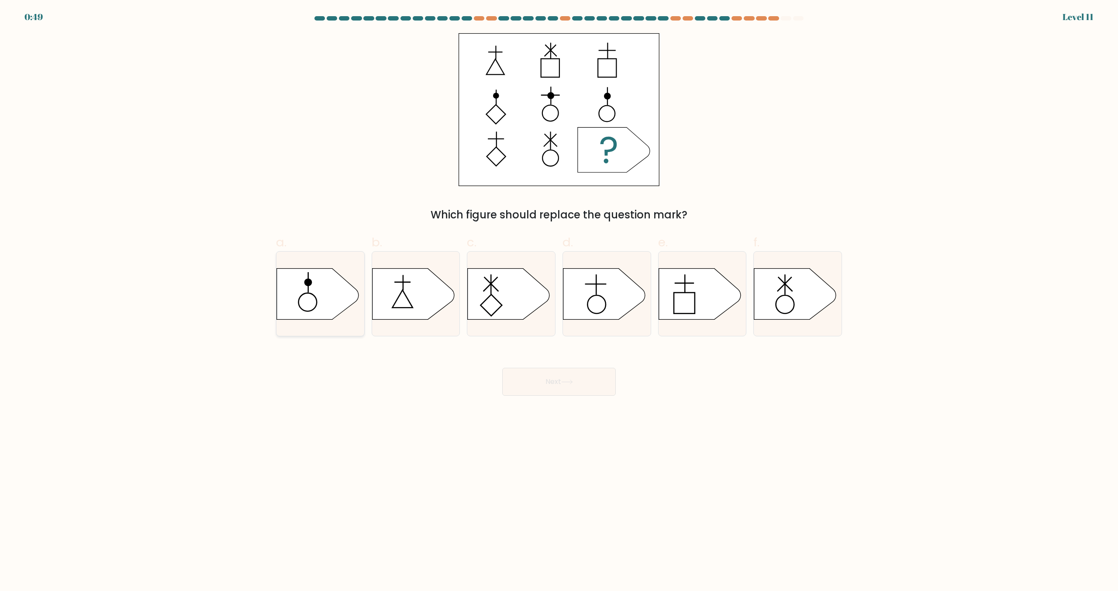
click at [362, 305] on icon at bounding box center [320, 294] width 88 height 52
click at [559, 301] on input "a." at bounding box center [559, 299] width 0 height 6
radio input "true"
click at [542, 396] on body "0:49 Level 11" at bounding box center [559, 295] width 1118 height 591
click at [545, 391] on button "Next" at bounding box center [559, 382] width 114 height 28
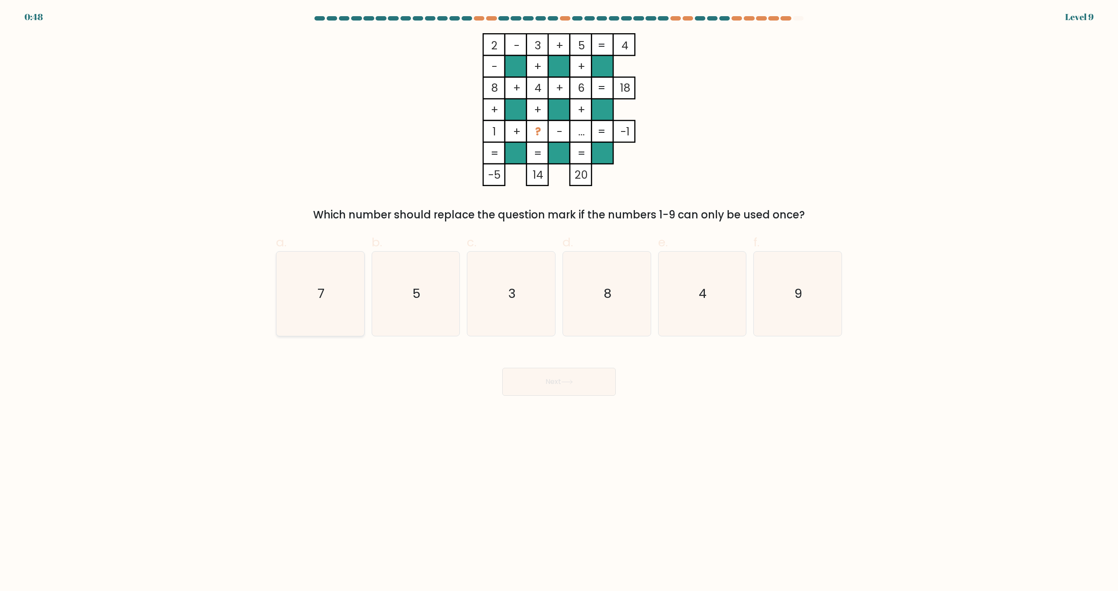
click at [353, 310] on icon "7" at bounding box center [320, 293] width 84 height 84
click at [559, 301] on input "a. 7" at bounding box center [559, 299] width 0 height 6
radio input "true"
click at [524, 370] on button "Next" at bounding box center [559, 382] width 114 height 28
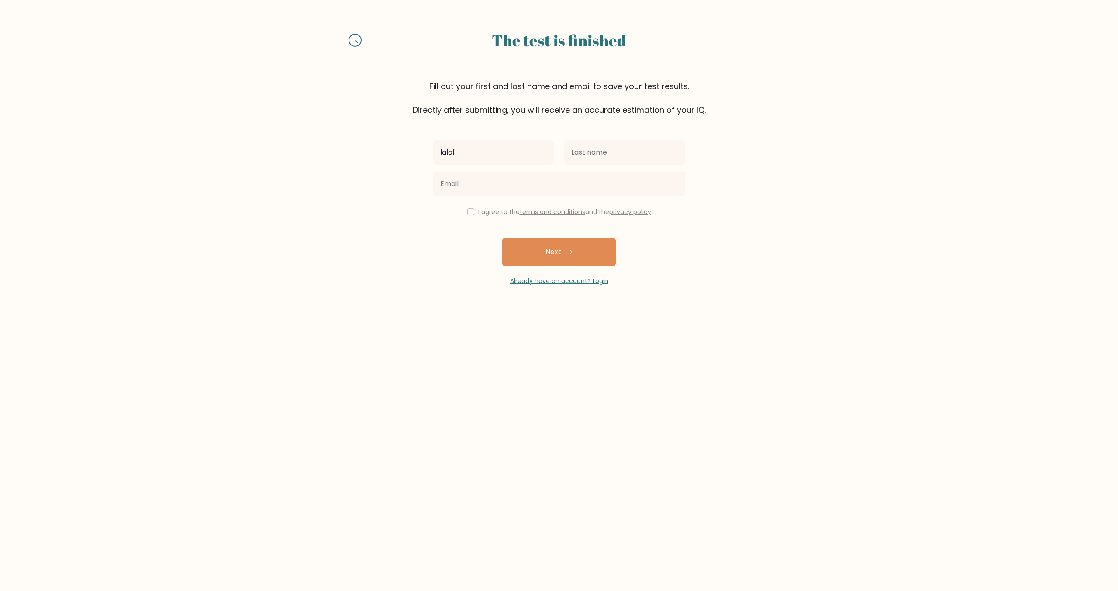
type input "lalal"
click at [583, 158] on input "text" at bounding box center [624, 152] width 120 height 24
type input "bro"
click at [581, 193] on input "email" at bounding box center [558, 184] width 251 height 24
drag, startPoint x: 478, startPoint y: 178, endPoint x: 415, endPoint y: 189, distance: 64.7
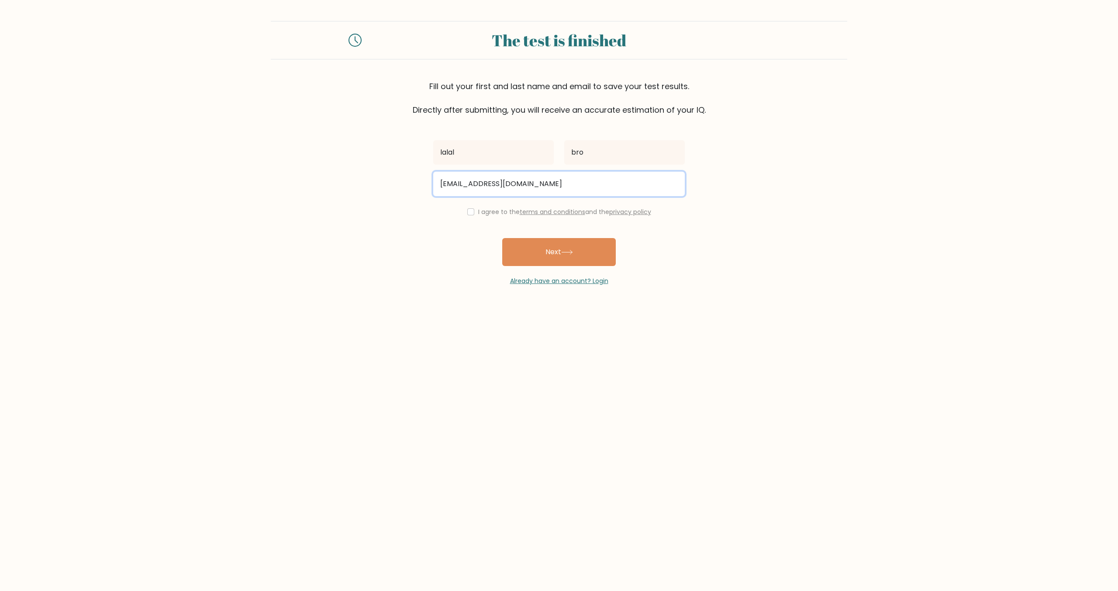
click at [408, 191] on form "The test is finished Fill out your first and last name and email to save your t…" at bounding box center [559, 153] width 1118 height 265
click at [444, 183] on input "cluterpunk@gmail.com" at bounding box center [558, 184] width 251 height 24
click at [441, 182] on input "cluterpunk@gmail.com" at bounding box center [558, 184] width 251 height 24
drag, startPoint x: 444, startPoint y: 182, endPoint x: 464, endPoint y: 187, distance: 21.0
click at [465, 186] on input "cluterpunk@gmail.com" at bounding box center [558, 184] width 251 height 24
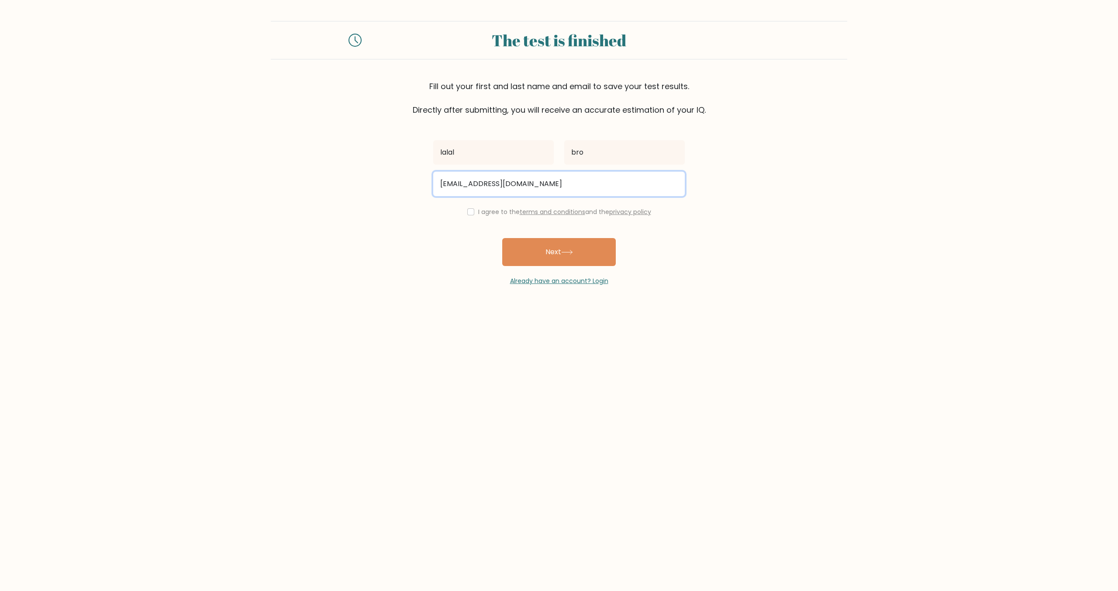
type input "thuhunk@gmail.com"
click at [479, 216] on div "I agree to the terms and conditions and the privacy policy" at bounding box center [559, 212] width 262 height 10
click at [471, 210] on input "checkbox" at bounding box center [470, 211] width 7 height 7
checkbox input "true"
click at [529, 254] on button "Next" at bounding box center [559, 252] width 114 height 28
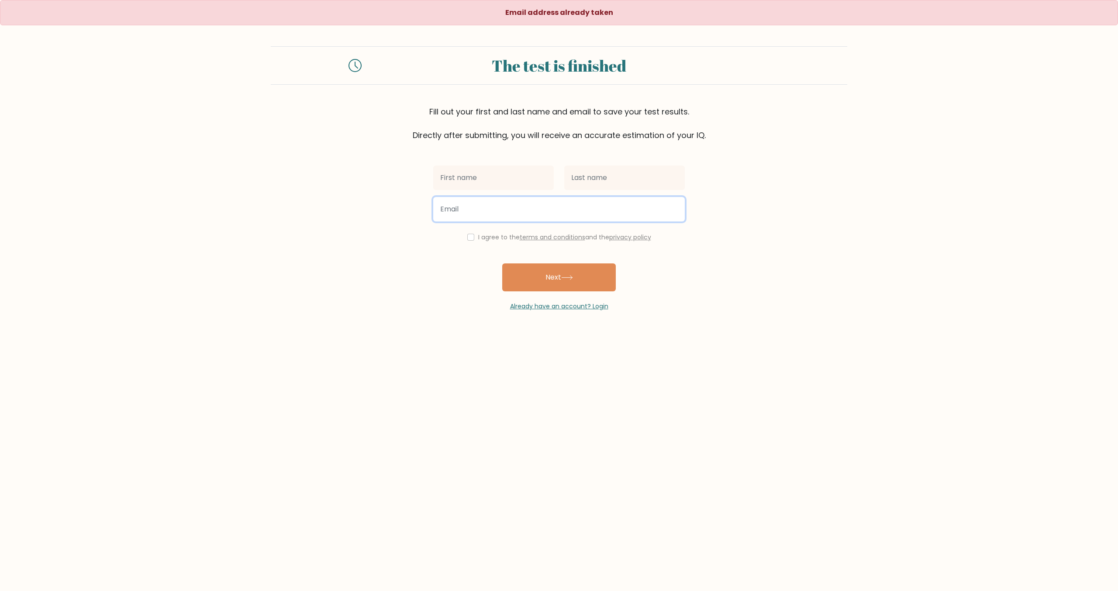
click at [473, 206] on input "email" at bounding box center [558, 209] width 251 height 24
click at [472, 176] on input "text" at bounding box center [493, 177] width 120 height 24
type input "lalal"
drag, startPoint x: 589, startPoint y: 174, endPoint x: 582, endPoint y: 207, distance: 34.0
click at [589, 174] on input "text" at bounding box center [624, 177] width 120 height 24
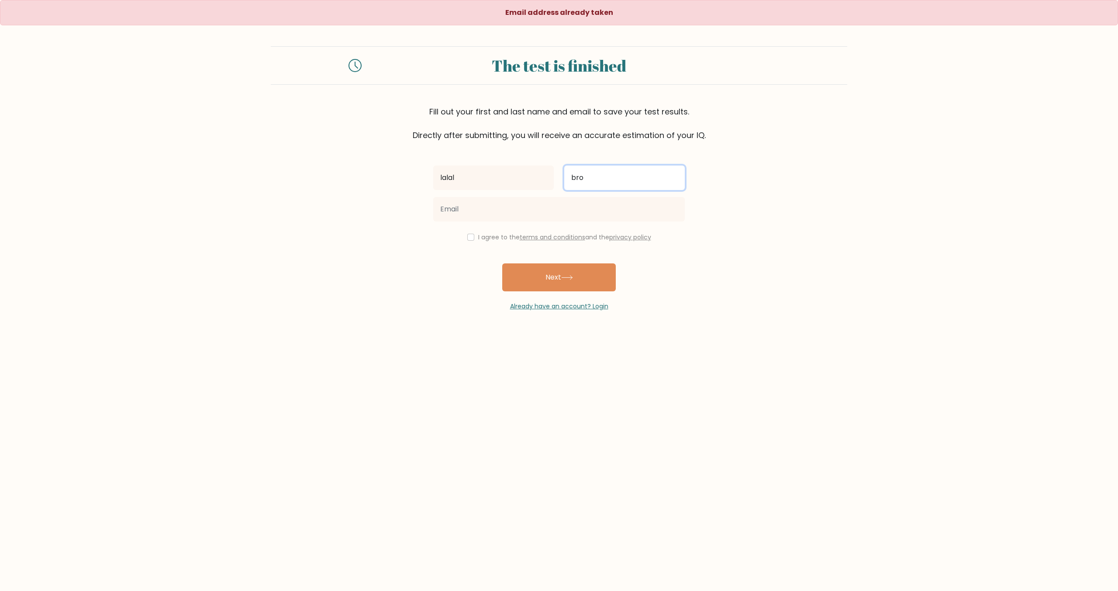
type input "bro"
click at [511, 209] on input "email" at bounding box center [558, 209] width 251 height 24
type input "clutertale@gmail.com"
click at [502, 263] on button "Next" at bounding box center [559, 277] width 114 height 28
drag, startPoint x: 465, startPoint y: 239, endPoint x: 469, endPoint y: 247, distance: 8.8
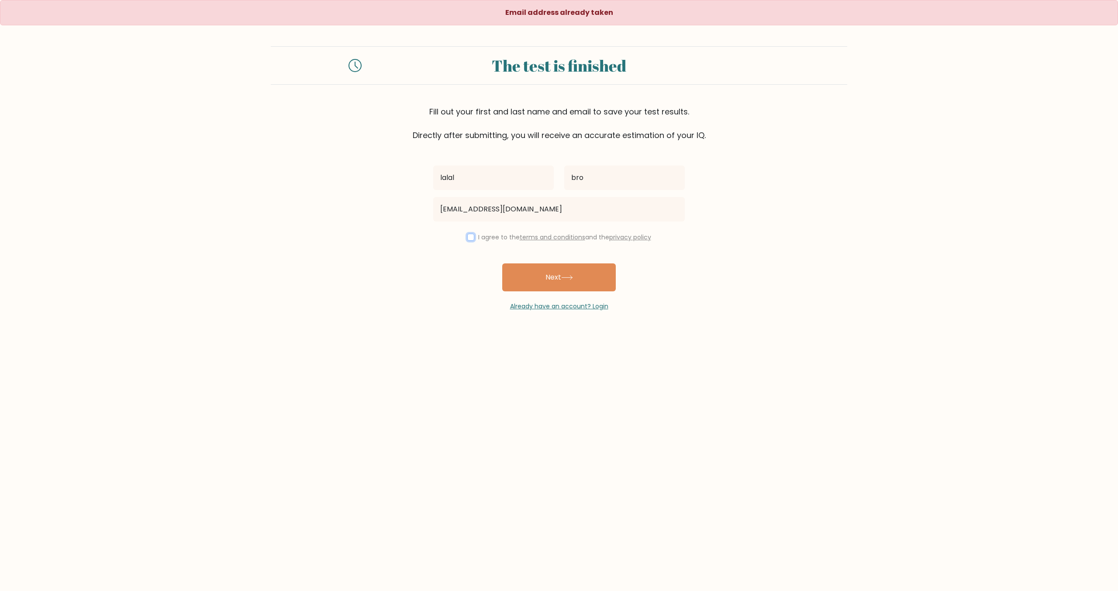
click at [465, 240] on div "I agree to the terms and conditions and the privacy policy" at bounding box center [559, 237] width 262 height 10
click at [467, 237] on input "checkbox" at bounding box center [470, 237] width 7 height 7
checkbox input "true"
click at [517, 275] on button "Next" at bounding box center [559, 277] width 114 height 28
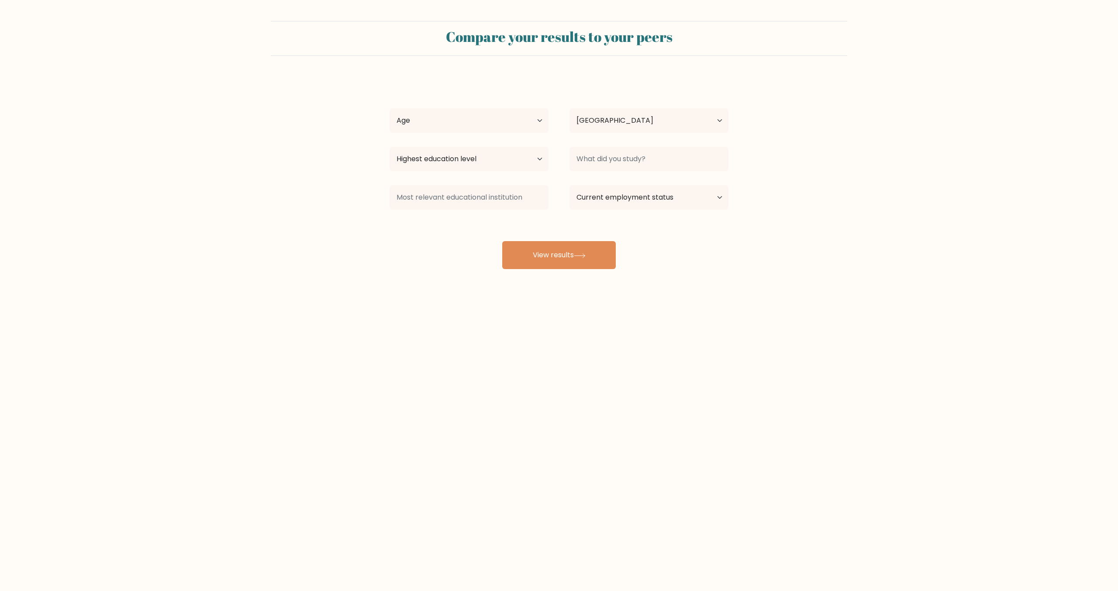
select select "US"
drag, startPoint x: 414, startPoint y: 102, endPoint x: 421, endPoint y: 116, distance: 15.4
click at [415, 106] on div "lalal bro Age Under [DEMOGRAPHIC_DATA] [DEMOGRAPHIC_DATA] [DEMOGRAPHIC_DATA] [D…" at bounding box center [558, 173] width 349 height 192
select select "18_24"
click at [389, 108] on select "Age Under [DEMOGRAPHIC_DATA] [DEMOGRAPHIC_DATA] [DEMOGRAPHIC_DATA] [DEMOGRAPHIC…" at bounding box center [468, 120] width 159 height 24
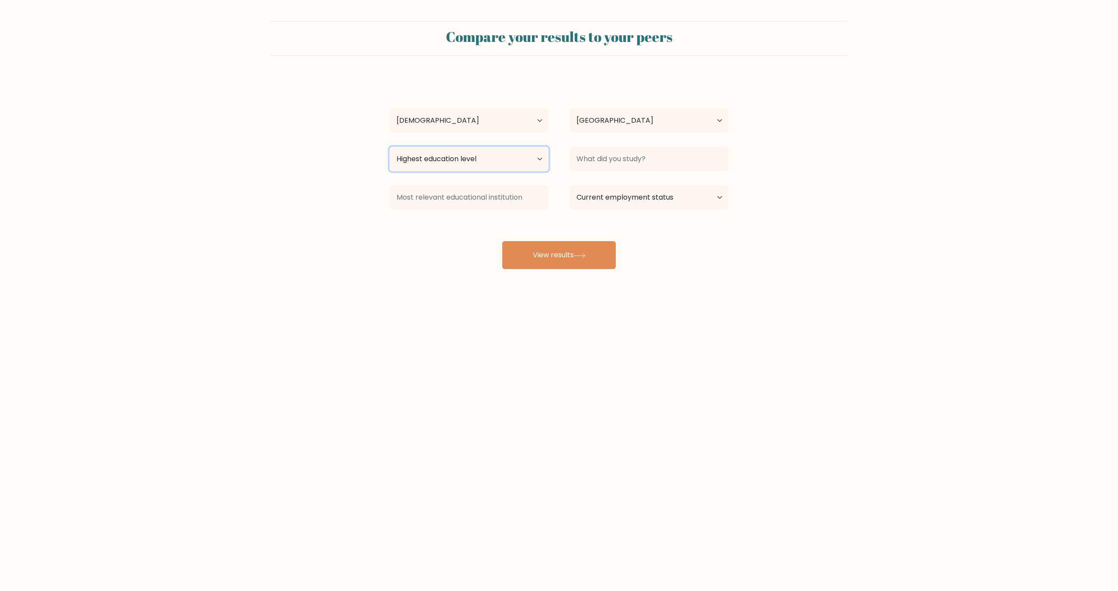
select select "no_schooling"
click at [389, 147] on select "Highest education level No schooling Primary Lower Secondary Upper Secondary Oc…" at bounding box center [468, 159] width 159 height 24
click at [436, 198] on input at bounding box center [468, 197] width 159 height 24
click at [570, 162] on input at bounding box center [648, 159] width 159 height 24
drag, startPoint x: 617, startPoint y: 128, endPoint x: 421, endPoint y: 299, distance: 259.9
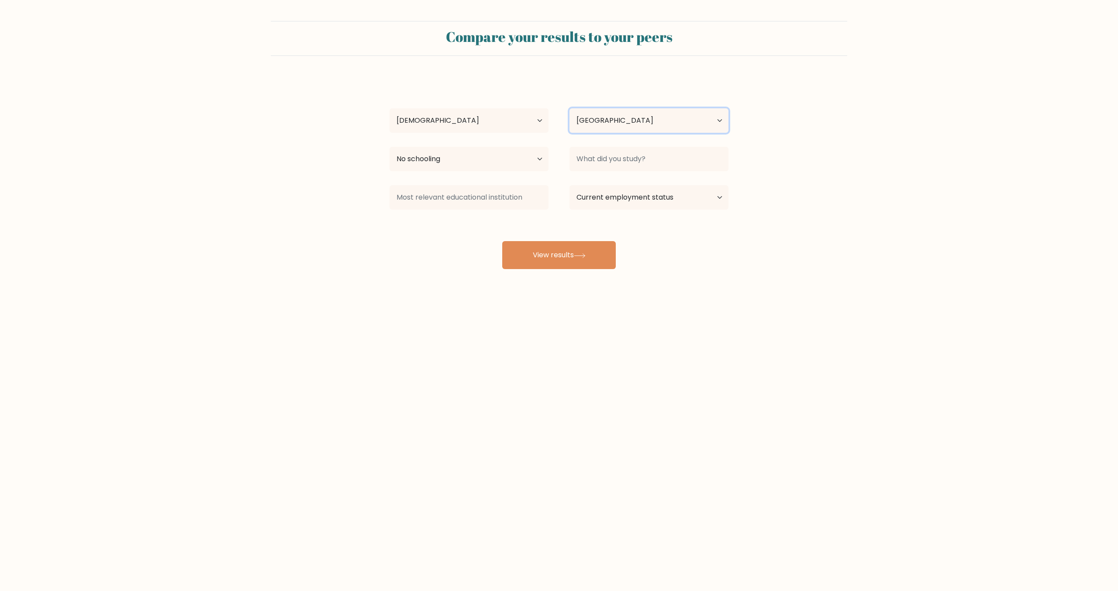
click at [421, 299] on div "Compare your results to your peers lalal bro Age Under 18 years old 18-24 years…" at bounding box center [559, 165] width 1118 height 331
click at [549, 255] on button "View results" at bounding box center [559, 255] width 114 height 28
drag, startPoint x: 631, startPoint y: 148, endPoint x: 627, endPoint y: 154, distance: 7.2
click at [631, 149] on input at bounding box center [648, 159] width 159 height 24
drag, startPoint x: 644, startPoint y: 129, endPoint x: 635, endPoint y: 110, distance: 20.5
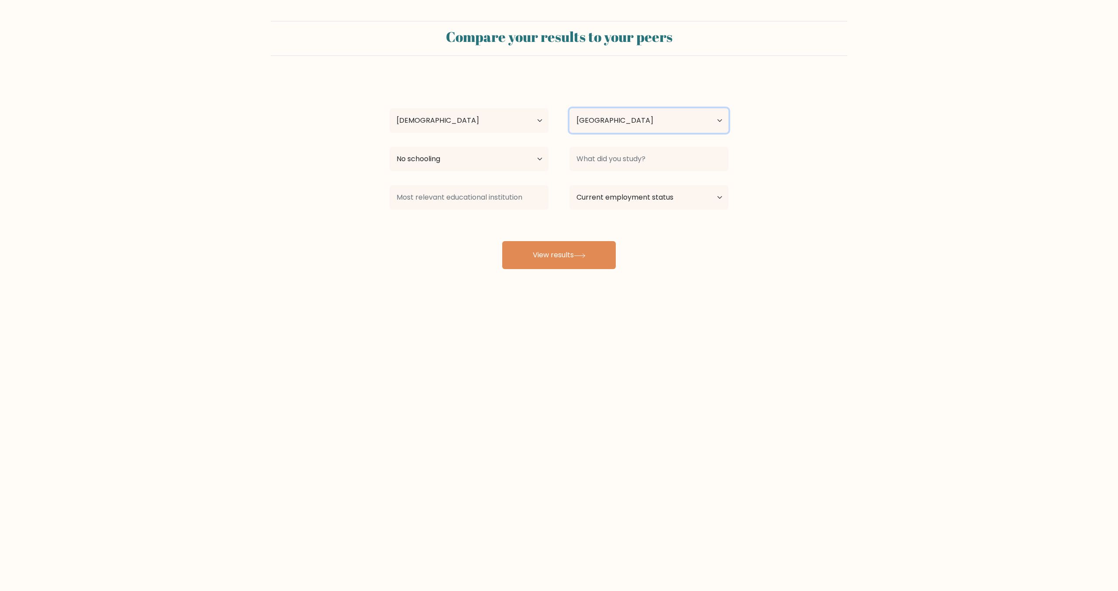
click at [642, 103] on div "lalal bro Age Under 18 years old 18-24 years old 25-34 years old 35-44 years ol…" at bounding box center [558, 173] width 349 height 192
click at [614, 162] on input at bounding box center [648, 159] width 159 height 24
type input "f"
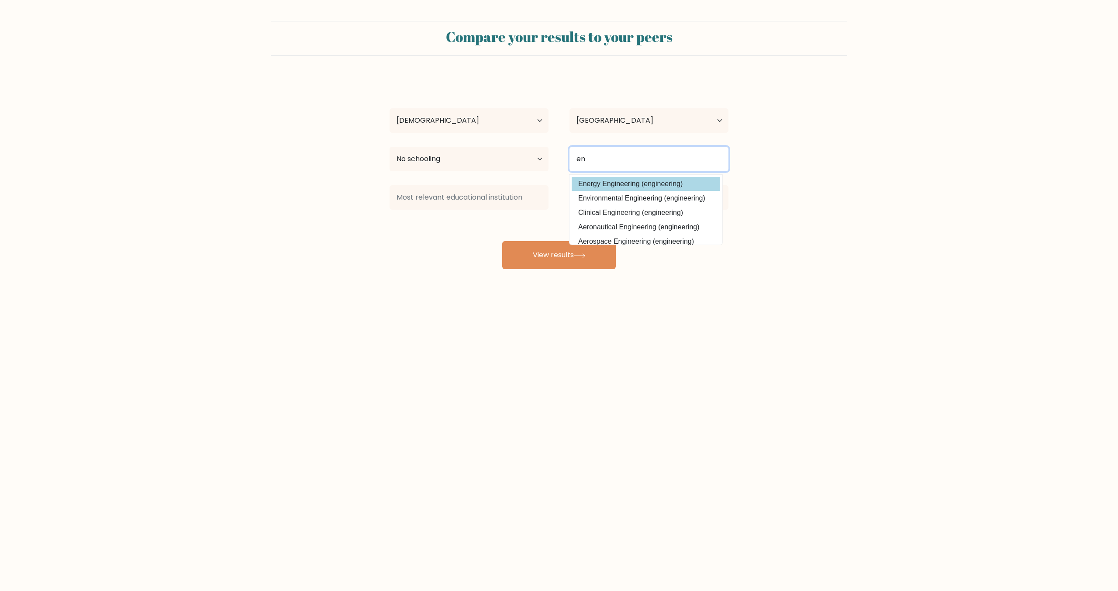
type input "en"
drag, startPoint x: 635, startPoint y: 181, endPoint x: 620, endPoint y: 203, distance: 27.3
click at [635, 181] on div "lalal bro Age Under 18 years old 18-24 years old 25-34 years old 35-44 years ol…" at bounding box center [558, 173] width 349 height 192
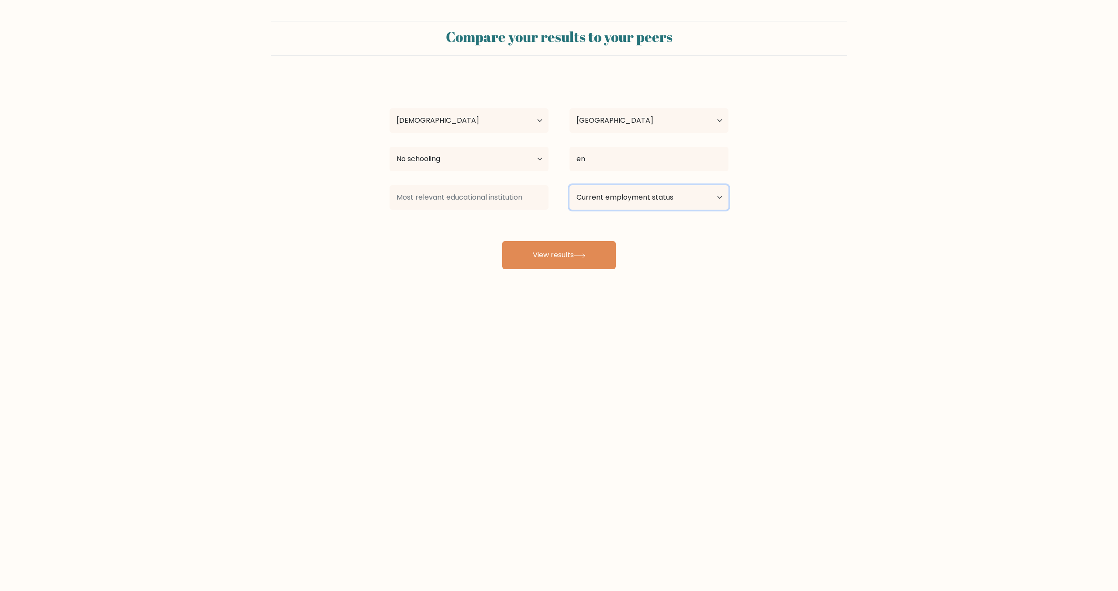
select select "other"
click at [569, 185] on select "Current employment status Employed Student Retired Other / prefer not to answer" at bounding box center [648, 197] width 159 height 24
click at [590, 260] on button "View results" at bounding box center [559, 255] width 114 height 28
click at [496, 200] on input at bounding box center [468, 197] width 159 height 24
type input "j"
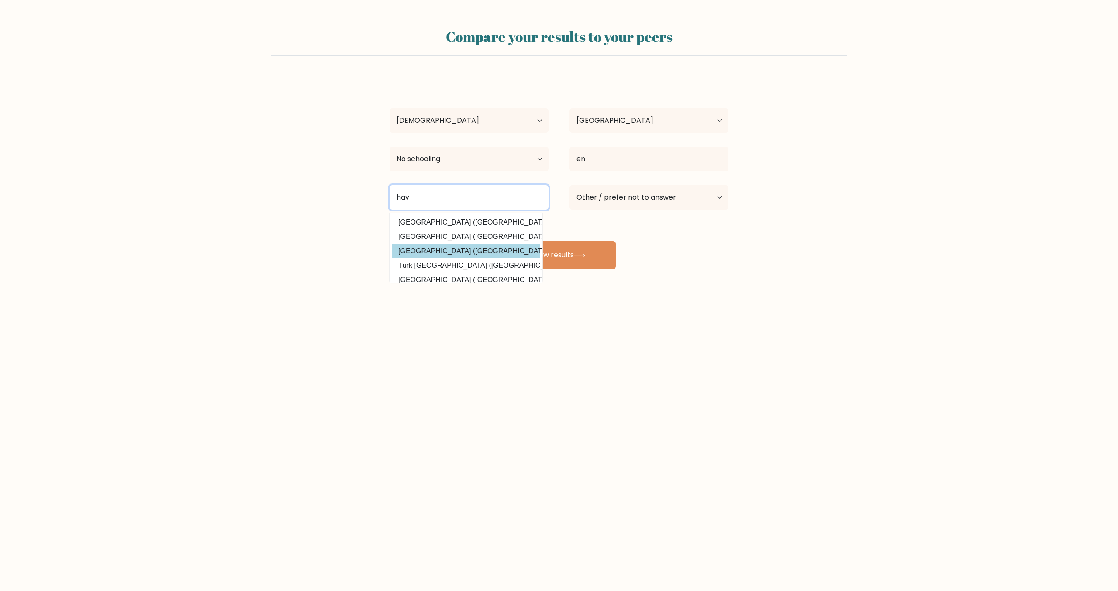
type input "hav"
click at [449, 256] on div "lalal bro Age Under 18 years old 18-24 years old 25-34 years old 35-44 years ol…" at bounding box center [558, 173] width 349 height 192
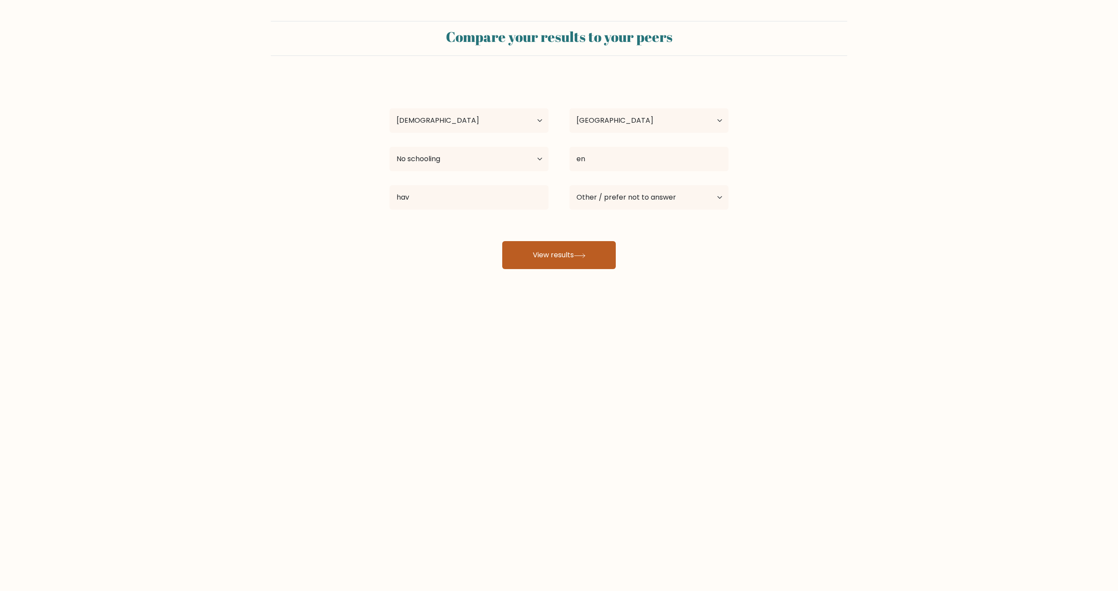
click at [546, 244] on button "View results" at bounding box center [559, 255] width 114 height 28
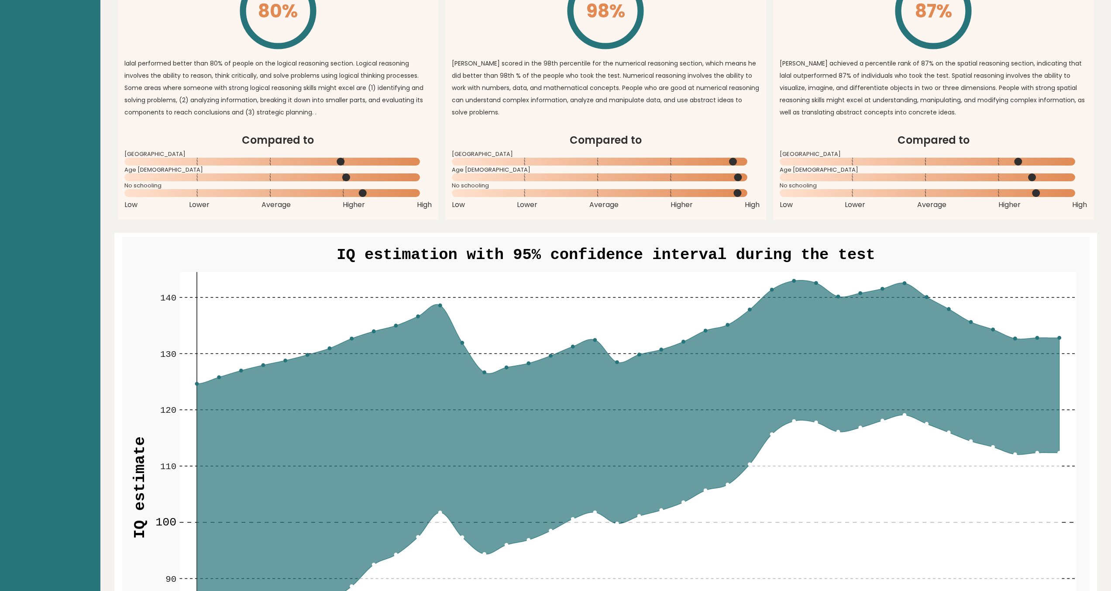
scroll to position [838, 0]
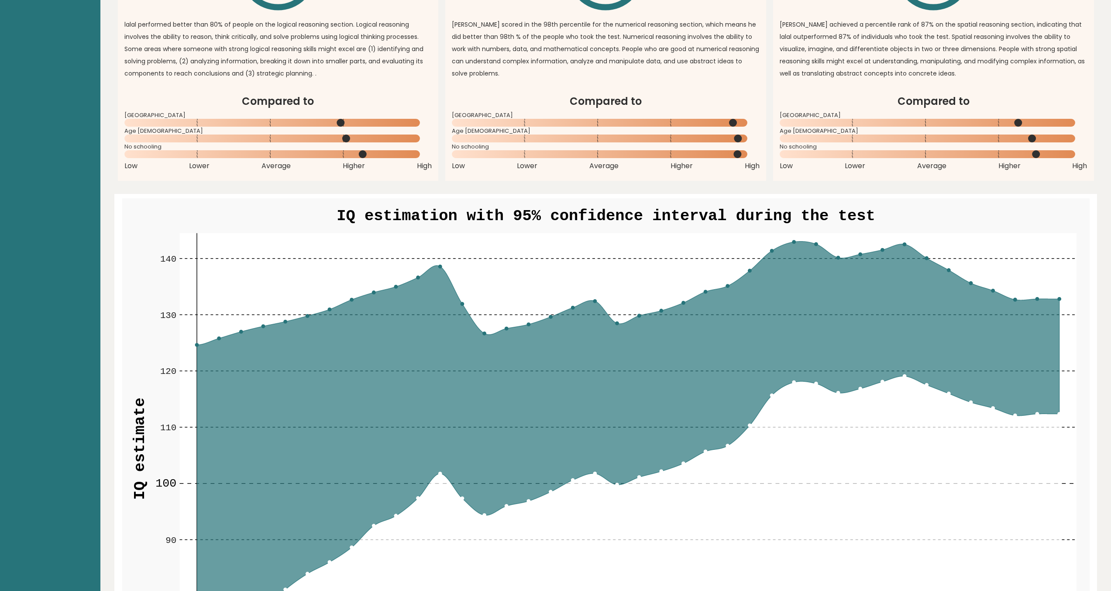
click at [903, 243] on circle at bounding box center [904, 244] width 3 height 3
